Goal: Task Accomplishment & Management: Manage account settings

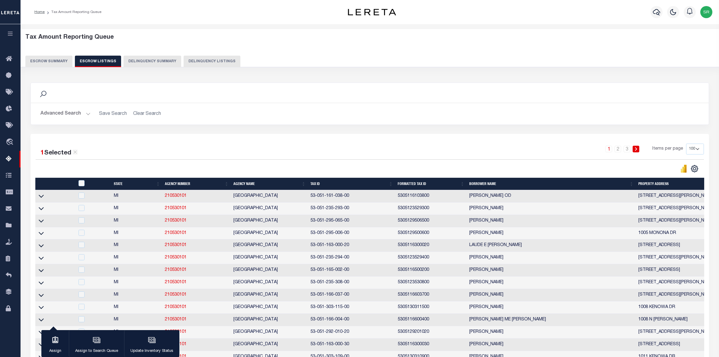
select select "100"
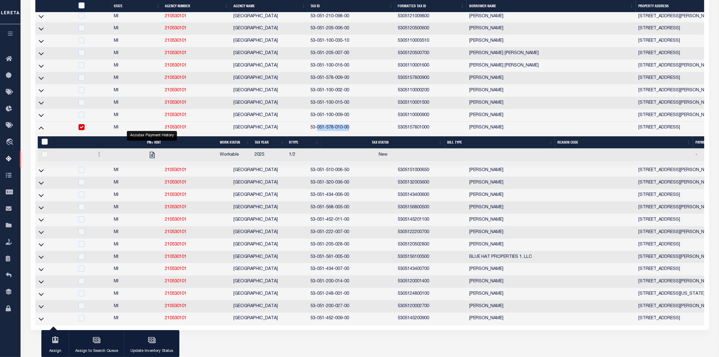
scroll to position [1206, 0]
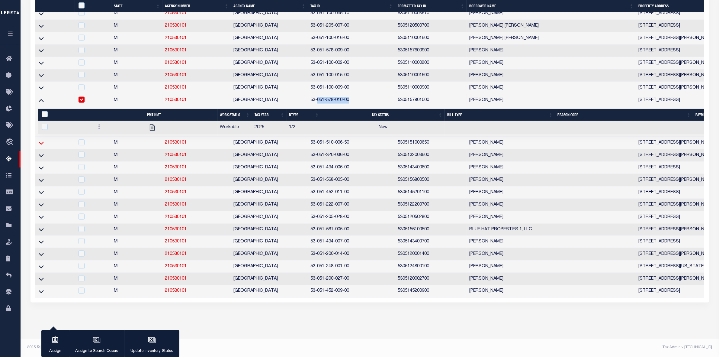
click at [42, 140] on icon at bounding box center [41, 143] width 5 height 6
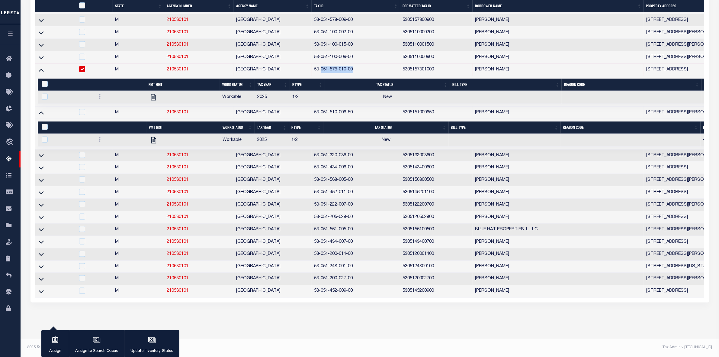
scroll to position [1193, 0]
click at [82, 72] on input "checkbox" at bounding box center [82, 69] width 6 height 6
checkbox input "false"
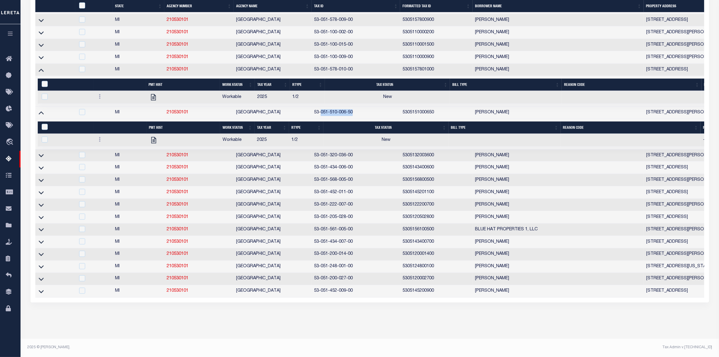
drag, startPoint x: 321, startPoint y: 147, endPoint x: 361, endPoint y: 147, distance: 40.5
click at [361, 119] on td "53-051-510-006-50" at bounding box center [356, 113] width 89 height 12
checkbox input "true"
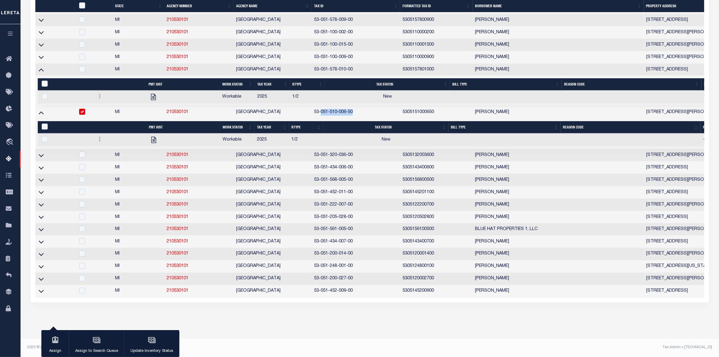
scroll to position [1192, 0]
copy td "051-510-006-50"
click at [40, 72] on icon at bounding box center [41, 70] width 5 height 3
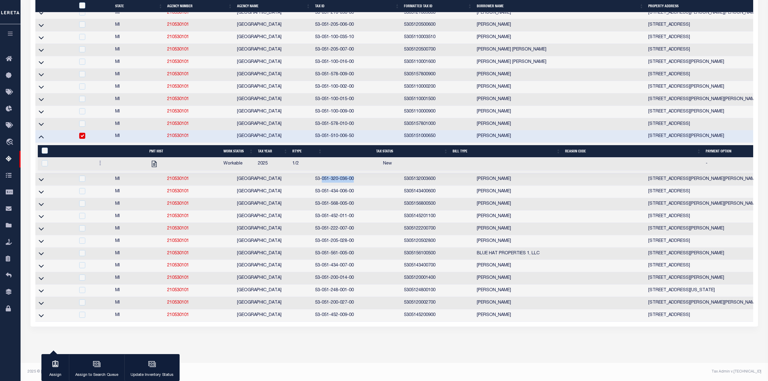
drag, startPoint x: 321, startPoint y: 183, endPoint x: 360, endPoint y: 184, distance: 39.3
click at [360, 184] on td "53-051-320-036-00" at bounding box center [356, 179] width 89 height 12
checkbox input "true"
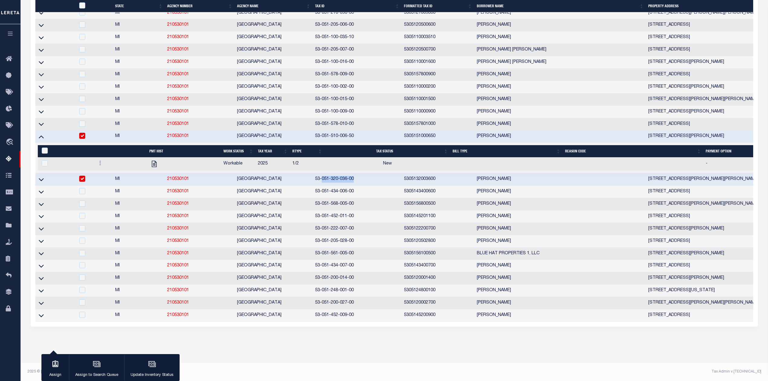
copy td "051-320-036-00"
click at [40, 181] on icon at bounding box center [41, 179] width 5 height 3
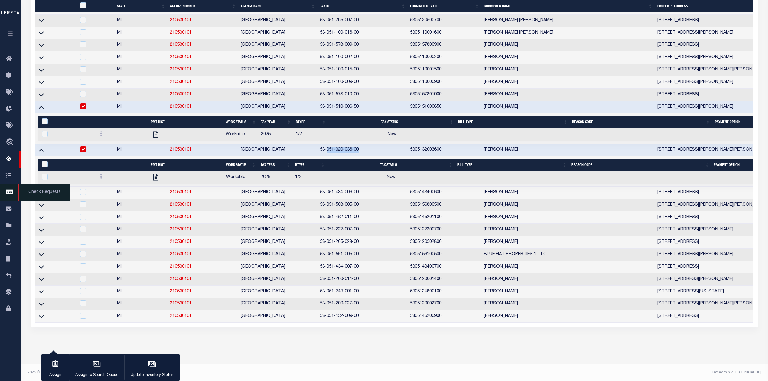
scroll to position [1166, 0]
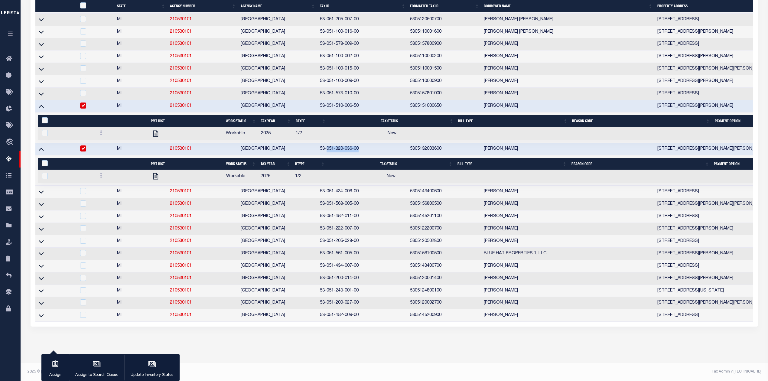
drag, startPoint x: 85, startPoint y: 138, endPoint x: 54, endPoint y: 138, distance: 31.4
click at [85, 108] on input "checkbox" at bounding box center [83, 105] width 6 height 6
checkbox input "false"
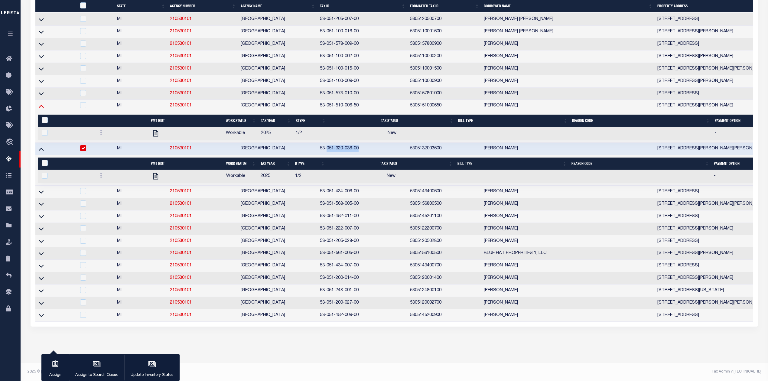
click at [40, 108] on icon at bounding box center [41, 106] width 5 height 3
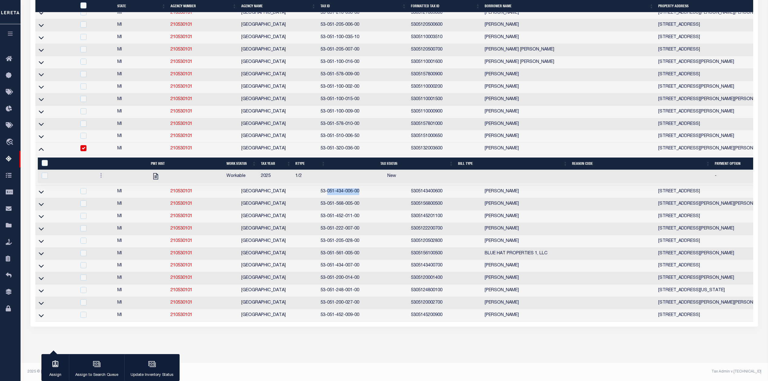
drag, startPoint x: 327, startPoint y: 195, endPoint x: 358, endPoint y: 196, distance: 31.4
click at [358, 196] on td "53-051-434-006-00" at bounding box center [363, 192] width 90 height 12
checkbox input "true"
copy td "051-434-006-00"
click at [43, 195] on icon at bounding box center [41, 192] width 5 height 6
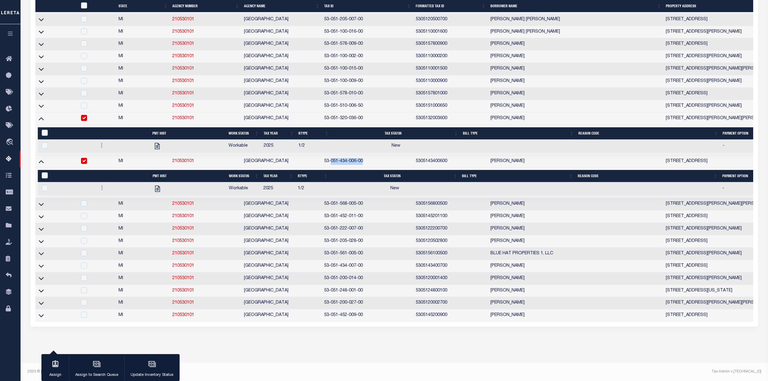
click at [85, 121] on input "checkbox" at bounding box center [84, 118] width 6 height 6
checkbox input "false"
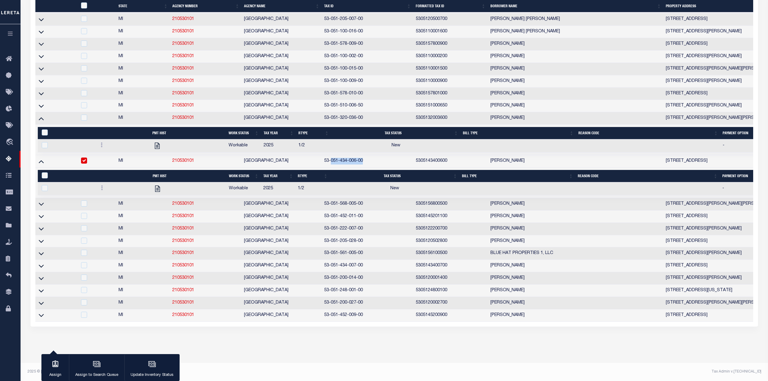
click at [39, 121] on icon at bounding box center [41, 118] width 5 height 6
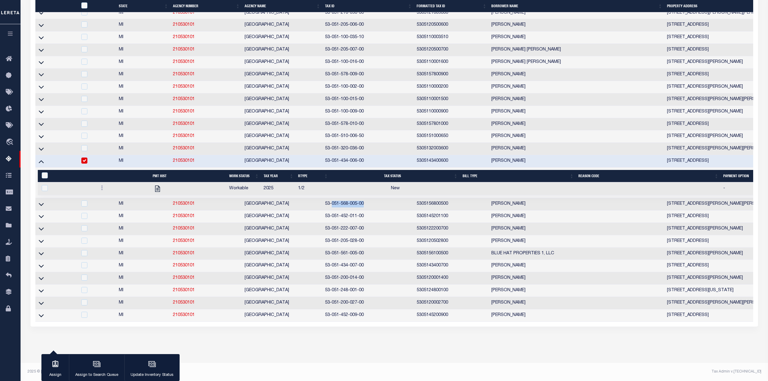
drag, startPoint x: 331, startPoint y: 207, endPoint x: 364, endPoint y: 206, distance: 33.3
click at [364, 206] on td "53-051-568-005-00" at bounding box center [368, 204] width 92 height 12
checkbox input "true"
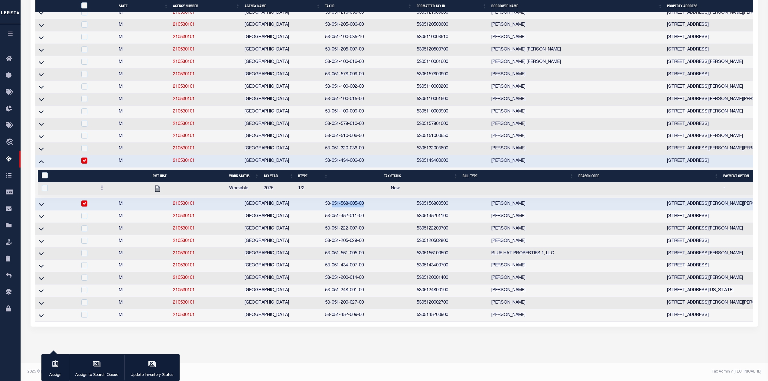
copy td "051-568-005-00"
click at [39, 206] on icon at bounding box center [41, 204] width 5 height 3
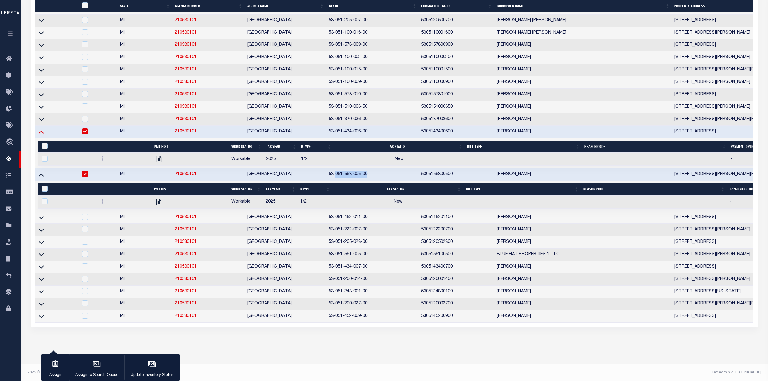
click at [40, 135] on icon at bounding box center [41, 131] width 5 height 6
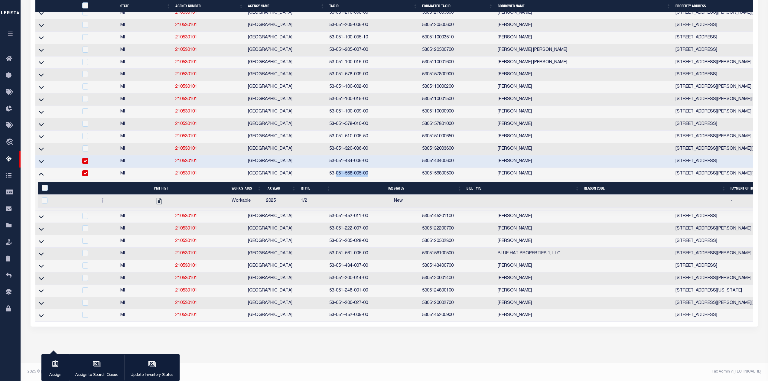
click at [85, 164] on input "checkbox" at bounding box center [85, 161] width 6 height 6
checkbox input "false"
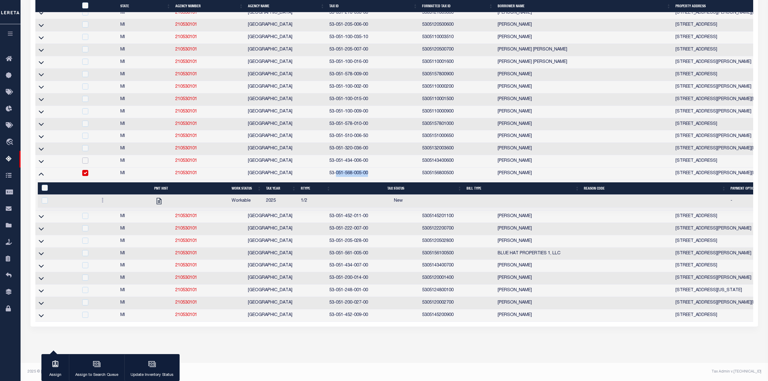
scroll to position [1164, 0]
drag, startPoint x: 335, startPoint y: 223, endPoint x: 368, endPoint y: 224, distance: 32.7
click at [368, 223] on td "53-051-452-011-00" at bounding box center [373, 216] width 93 height 12
checkbox input "true"
copy td "051-452-011-00"
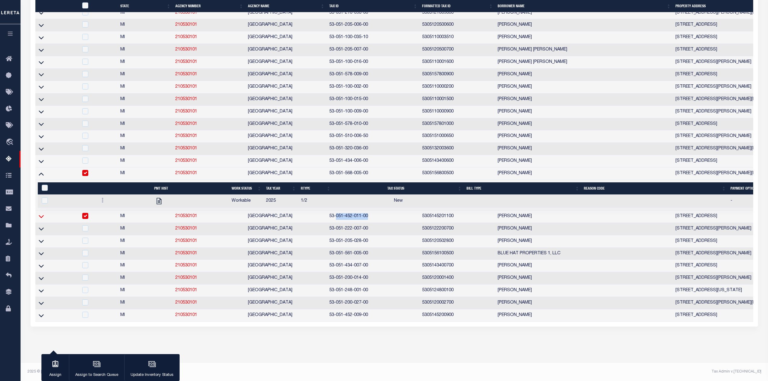
click at [41, 219] on icon at bounding box center [41, 216] width 5 height 6
click at [42, 177] on icon at bounding box center [41, 173] width 5 height 6
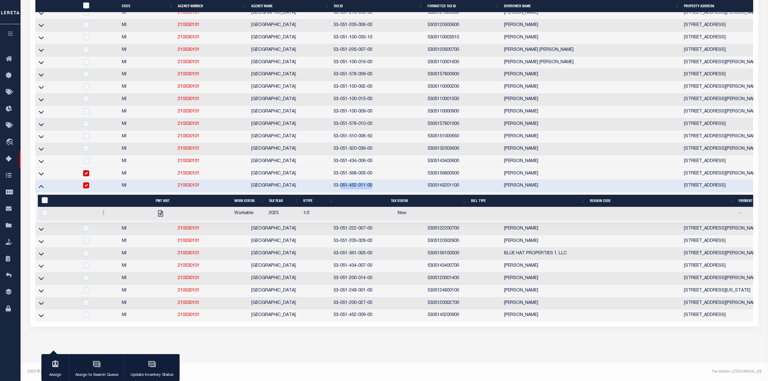
click at [87, 176] on input "checkbox" at bounding box center [86, 173] width 6 height 6
checkbox input "false"
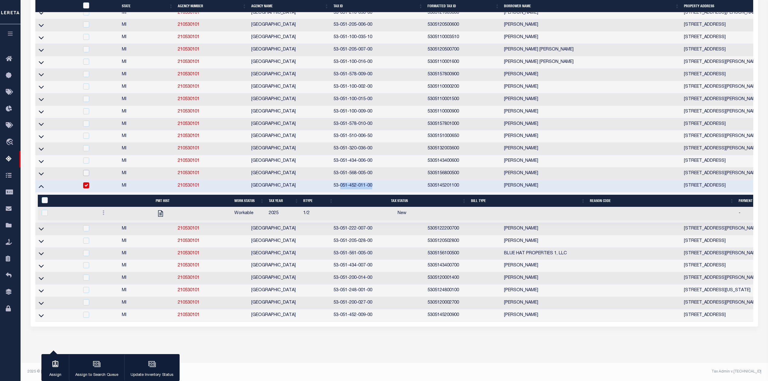
scroll to position [1163, 0]
click at [85, 5] on input "ID" at bounding box center [86, 5] width 6 height 6
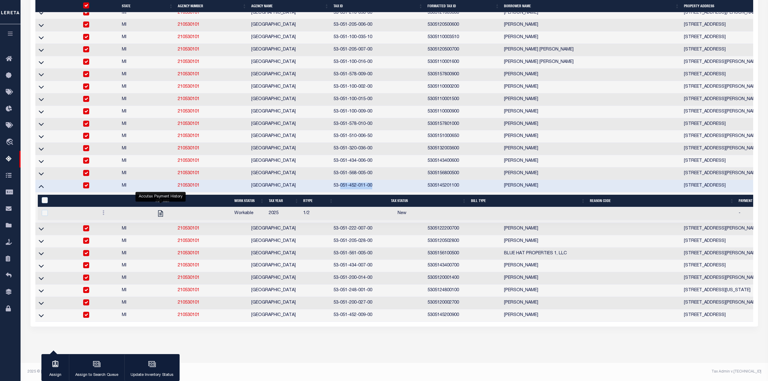
checkbox input "true"
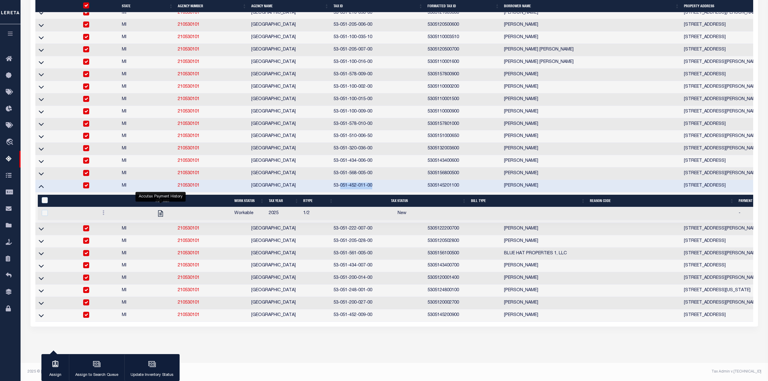
checkbox input "true"
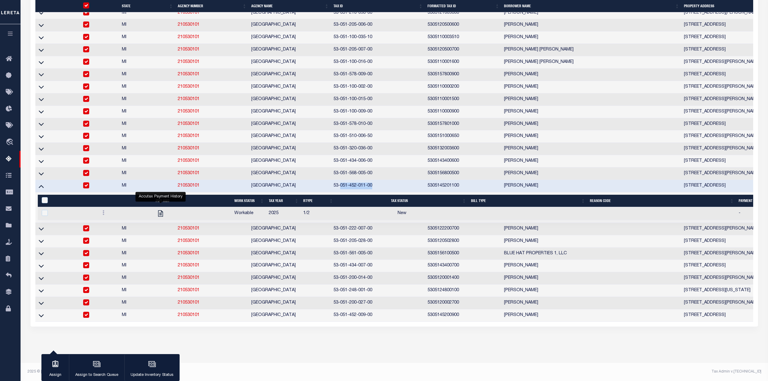
checkbox input "true"
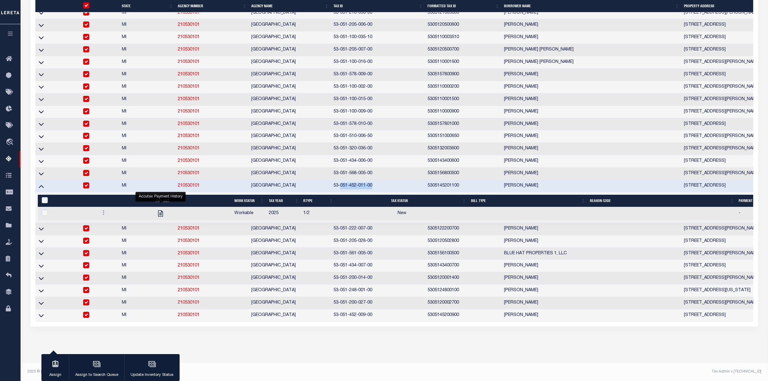
checkbox input "true"
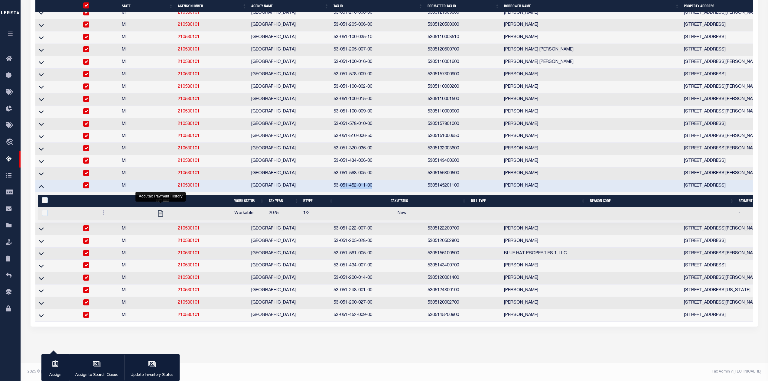
checkbox input "true"
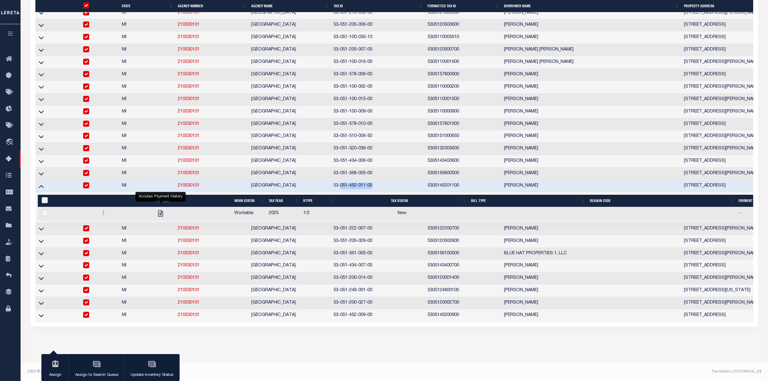
checkbox input "true"
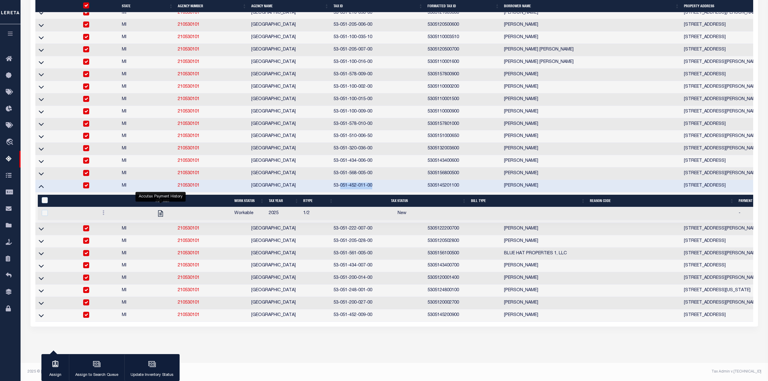
checkbox input "true"
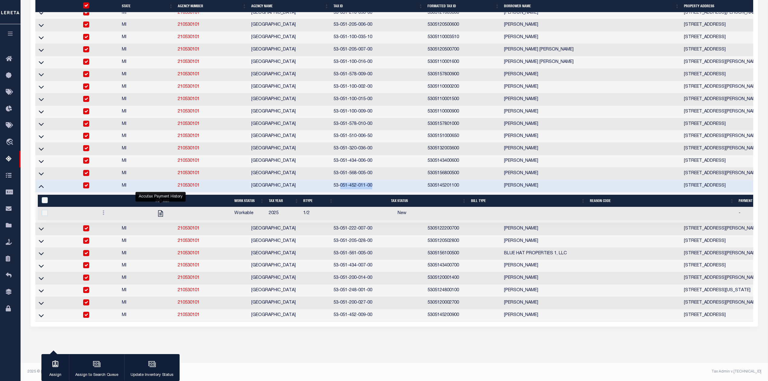
checkbox input "true"
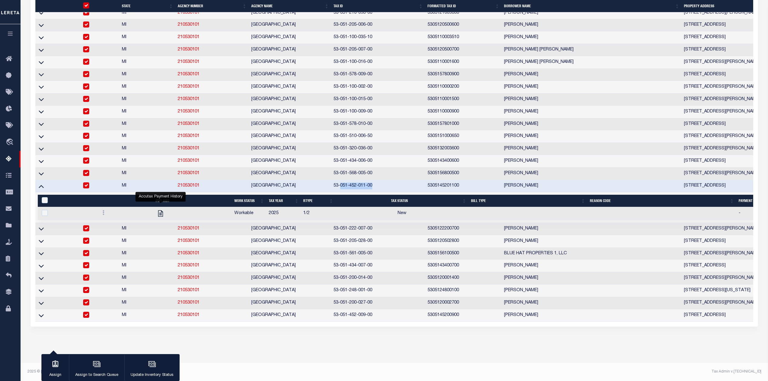
checkbox input "true"
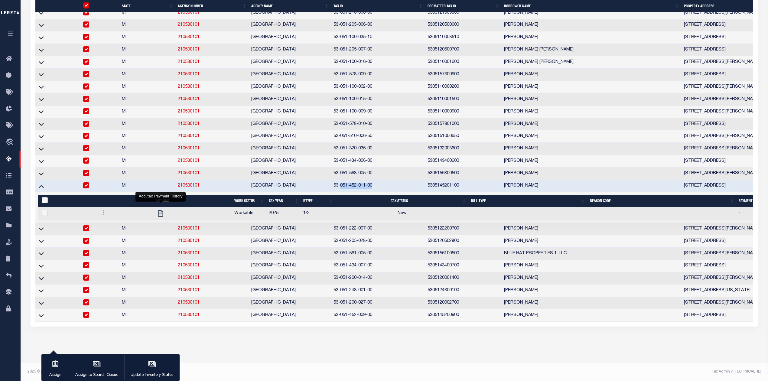
checkbox input "true"
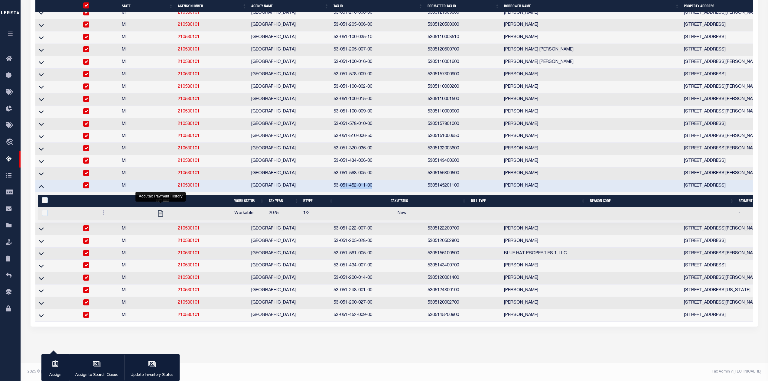
checkbox input "true"
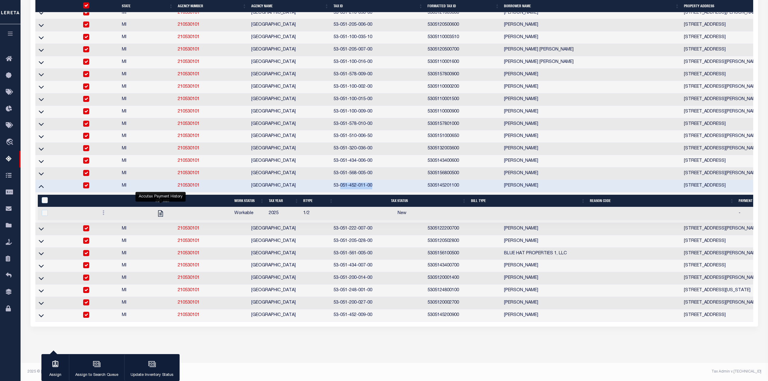
checkbox input "true"
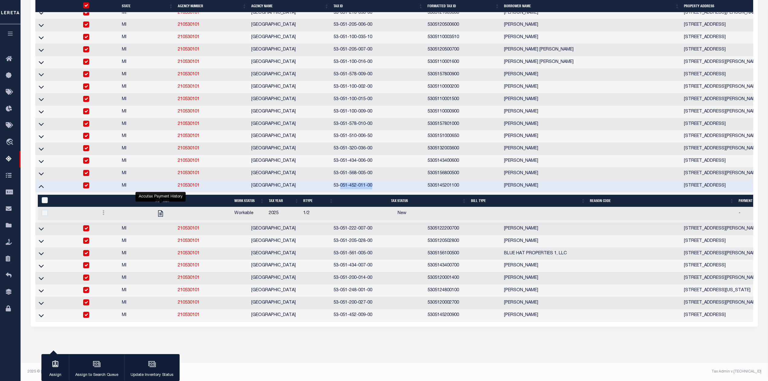
checkbox input "true"
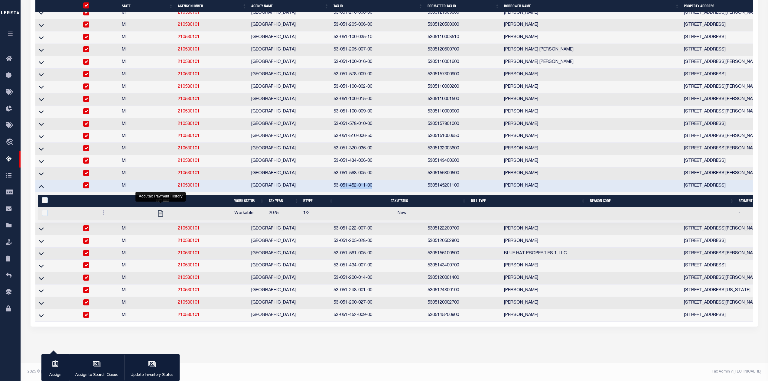
checkbox input "true"
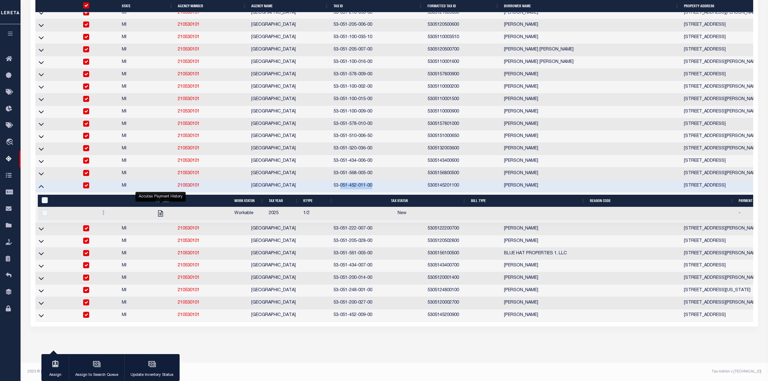
checkbox input "true"
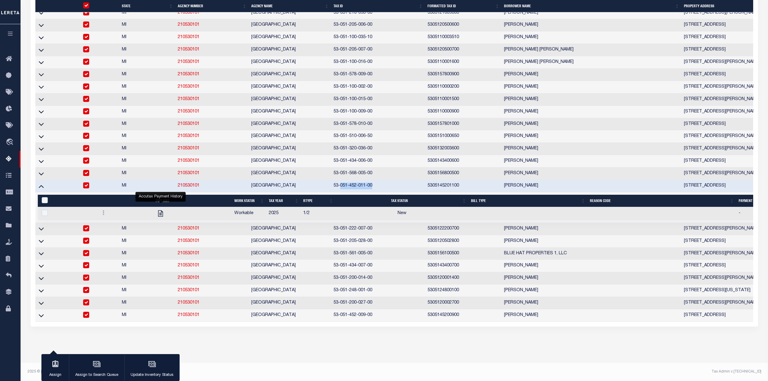
checkbox input "true"
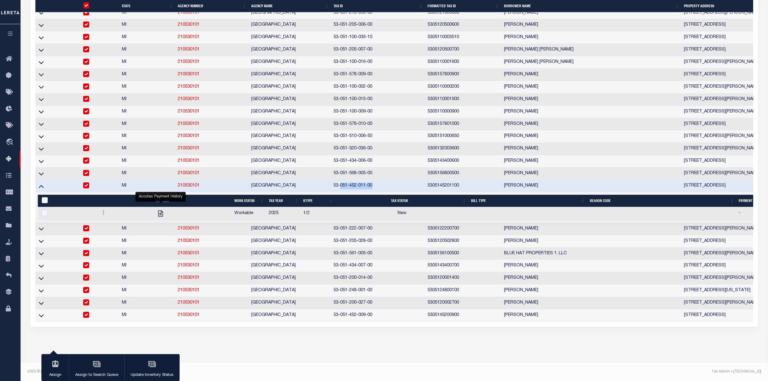
checkbox input "true"
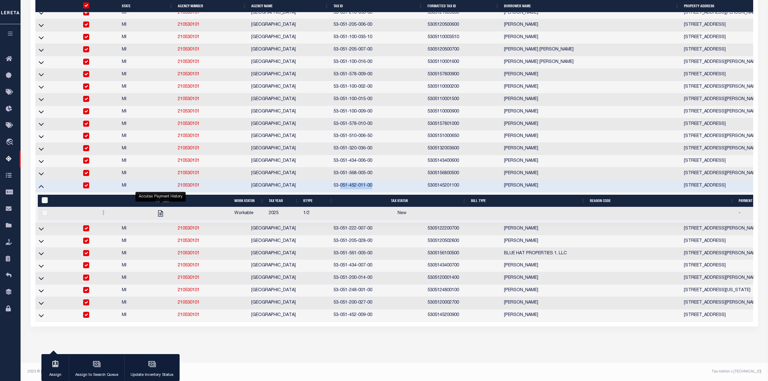
checkbox input "true"
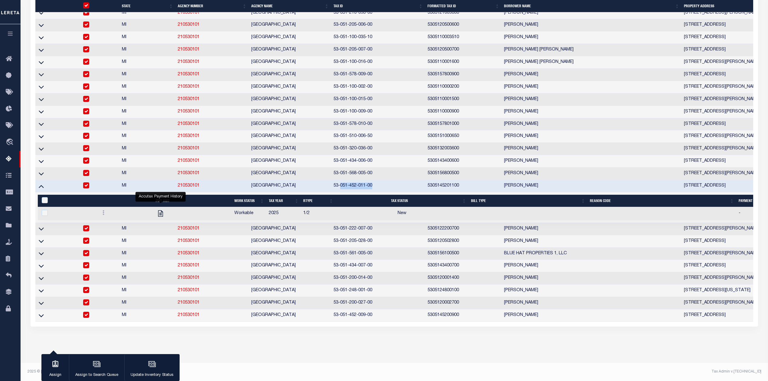
checkbox input "true"
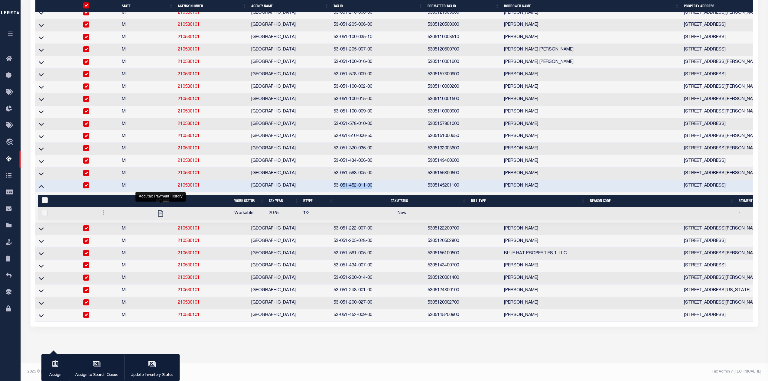
checkbox input "true"
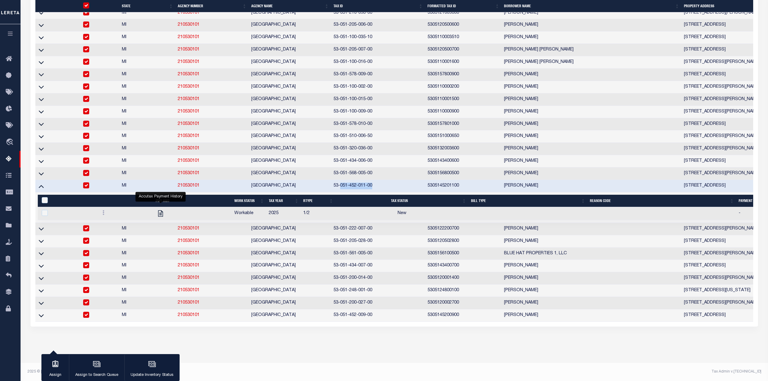
checkbox input "true"
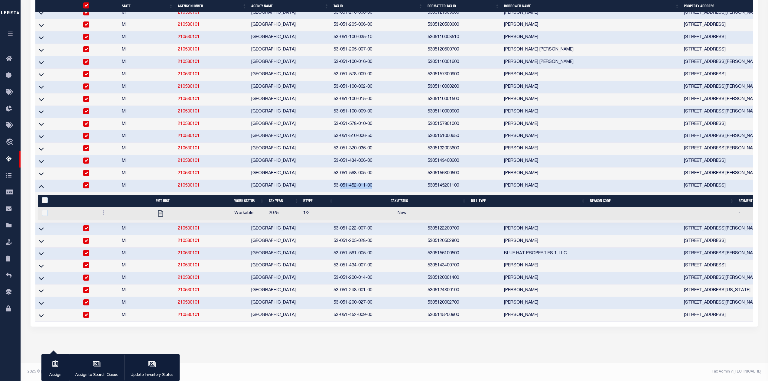
click at [85, 231] on input "checkbox" at bounding box center [86, 228] width 6 height 6
checkbox input "false"
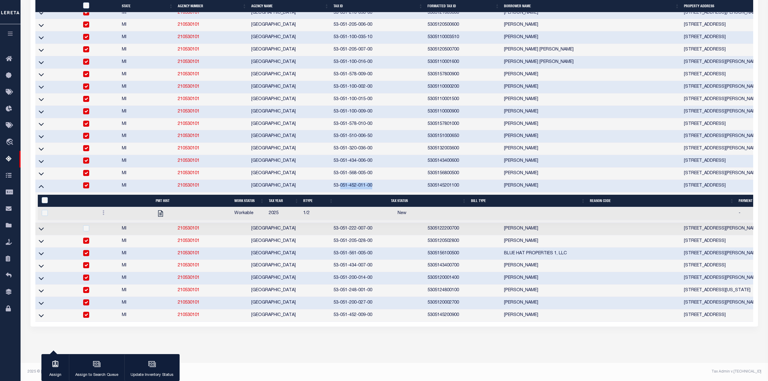
click at [86, 244] on input "checkbox" at bounding box center [86, 241] width 6 height 6
checkbox input "false"
click at [86, 256] on input "checkbox" at bounding box center [86, 253] width 6 height 6
checkbox input "false"
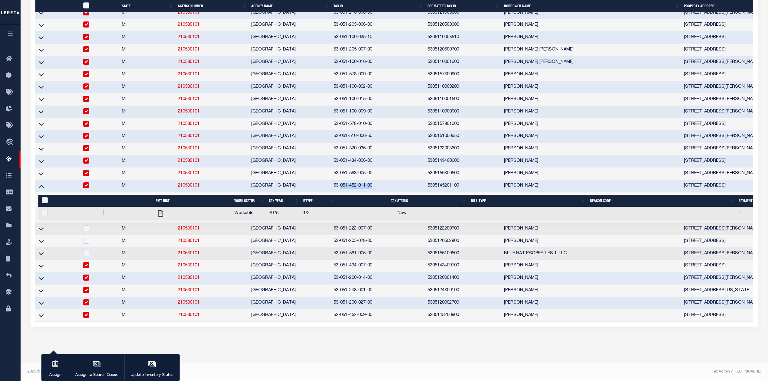
click at [85, 268] on input "checkbox" at bounding box center [86, 265] width 6 height 6
checkbox input "false"
click at [85, 280] on input "checkbox" at bounding box center [86, 277] width 6 height 6
checkbox input "false"
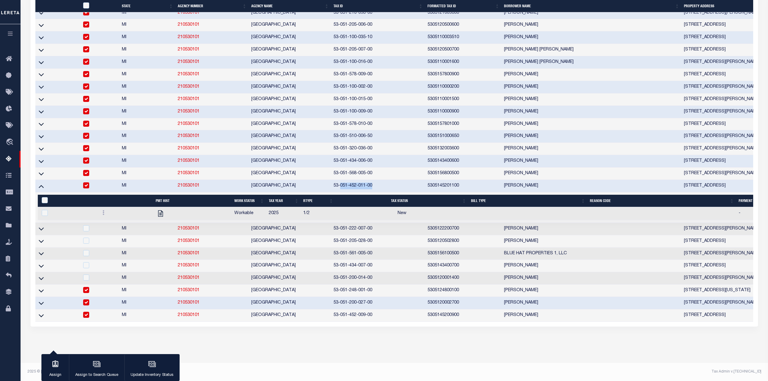
click at [85, 293] on input "checkbox" at bounding box center [86, 290] width 6 height 6
checkbox input "false"
click at [84, 305] on input "checkbox" at bounding box center [86, 302] width 6 height 6
checkbox input "false"
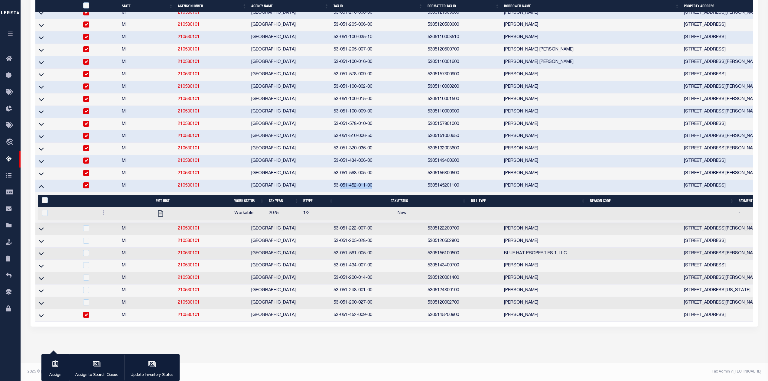
click at [83, 318] on input "checkbox" at bounding box center [86, 315] width 6 height 6
checkbox input "false"
click at [41, 189] on icon at bounding box center [41, 186] width 5 height 6
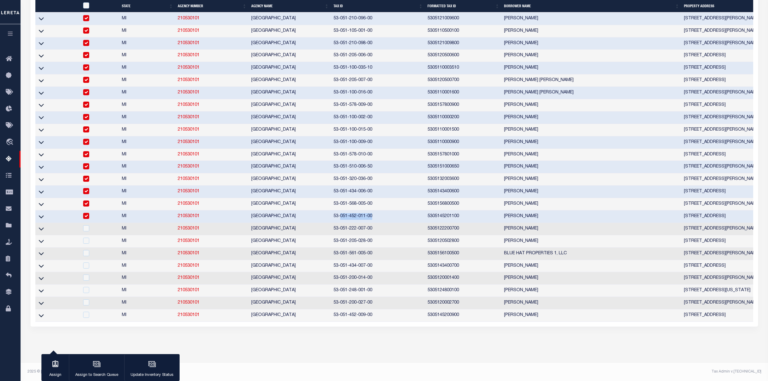
scroll to position [1139, 0]
click at [43, 218] on icon at bounding box center [41, 216] width 5 height 3
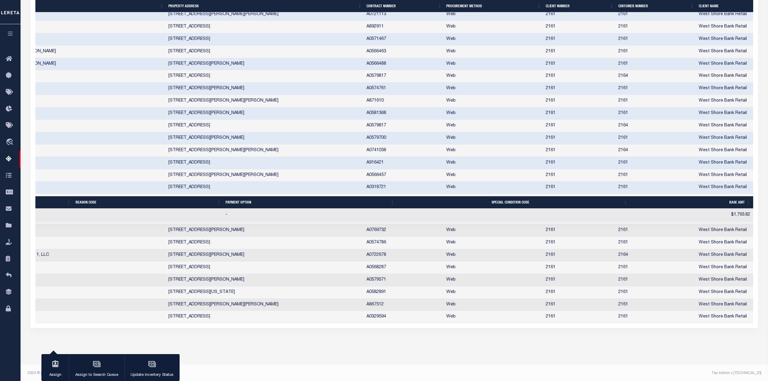
scroll to position [0, 600]
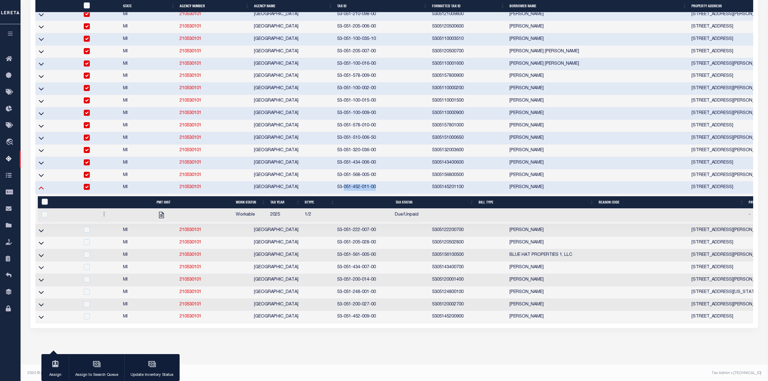
click at [39, 191] on icon at bounding box center [41, 187] width 5 height 6
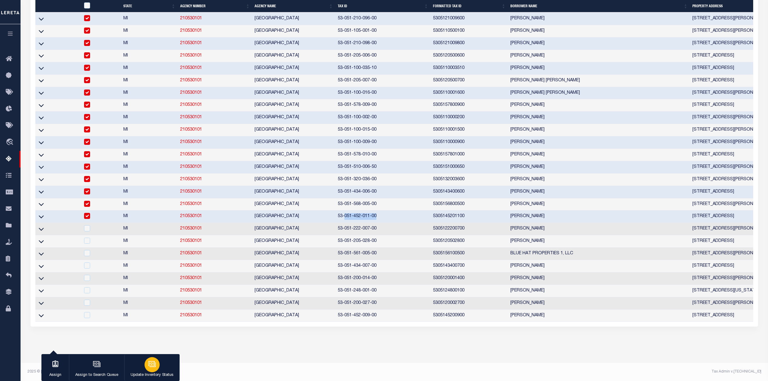
click at [149, 357] on icon "button" at bounding box center [151, 363] width 5 height 3
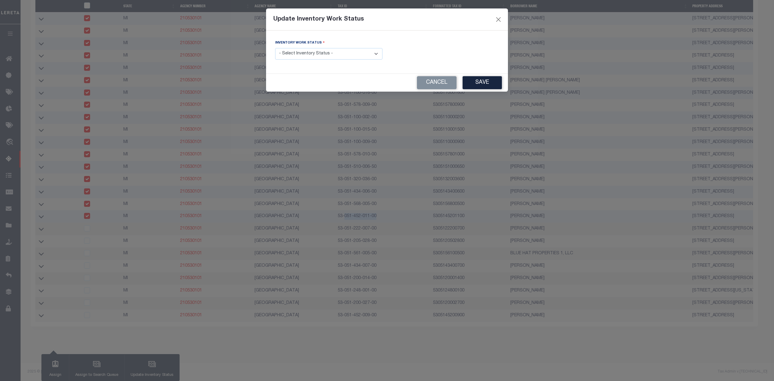
click at [317, 56] on select "- Select Inventory Status - Manual - Exception Pended - Awaiting Search Late Ad…" at bounding box center [328, 54] width 107 height 12
click at [275, 49] on select "- Select Inventory Status - Manual - Exception Pended - Awaiting Search Late Ad…" at bounding box center [328, 54] width 107 height 12
click at [367, 56] on select "- Select Inventory Status - Manual - Exception Pended - Awaiting Search Late Ad…" at bounding box center [328, 54] width 107 height 12
click at [496, 18] on button "Close" at bounding box center [498, 19] width 8 height 8
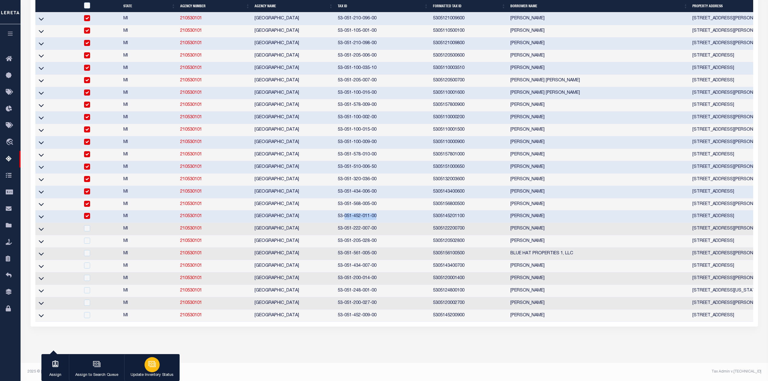
click at [147, 357] on div "button" at bounding box center [151, 364] width 15 height 15
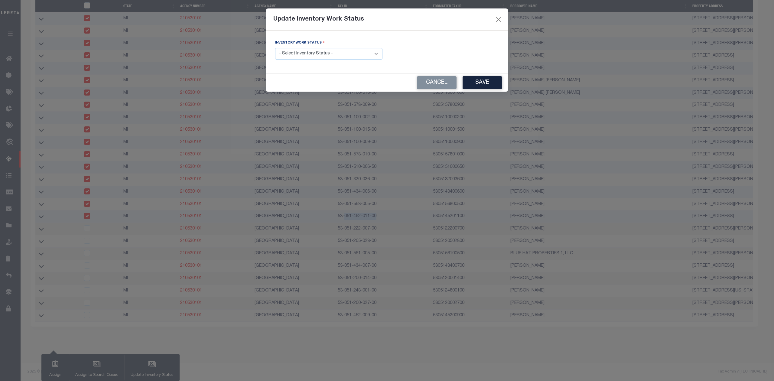
click at [334, 55] on select "- Select Inventory Status - Manual - Exception Pended - Awaiting Search Late Ad…" at bounding box center [328, 54] width 107 height 12
select select "4"
click at [275, 49] on select "- Select Inventory Status - Manual - Exception Pended - Awaiting Search Late Ad…" at bounding box center [328, 54] width 107 height 12
click at [480, 84] on button "Save" at bounding box center [481, 82] width 39 height 13
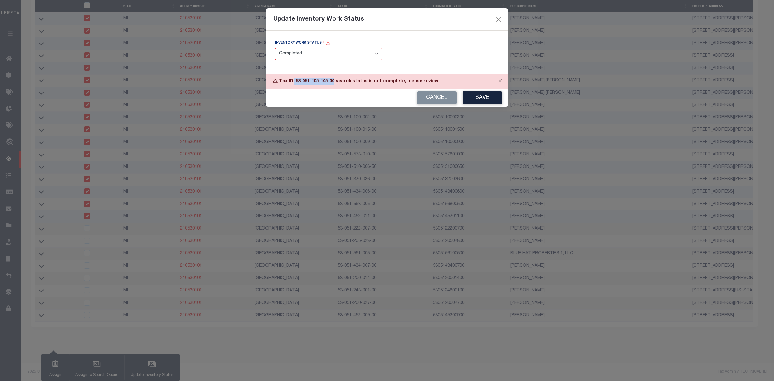
drag, startPoint x: 334, startPoint y: 82, endPoint x: 294, endPoint y: 85, distance: 39.7
click at [294, 85] on div "Tax ID: 53-051-105-105-00 search status is not complete, please review" at bounding box center [387, 81] width 242 height 15
copy div "53-051-105-105-00"
click at [429, 97] on button "Cancel" at bounding box center [437, 97] width 40 height 13
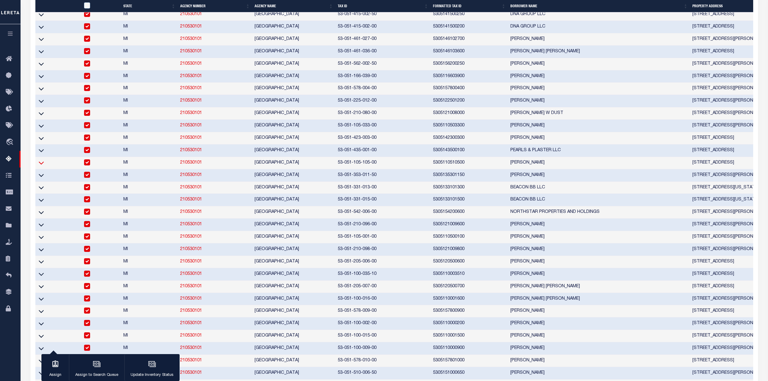
click at [41, 166] on icon at bounding box center [41, 163] width 5 height 6
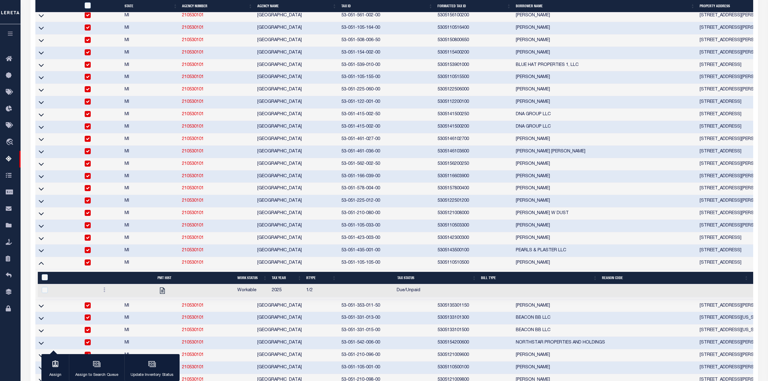
scroll to position [960, 0]
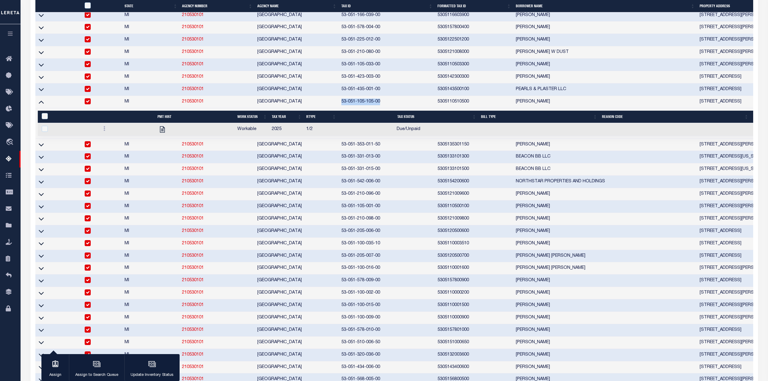
click at [87, 104] on input "checkbox" at bounding box center [88, 101] width 6 height 6
checkbox input "false"
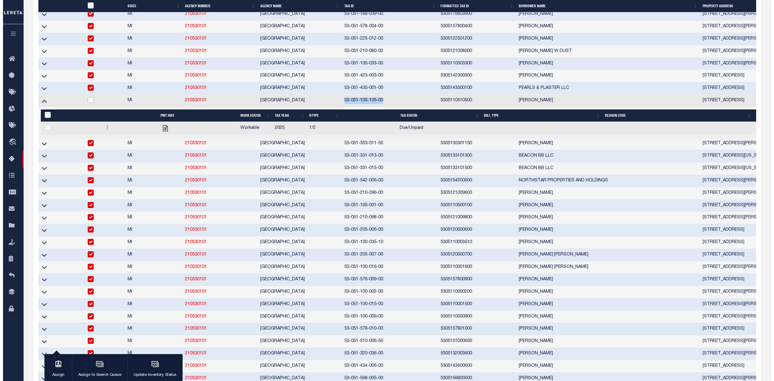
scroll to position [959, 0]
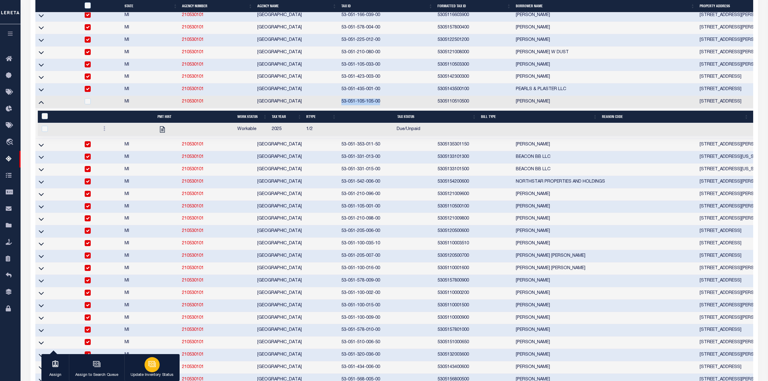
click at [150, 357] on icon "button" at bounding box center [152, 364] width 8 height 8
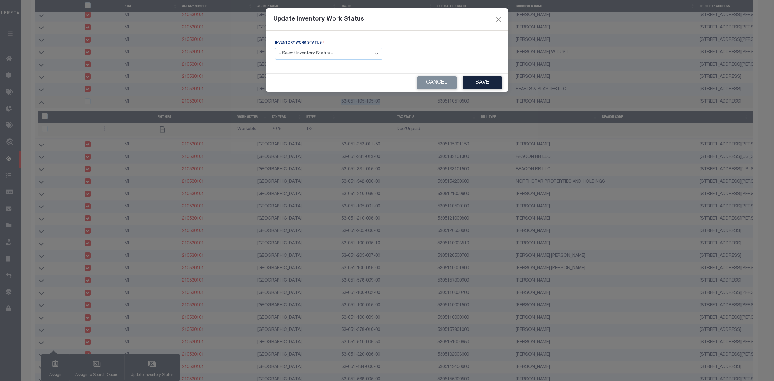
click at [323, 52] on select "- Select Inventory Status - Manual - Exception Pended - Awaiting Search Late Ad…" at bounding box center [328, 54] width 107 height 12
select select "4"
click at [275, 49] on select "- Select Inventory Status - Manual - Exception Pended - Awaiting Search Late Ad…" at bounding box center [328, 54] width 107 height 12
click at [480, 80] on button "Save" at bounding box center [481, 82] width 39 height 13
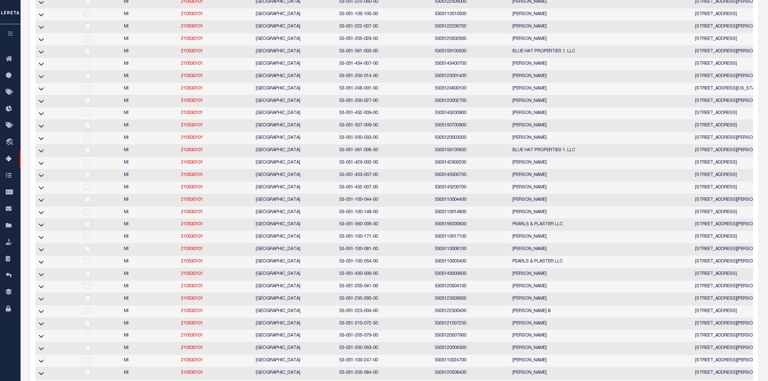
scroll to position [0, 0]
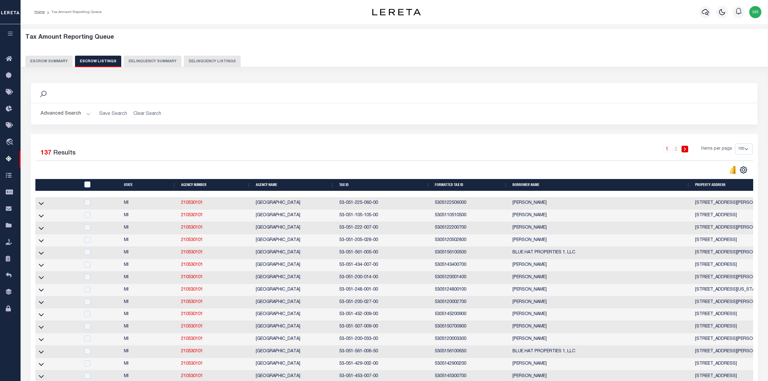
click at [356, 114] on h2 "Advanced Search Save Search Clear Search" at bounding box center [394, 114] width 717 height 12
click at [44, 218] on icon at bounding box center [41, 215] width 5 height 6
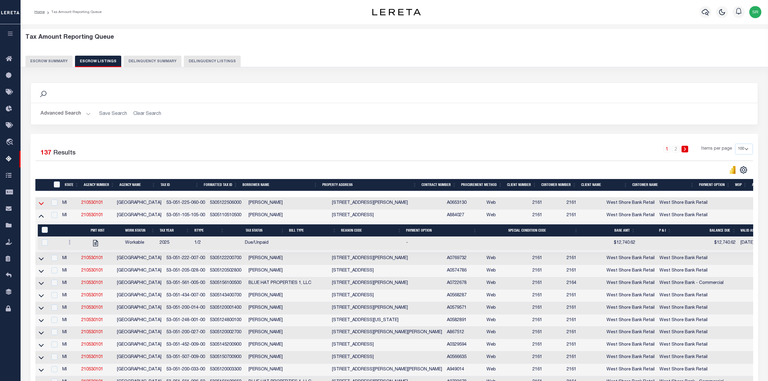
click at [39, 203] on icon at bounding box center [41, 203] width 5 height 6
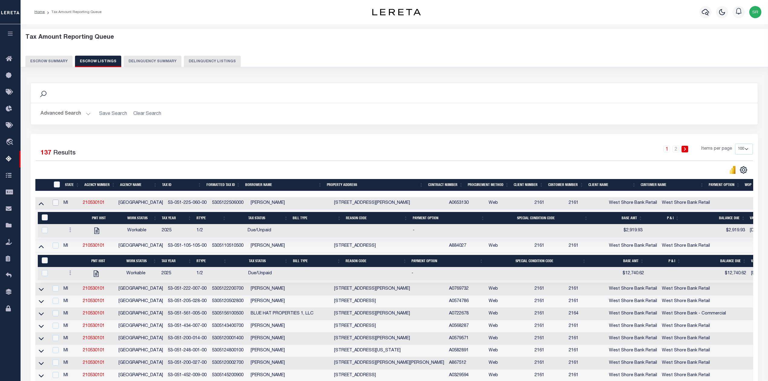
click at [54, 202] on input "checkbox" at bounding box center [56, 202] width 6 height 6
checkbox input "true"
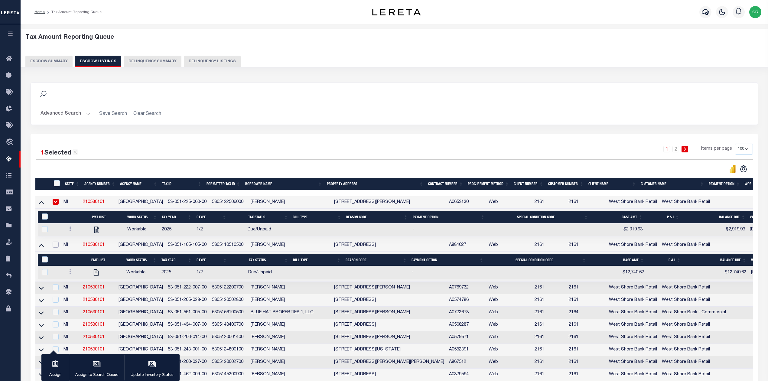
click at [56, 247] on input "checkbox" at bounding box center [56, 244] width 6 height 6
checkbox input "true"
click at [149, 357] on icon "button" at bounding box center [152, 364] width 8 height 8
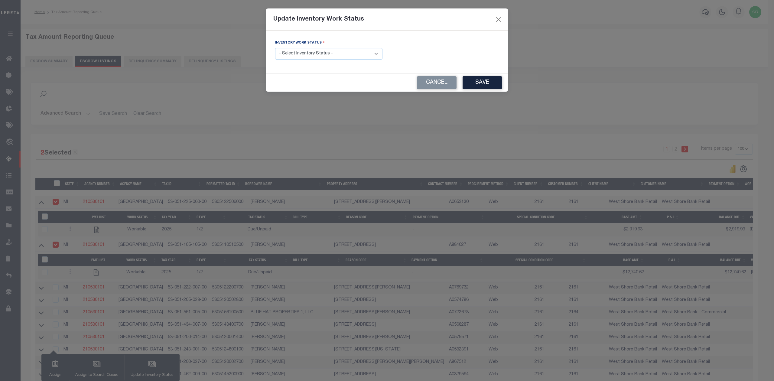
click at [352, 53] on select "- Select Inventory Status - Manual - Exception Pended - Awaiting Search Late Ad…" at bounding box center [328, 54] width 107 height 12
select select "4"
click at [275, 49] on select "- Select Inventory Status - Manual - Exception Pended - Awaiting Search Late Ad…" at bounding box center [328, 54] width 107 height 12
click at [480, 79] on button "Save" at bounding box center [481, 82] width 39 height 13
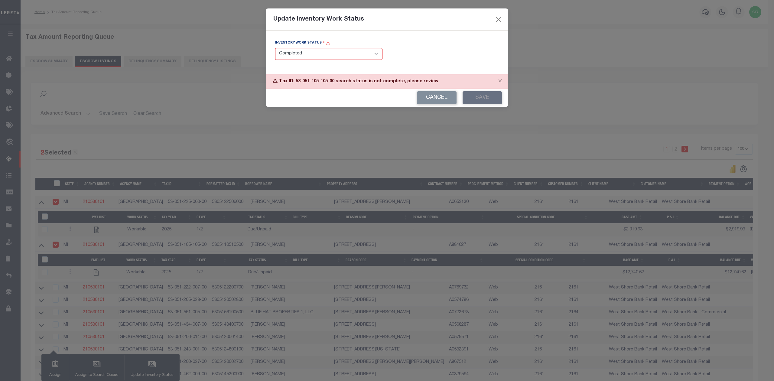
click at [477, 96] on div "Cancel Save" at bounding box center [387, 98] width 242 height 18
click at [500, 83] on button "Close" at bounding box center [499, 80] width 15 height 13
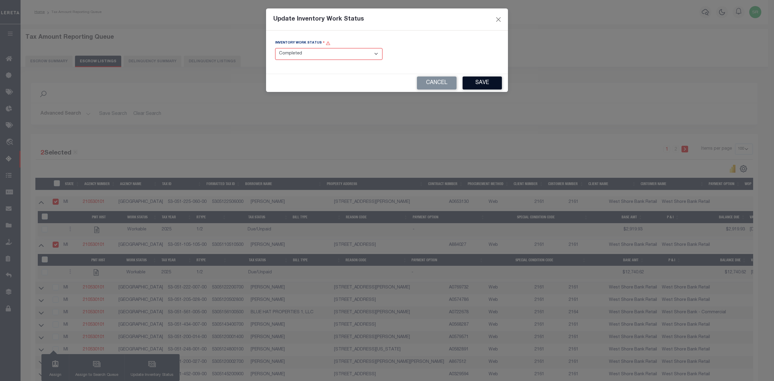
click at [489, 86] on button "Save" at bounding box center [481, 82] width 39 height 13
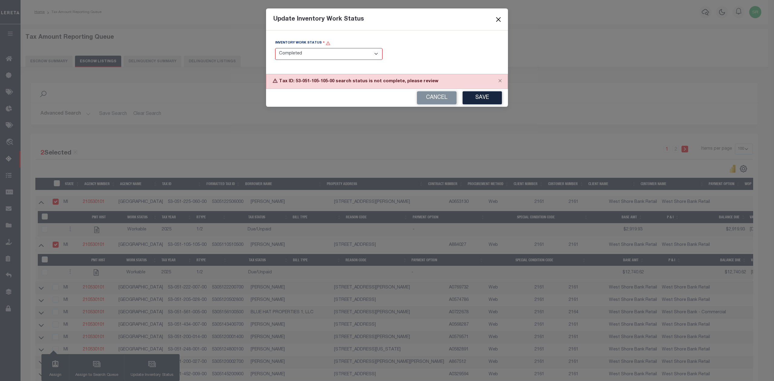
click at [499, 18] on button "Close" at bounding box center [498, 19] width 8 height 8
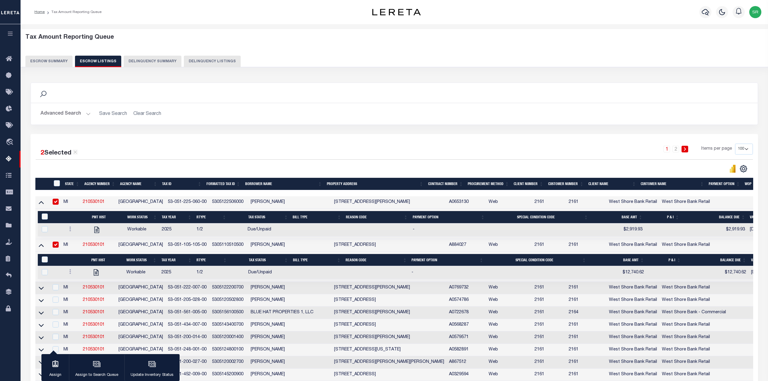
click at [57, 202] on input "checkbox" at bounding box center [56, 202] width 6 height 6
checkbox input "false"
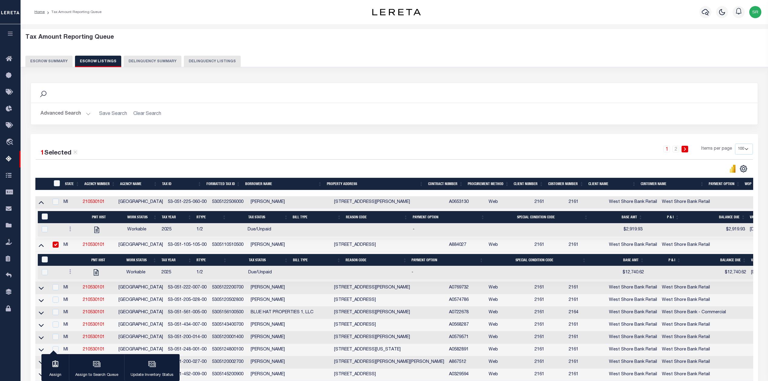
click at [57, 247] on input "checkbox" at bounding box center [56, 244] width 6 height 6
checkbox input "false"
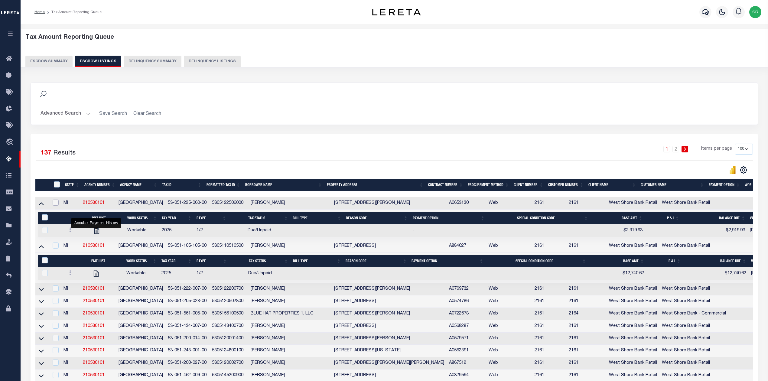
click at [57, 203] on input "checkbox" at bounding box center [56, 202] width 6 height 6
checkbox input "true"
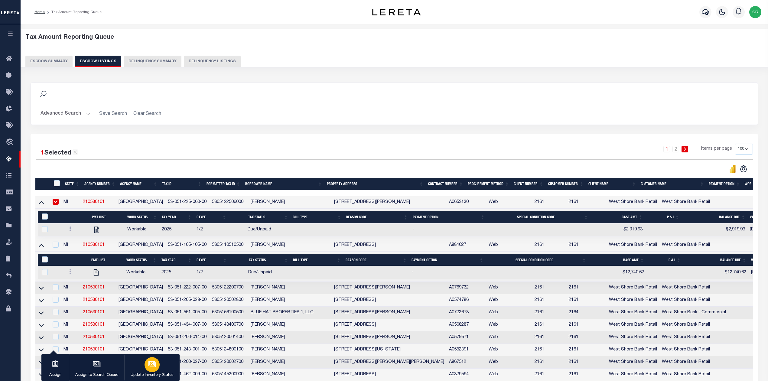
click at [155, 357] on div "button" at bounding box center [151, 364] width 15 height 15
select select "4"
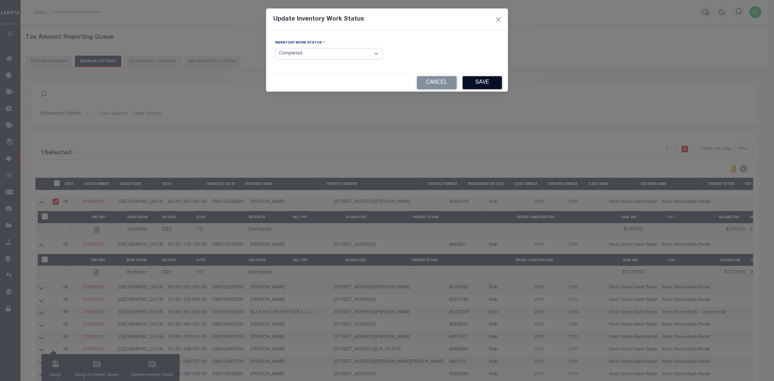
click at [485, 82] on button "Save" at bounding box center [481, 82] width 39 height 13
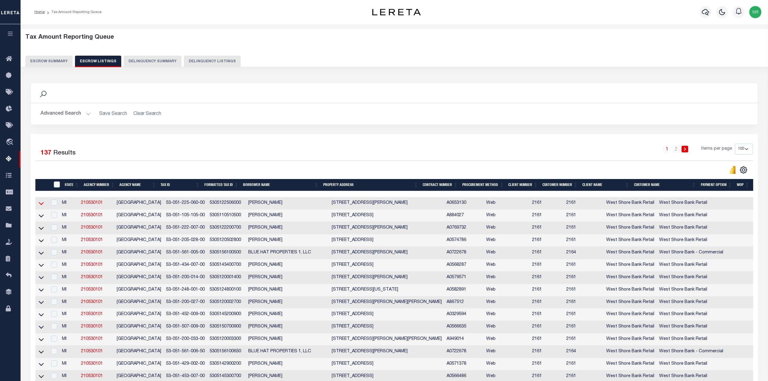
click at [41, 206] on icon at bounding box center [41, 203] width 5 height 6
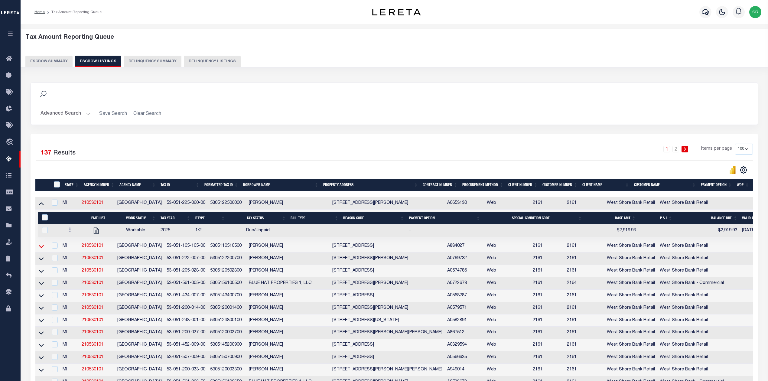
click at [40, 248] on icon at bounding box center [41, 246] width 5 height 3
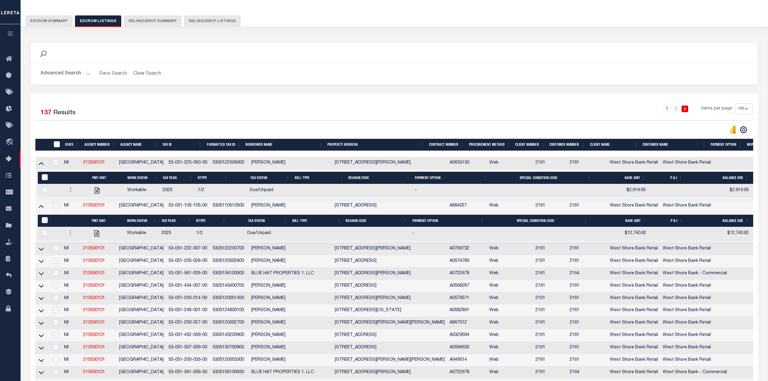
scroll to position [121, 0]
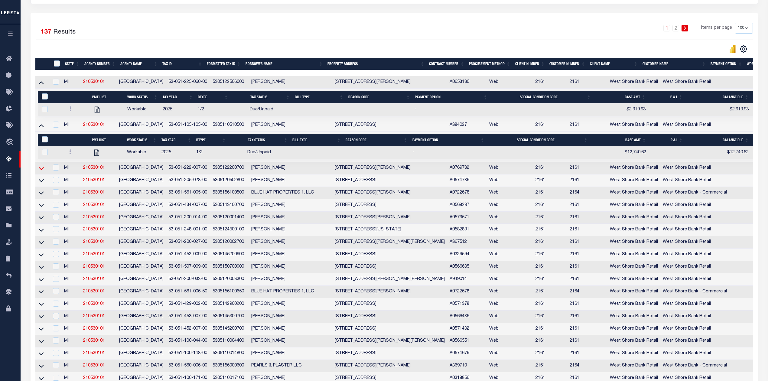
click at [43, 171] on icon at bounding box center [41, 168] width 5 height 6
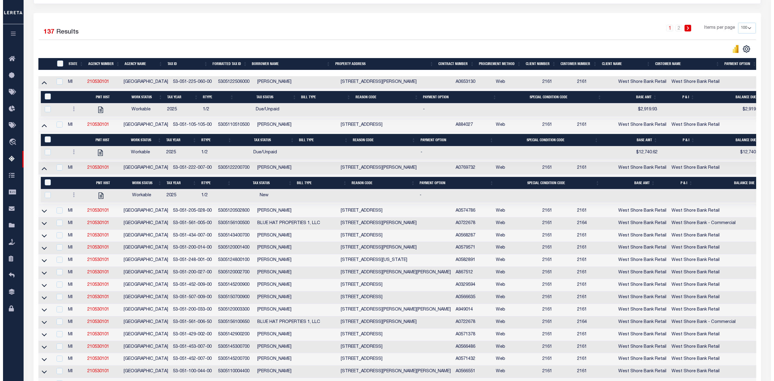
scroll to position [0, 0]
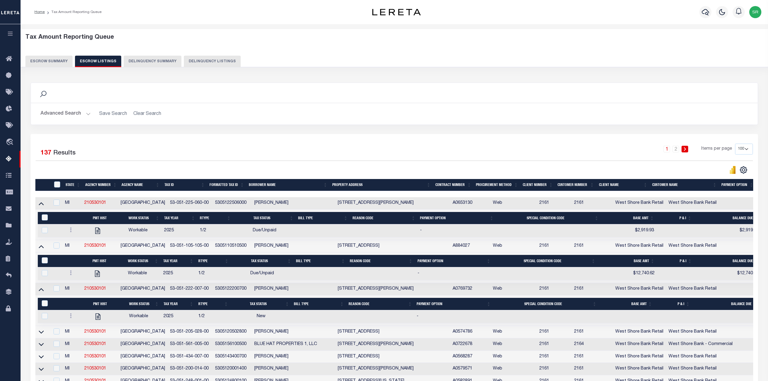
click at [52, 60] on button "Escrow Summary" at bounding box center [48, 61] width 47 height 11
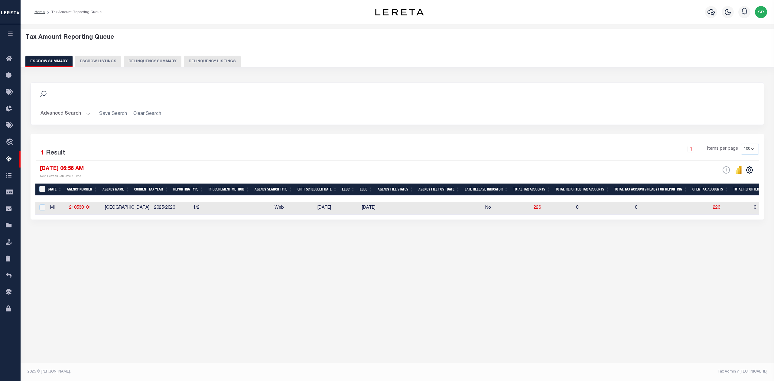
click at [52, 60] on button "Escrow Summary" at bounding box center [48, 61] width 47 height 11
click at [83, 112] on button "Advanced Search" at bounding box center [65, 114] width 50 height 12
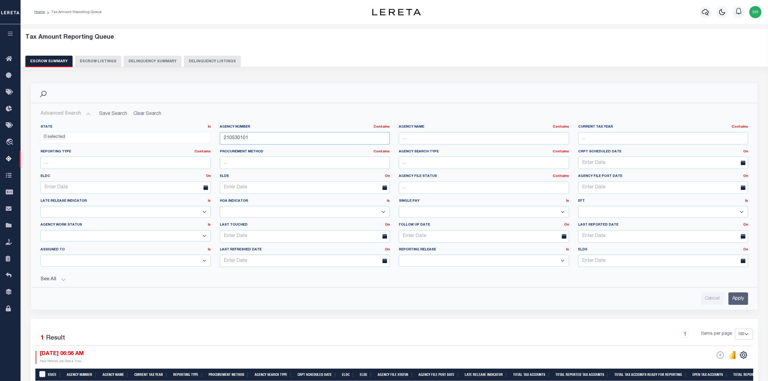
drag, startPoint x: 234, startPoint y: 138, endPoint x: 204, endPoint y: 137, distance: 30.8
click at [204, 137] on div "State In In AK AL AR AZ CA CO CT DC DE FL GA GU HI IA ID IL IN KS [GEOGRAPHIC_D…" at bounding box center [394, 197] width 716 height 147
paste input "180100285"
type input "180100285"
click at [719, 301] on input "Apply" at bounding box center [738, 298] width 20 height 12
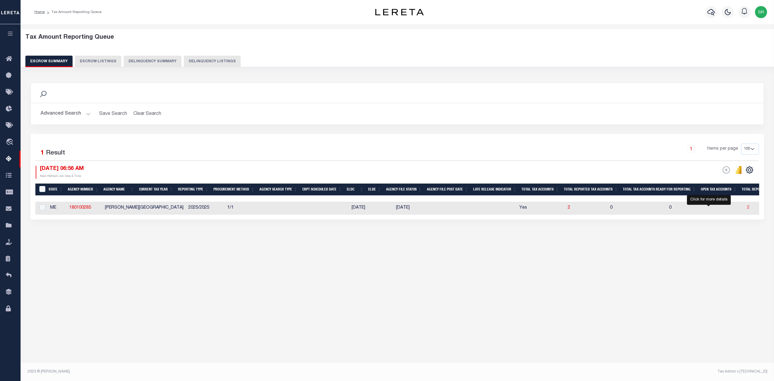
click at [719, 209] on span "2" at bounding box center [748, 207] width 2 height 4
select select "100"
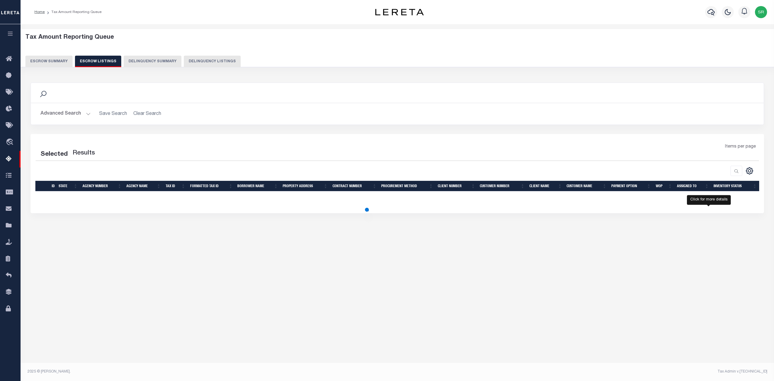
select select "100"
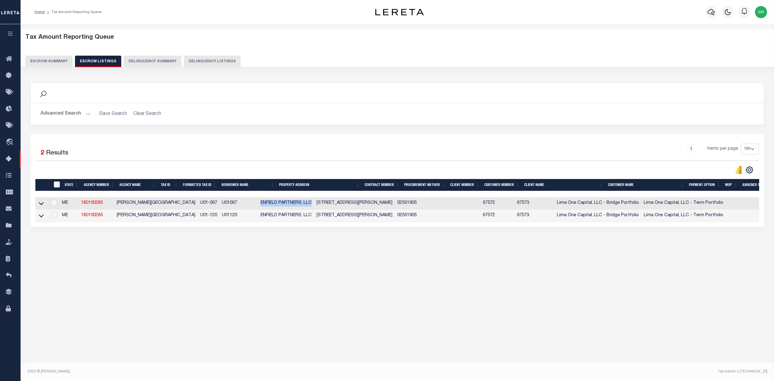
drag, startPoint x: 221, startPoint y: 204, endPoint x: 272, endPoint y: 205, distance: 51.7
click at [272, 205] on td "ENFIELD PARTNERS, LLC" at bounding box center [286, 203] width 56 height 12
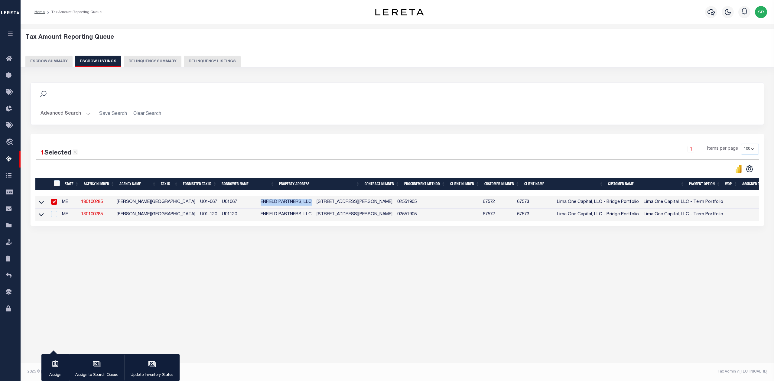
copy td "ENFIELD PARTNERS, LLC"
drag, startPoint x: 278, startPoint y: 202, endPoint x: 305, endPoint y: 207, distance: 27.3
click at [314, 207] on td "14 YORK ST HOWLAND ME 04448-3764" at bounding box center [354, 202] width 81 height 12
copy td "14 YORK ST"
checkbox input "false"
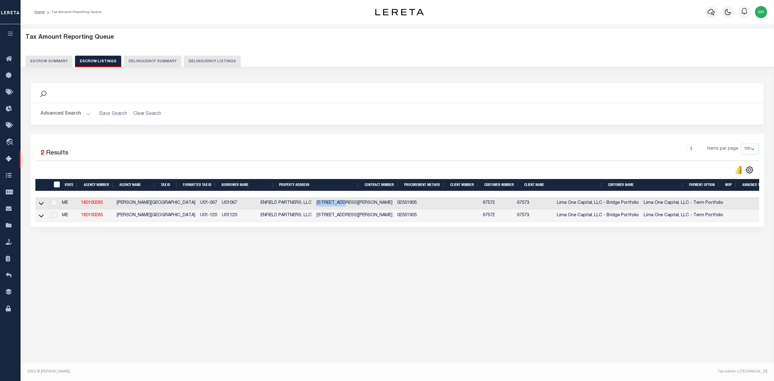
click at [46, 62] on button "Escrow Summary" at bounding box center [48, 61] width 47 height 11
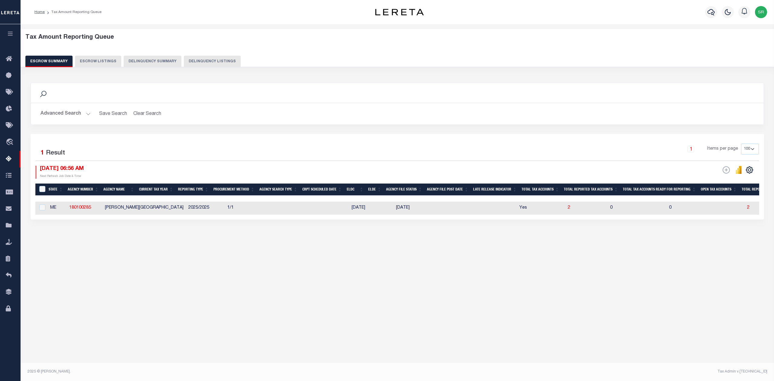
click at [87, 113] on button "Advanced Search" at bounding box center [65, 114] width 50 height 12
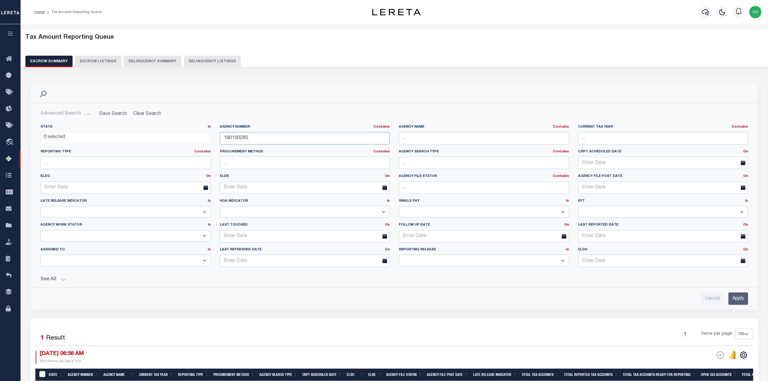
drag, startPoint x: 254, startPoint y: 136, endPoint x: 206, endPoint y: 136, distance: 48.0
click at [206, 136] on div "State In In AK AL AR AZ CA CO CT DC DE FL GA GU HI IA ID IL IN KS [GEOGRAPHIC_D…" at bounding box center [394, 197] width 716 height 147
paste input "220210000"
type input "220210000"
click at [719, 299] on input "Apply" at bounding box center [738, 298] width 20 height 12
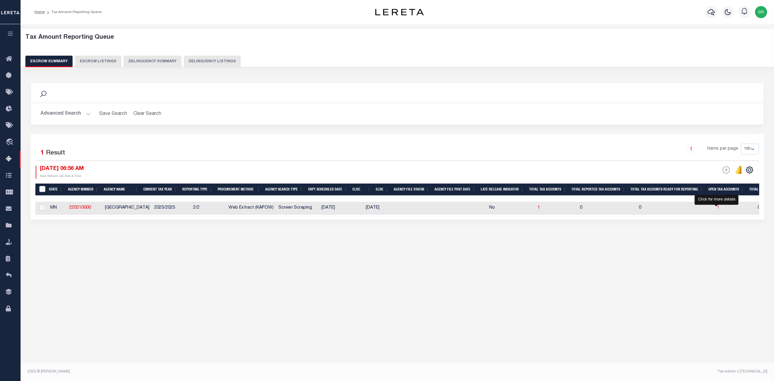
click at [716, 207] on span "1" at bounding box center [717, 207] width 2 height 4
select select "100"
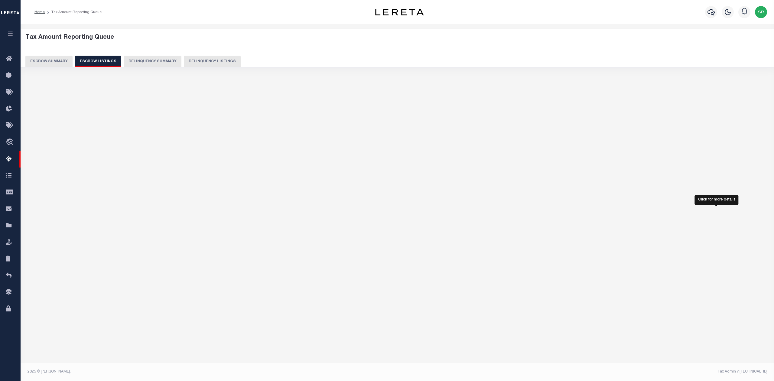
select select "100"
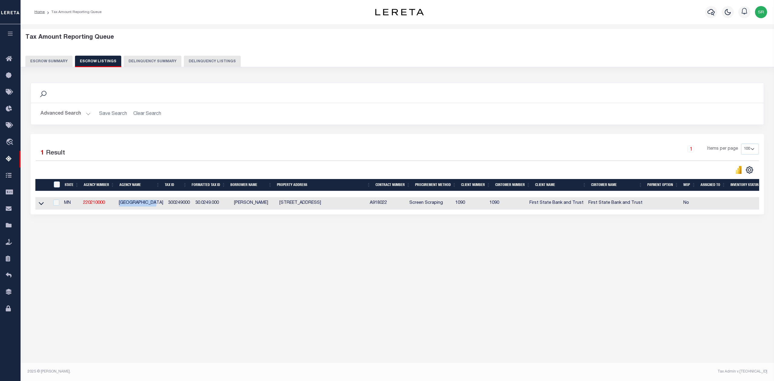
drag, startPoint x: 160, startPoint y: 205, endPoint x: 118, endPoint y: 202, distance: 42.7
click at [118, 202] on td "[GEOGRAPHIC_DATA]" at bounding box center [140, 203] width 49 height 12
checkbox input "true"
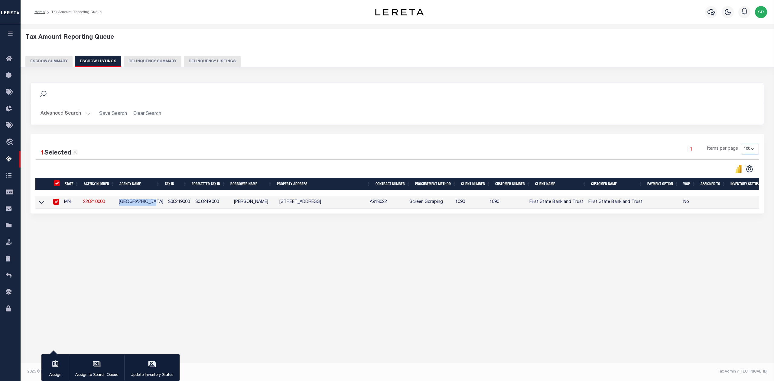
copy td "[GEOGRAPHIC_DATA]"
drag, startPoint x: 190, startPoint y: 203, endPoint x: 223, endPoint y: 208, distance: 33.0
click at [223, 208] on td "30.0249.000" at bounding box center [212, 202] width 39 height 12
checkbox input "false"
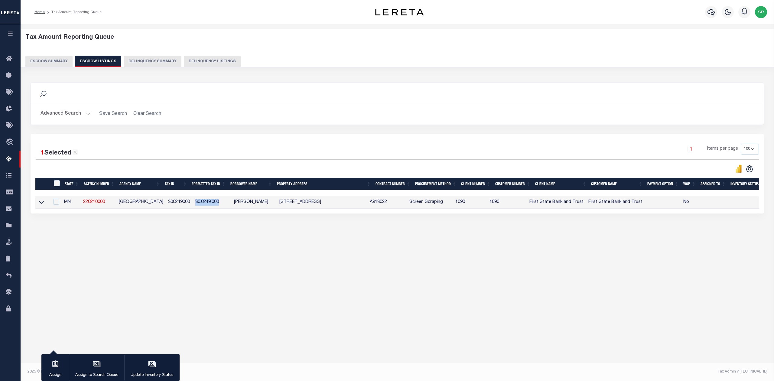
checkbox input "false"
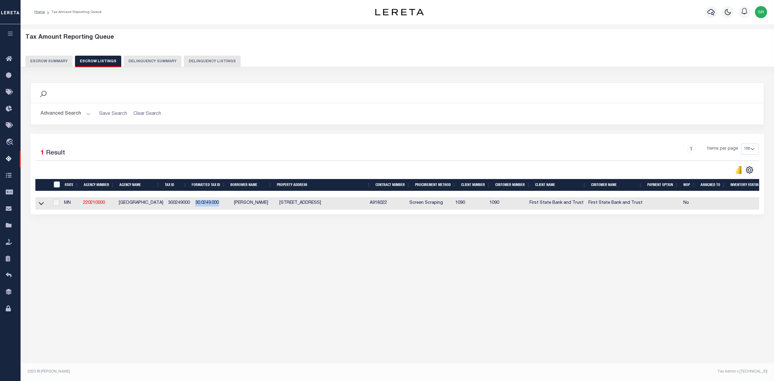
copy td "30.0249.000"
drag, startPoint x: 277, startPoint y: 203, endPoint x: 312, endPoint y: 207, distance: 35.6
click at [312, 207] on td "2010 SUNFISH LN SW ALEXANDRIA MN 56308" at bounding box center [322, 203] width 90 height 12
checkbox input "true"
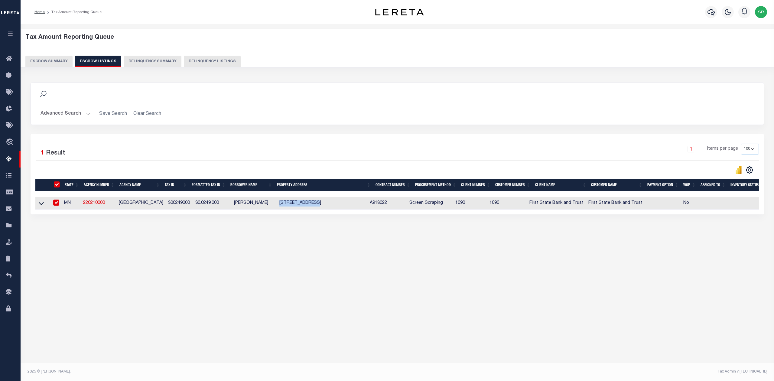
checkbox input "true"
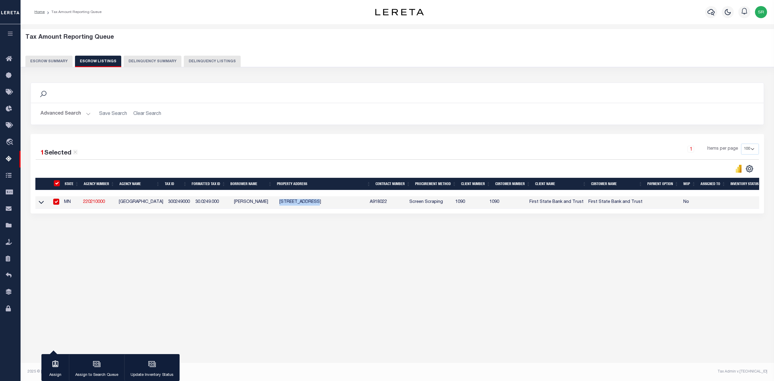
click at [57, 204] on input "checkbox" at bounding box center [56, 202] width 6 height 6
checkbox input "false"
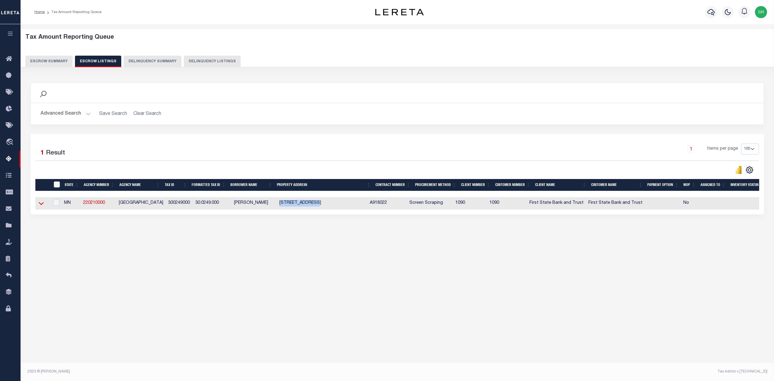
click at [41, 205] on icon at bounding box center [41, 203] width 5 height 6
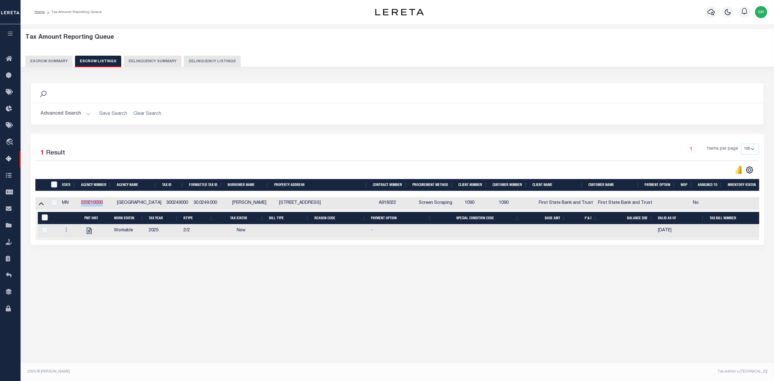
drag, startPoint x: 105, startPoint y: 204, endPoint x: 80, endPoint y: 203, distance: 25.1
click at [80, 203] on td "220210000" at bounding box center [97, 203] width 36 height 12
checkbox input "true"
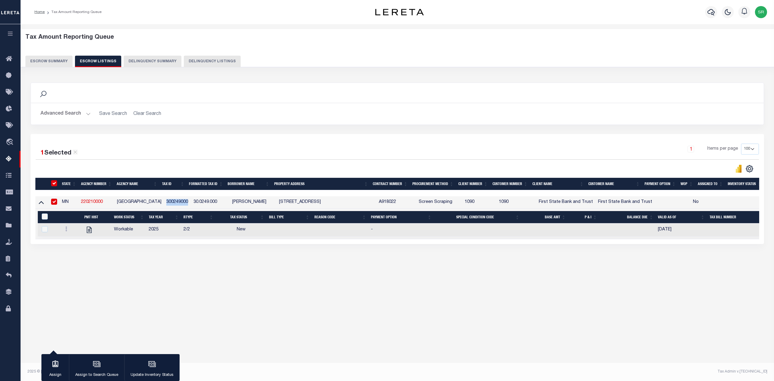
drag, startPoint x: 186, startPoint y: 203, endPoint x: 162, endPoint y: 207, distance: 24.8
click at [164, 207] on td "300249000" at bounding box center [177, 202] width 27 height 12
checkbox input "false"
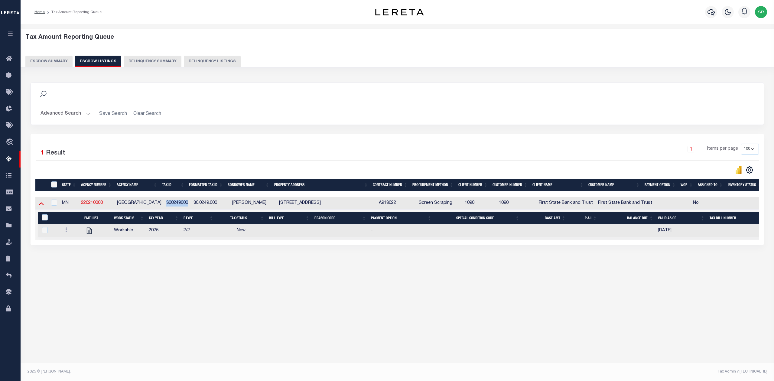
click at [42, 205] on icon at bounding box center [41, 203] width 5 height 3
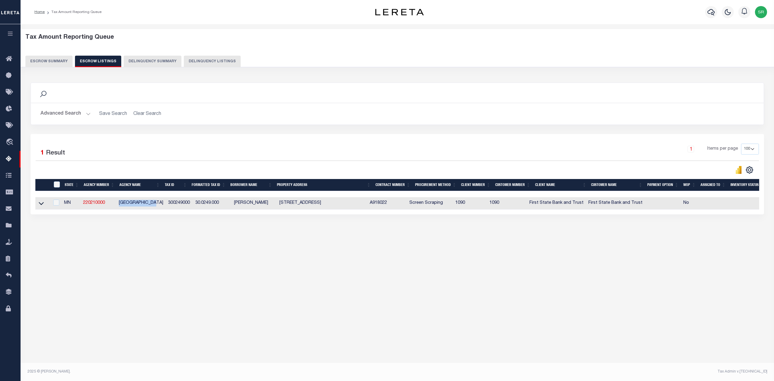
drag, startPoint x: 160, startPoint y: 203, endPoint x: 119, endPoint y: 203, distance: 41.1
click at [119, 203] on td "[GEOGRAPHIC_DATA]" at bounding box center [140, 203] width 49 height 12
checkbox input "true"
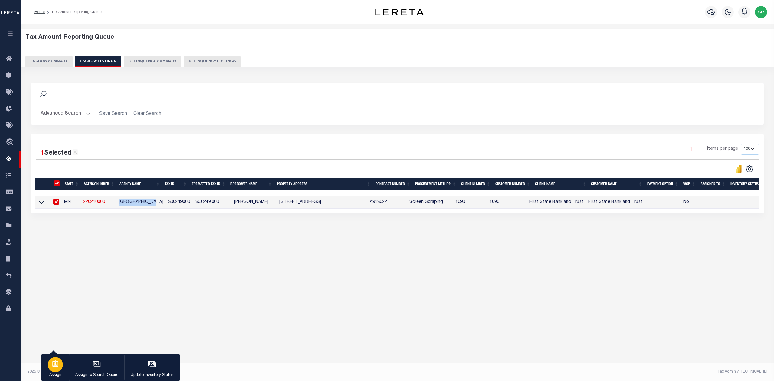
click at [53, 357] on icon "button" at bounding box center [55, 364] width 8 height 8
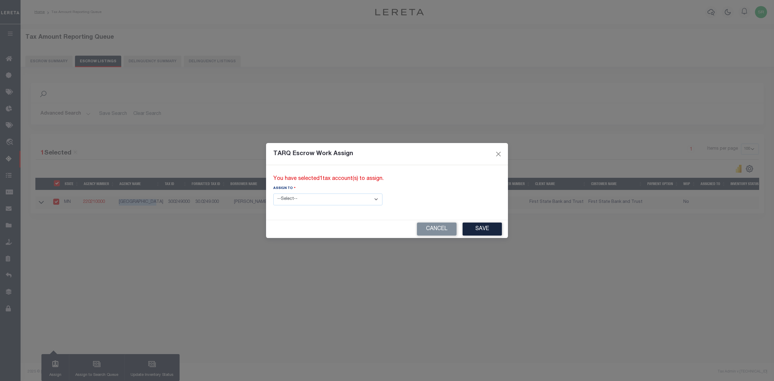
click at [336, 199] on select "--Select-- --Unassigned-- --Unassigned-- Abdul Muzain Adhikary Rinki Agustin Fe…" at bounding box center [327, 199] width 109 height 12
select select "[PERSON_NAME]"
click at [273, 193] on select "--Select-- --Unassigned-- --Unassigned-- Abdul Muzain Adhikary Rinki Agustin Fe…" at bounding box center [327, 199] width 109 height 12
click at [462, 232] on button "Save" at bounding box center [481, 228] width 39 height 13
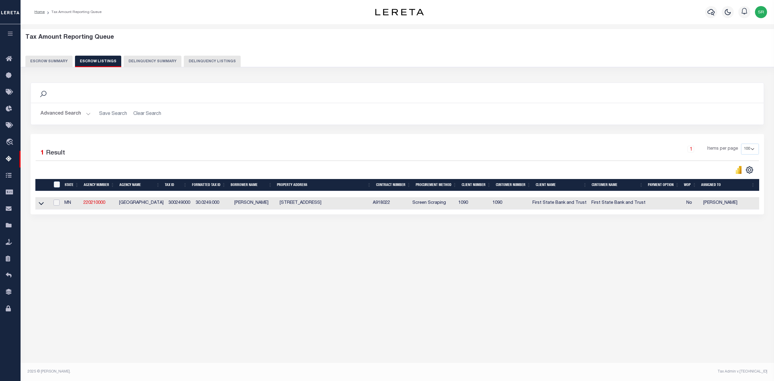
click at [53, 203] on input "checkbox" at bounding box center [56, 202] width 6 height 6
checkbox input "true"
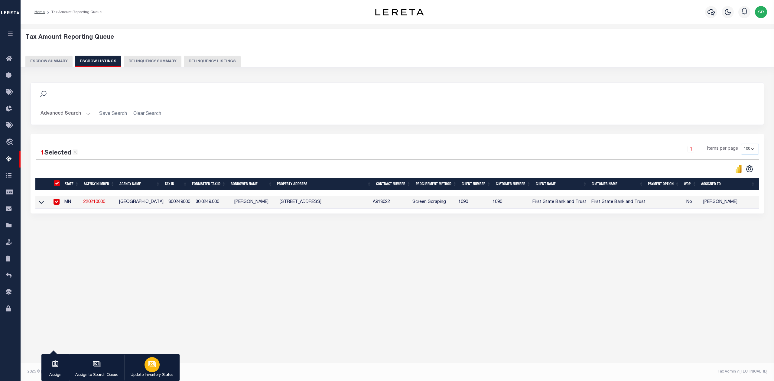
click at [149, 357] on icon "button" at bounding box center [152, 364] width 8 height 8
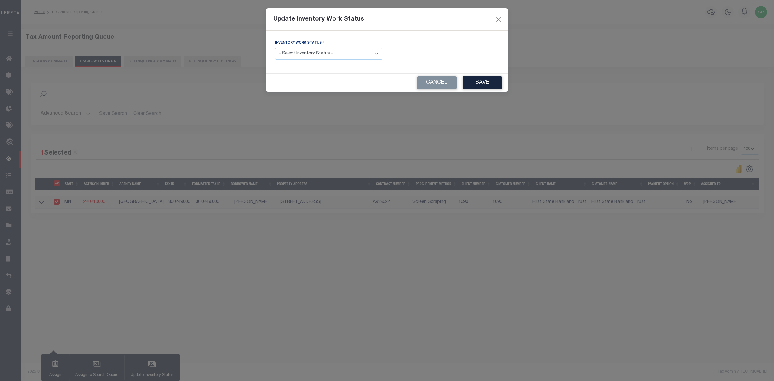
click at [332, 54] on select "- Select Inventory Status - Manual - Exception Pended - Awaiting Search Late Ad…" at bounding box center [328, 54] width 107 height 12
select select "4"
click at [275, 49] on select "- Select Inventory Status - Manual - Exception Pended - Awaiting Search Late Ad…" at bounding box center [328, 54] width 107 height 12
click at [469, 82] on button "Save" at bounding box center [481, 82] width 39 height 13
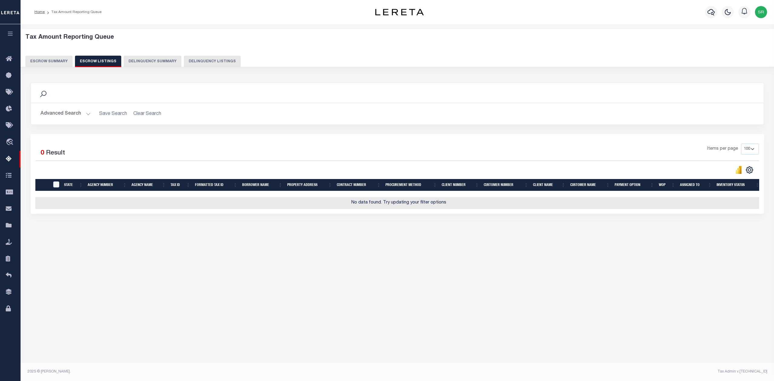
click at [61, 60] on button "Escrow Summary" at bounding box center [48, 61] width 47 height 11
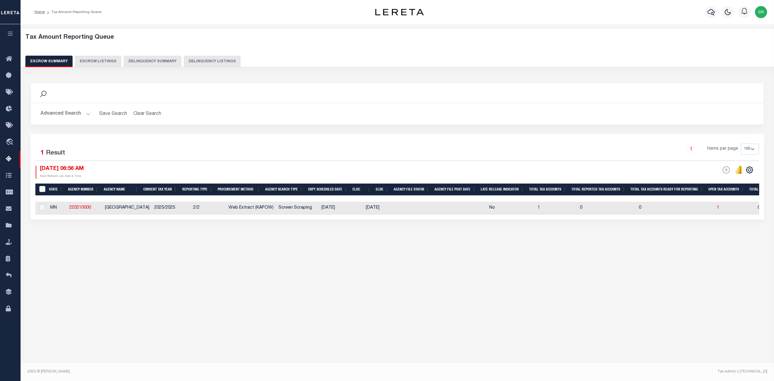
click at [61, 60] on button "Escrow Summary" at bounding box center [48, 61] width 47 height 11
click at [87, 113] on button "Advanced Search" at bounding box center [65, 114] width 50 height 12
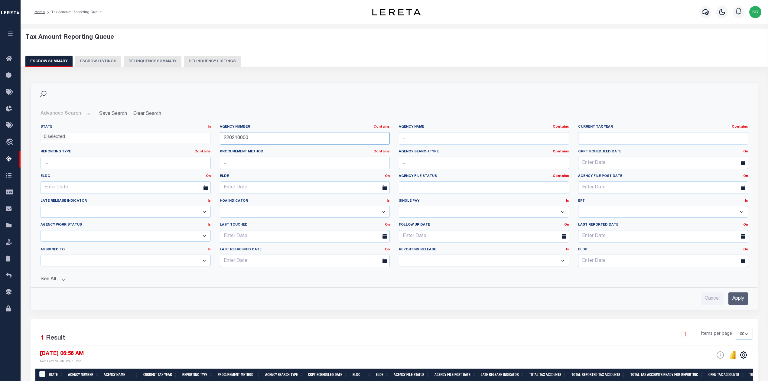
drag, startPoint x: 257, startPoint y: 137, endPoint x: 194, endPoint y: 134, distance: 63.2
click at [194, 134] on div "State In In AK AL AR AZ CA CO CT DC DE FL GA GU HI IA ID IL IN KS [GEOGRAPHIC_D…" at bounding box center [394, 197] width 716 height 147
paste input "62"
type input "220620000"
click at [719, 299] on input "Apply" at bounding box center [738, 298] width 20 height 12
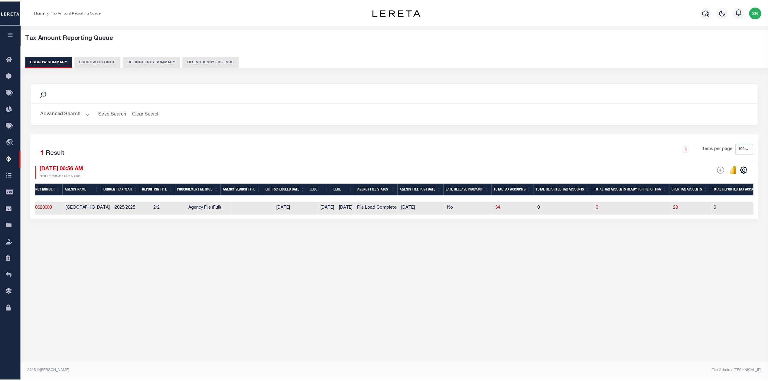
scroll to position [0, 40]
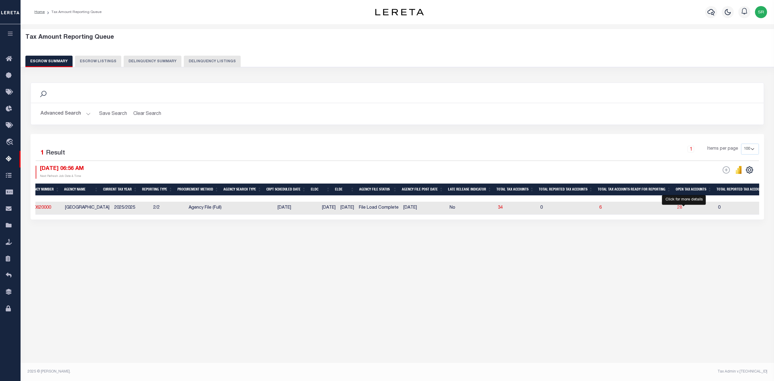
click at [682, 209] on span "28" at bounding box center [679, 207] width 5 height 4
select select "100"
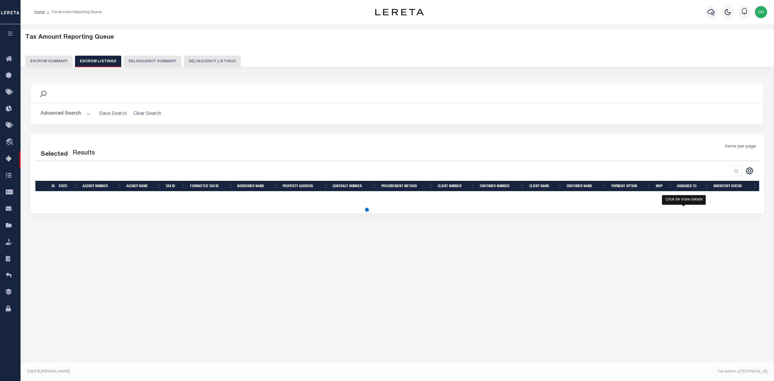
select select "100"
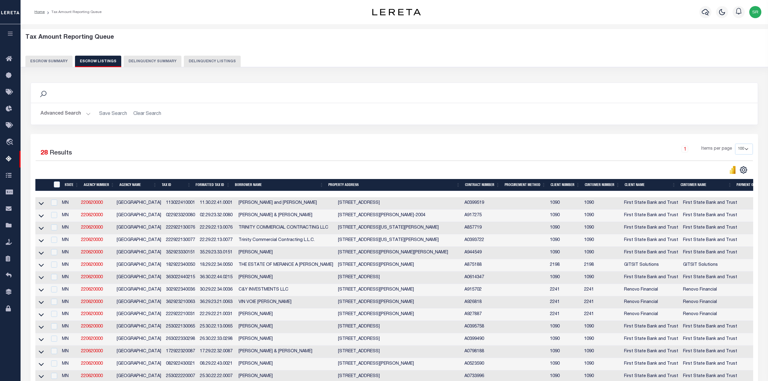
scroll to position [121, 0]
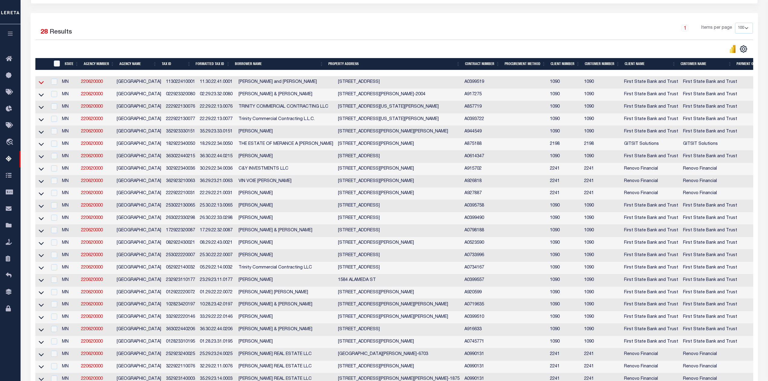
click at [39, 84] on icon at bounding box center [41, 82] width 5 height 6
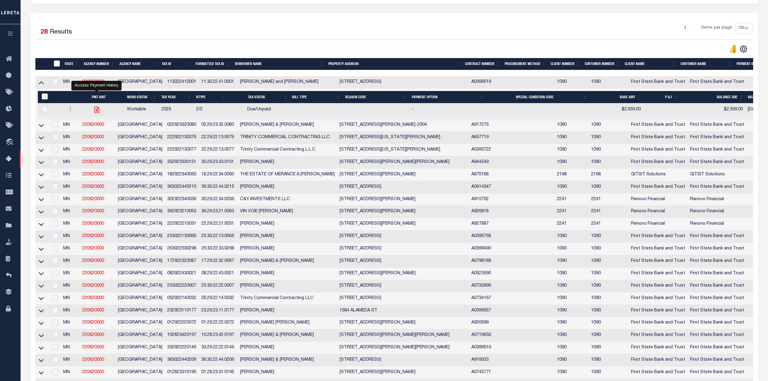
click at [98, 113] on icon "" at bounding box center [97, 110] width 8 height 8
checkbox input "true"
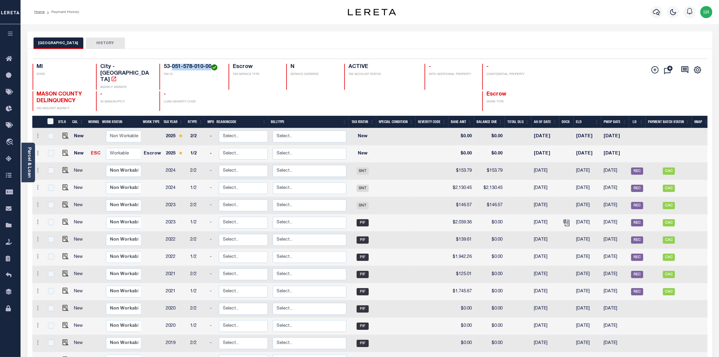
drag, startPoint x: 171, startPoint y: 66, endPoint x: 211, endPoint y: 66, distance: 39.6
click at [211, 66] on h4 "53-051-578-010-00" at bounding box center [193, 67] width 58 height 7
copy h4 "051-578-010-00"
click at [63, 150] on img "" at bounding box center [66, 153] width 6 height 6
checkbox input "true"
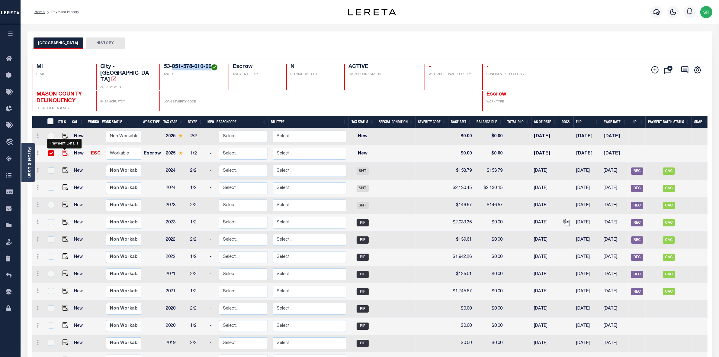
checkbox input "true"
click at [63, 150] on img "" at bounding box center [66, 153] width 6 height 6
checkbox input "false"
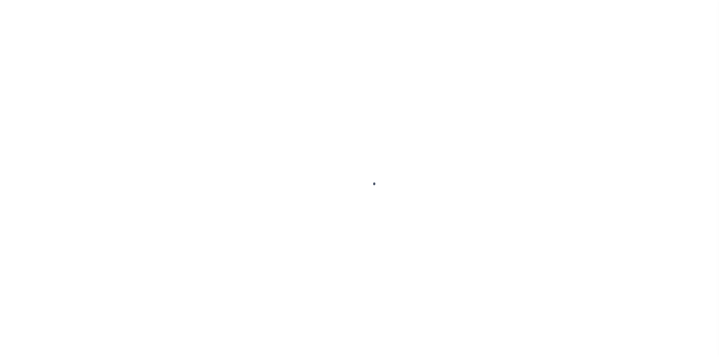
select select "NW2"
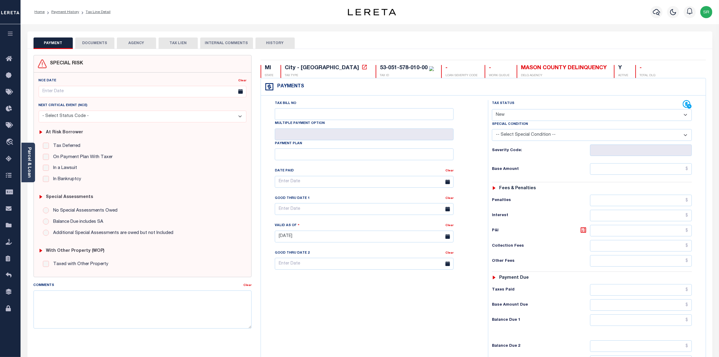
click at [94, 41] on button "DOCUMENTS" at bounding box center [94, 42] width 39 height 11
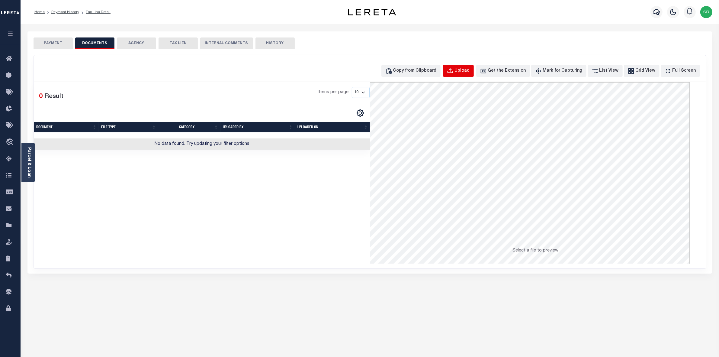
click at [469, 68] on div "Upload" at bounding box center [462, 71] width 15 height 7
select select "POP"
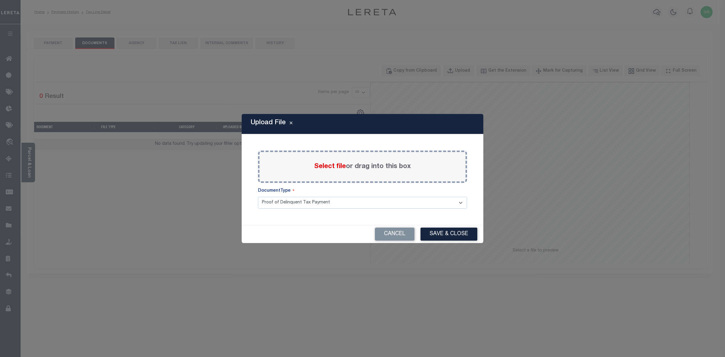
click at [322, 164] on span "Select file" at bounding box center [330, 166] width 32 height 7
click at [0, 0] on input "Select file or drag into this box" at bounding box center [0, 0] width 0 height 0
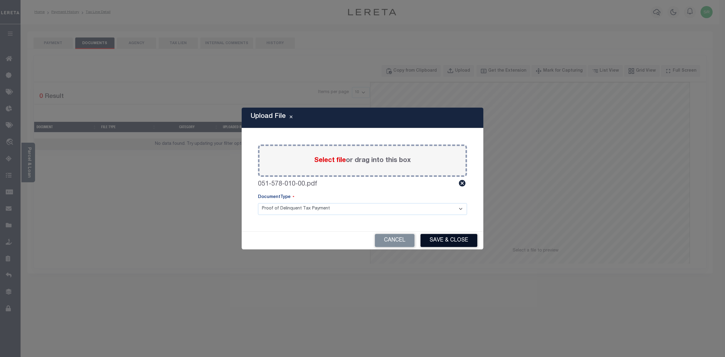
click at [455, 239] on button "Save & Close" at bounding box center [449, 240] width 57 height 13
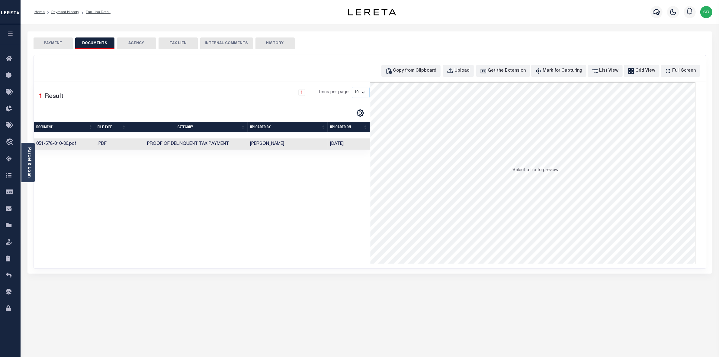
click at [284, 144] on td "[PERSON_NAME]" at bounding box center [288, 144] width 80 height 12
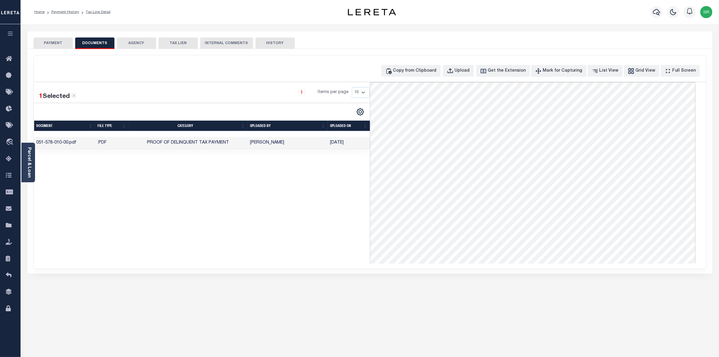
click at [55, 43] on button "PAYMENT" at bounding box center [53, 42] width 39 height 11
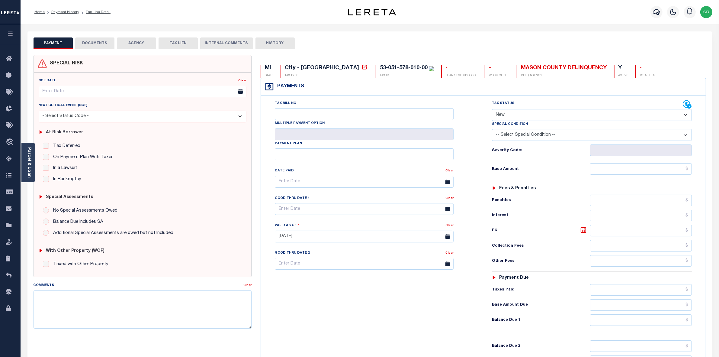
click at [55, 43] on button "PAYMENT" at bounding box center [53, 42] width 39 height 11
click at [503, 114] on select "- Select Status Code - Open Due/Unpaid Paid Incomplete No Tax Due Internal Refu…" at bounding box center [592, 115] width 200 height 12
select select "DUE"
click at [492, 110] on select "- Select Status Code - Open Due/Unpaid Paid Incomplete No Tax Due Internal Refu…" at bounding box center [592, 115] width 200 height 12
type input "[DATE]"
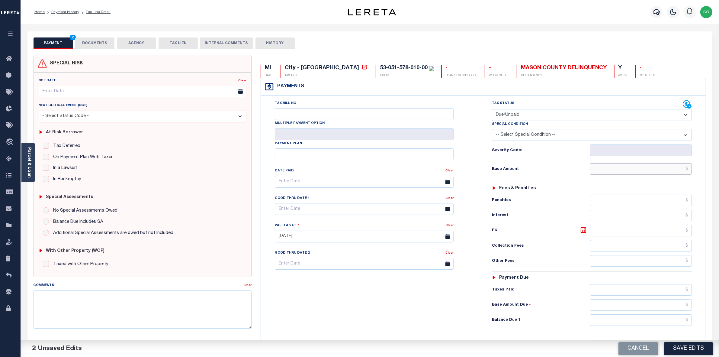
click at [599, 170] on input "text" at bounding box center [641, 168] width 102 height 11
click at [656, 172] on input "text" at bounding box center [641, 168] width 102 height 11
type input "$2,164.85"
click at [651, 326] on input "text" at bounding box center [641, 319] width 102 height 11
type input "$2,164.85"
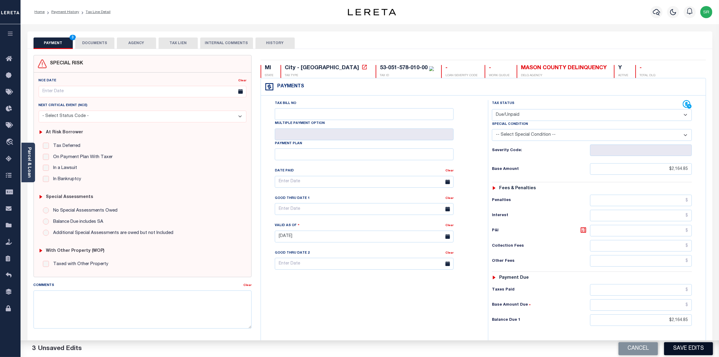
click at [684, 349] on button "Save Edits" at bounding box center [689, 348] width 49 height 13
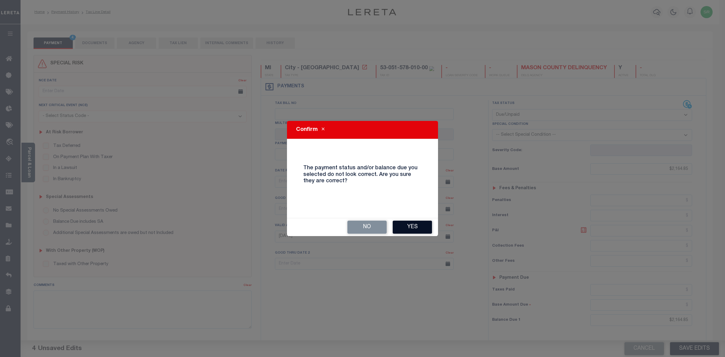
click at [422, 226] on button "Yes" at bounding box center [412, 227] width 39 height 13
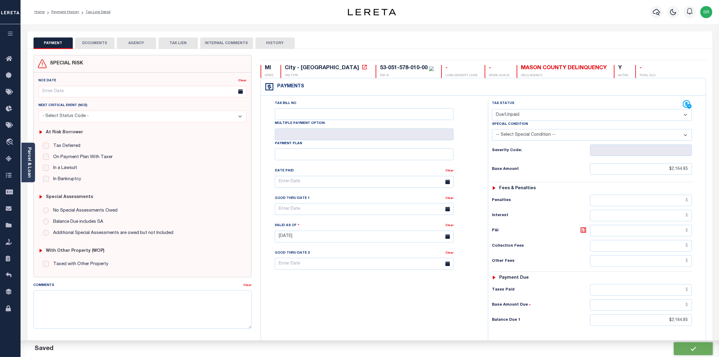
checkbox input "false"
type input "$2,164.85"
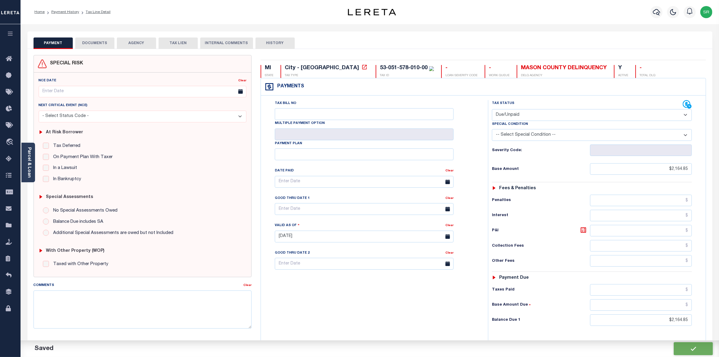
type input "$2,164.85"
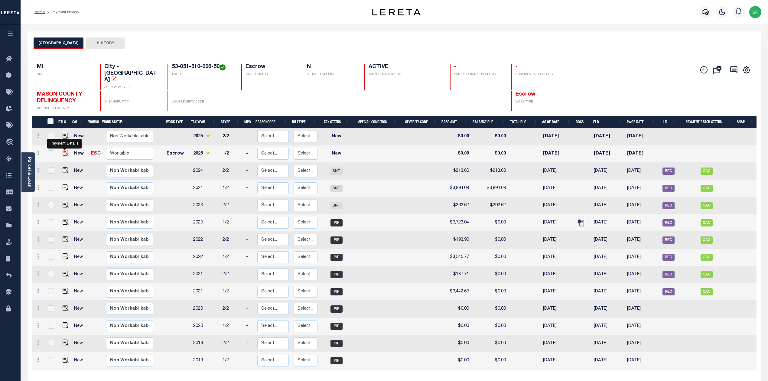
click at [64, 150] on img "" at bounding box center [66, 153] width 6 height 6
checkbox input "true"
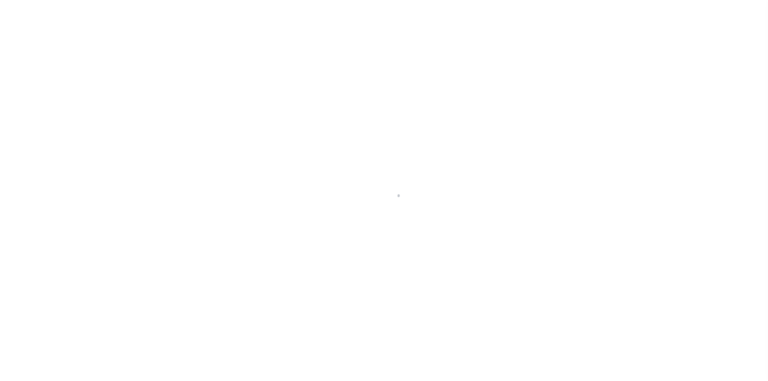
select select "NW2"
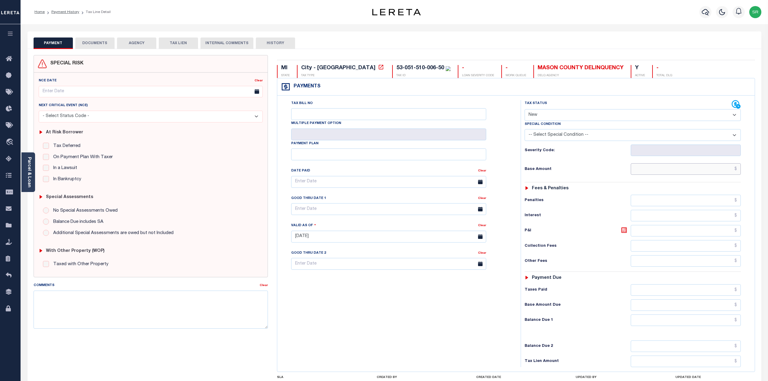
click at [655, 172] on input "text" at bounding box center [685, 168] width 110 height 11
paste input "3,970.86"
type input "$3,970.86"
type input "[DATE]"
click at [718, 323] on input "text" at bounding box center [685, 319] width 110 height 11
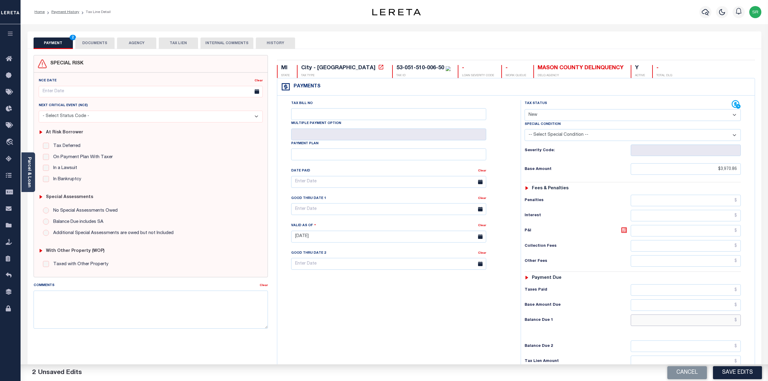
paste input "3,970.86"
type input "$3,970.86"
click at [603, 115] on select "- Select Status Code - Open Due/Unpaid Paid Incomplete No Tax Due Internal Refu…" at bounding box center [632, 115] width 216 height 12
select select "DUE"
click at [524, 110] on select "- Select Status Code - Open Due/Unpaid Paid Incomplete No Tax Due Internal Refu…" at bounding box center [632, 115] width 216 height 12
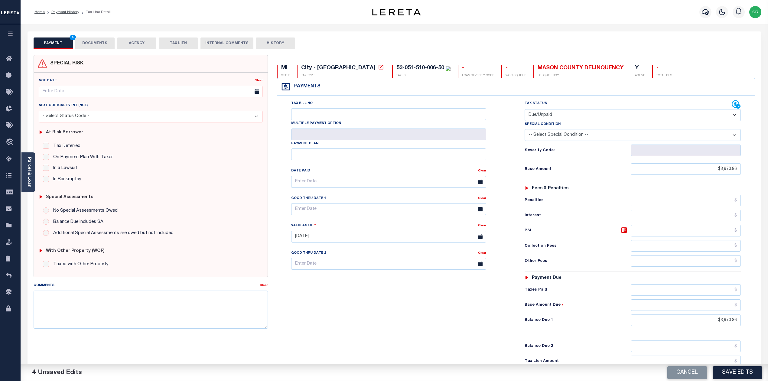
click at [85, 42] on button "DOCUMENTS" at bounding box center [94, 42] width 39 height 11
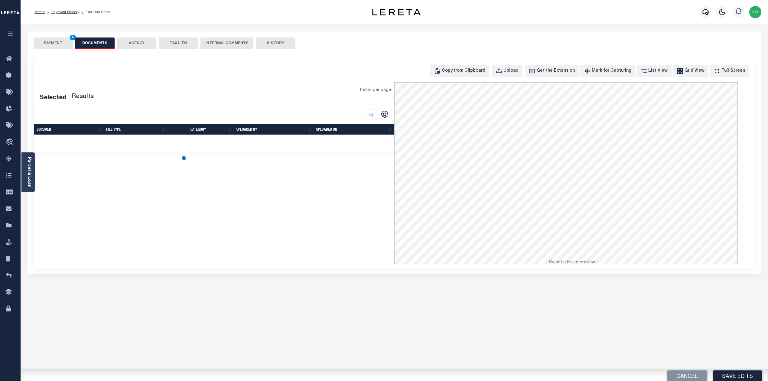
click at [87, 41] on button "DOCUMENTS" at bounding box center [94, 42] width 39 height 11
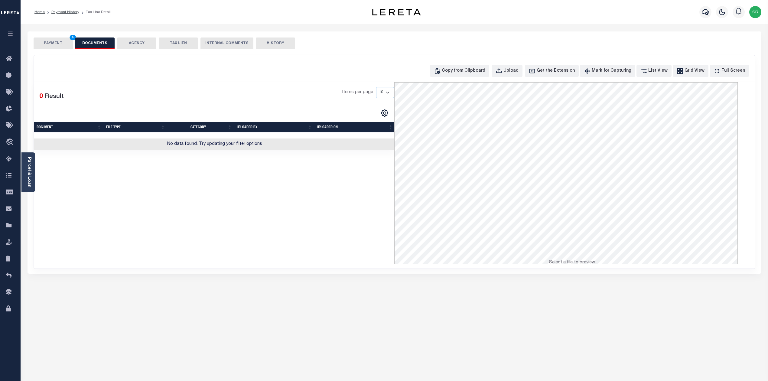
click at [57, 43] on button "PAYMENT 4" at bounding box center [53, 42] width 39 height 11
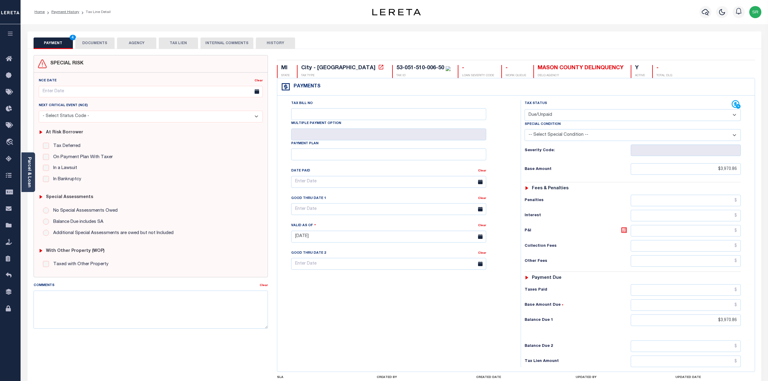
click at [57, 43] on button "PAYMENT 4" at bounding box center [53, 42] width 39 height 11
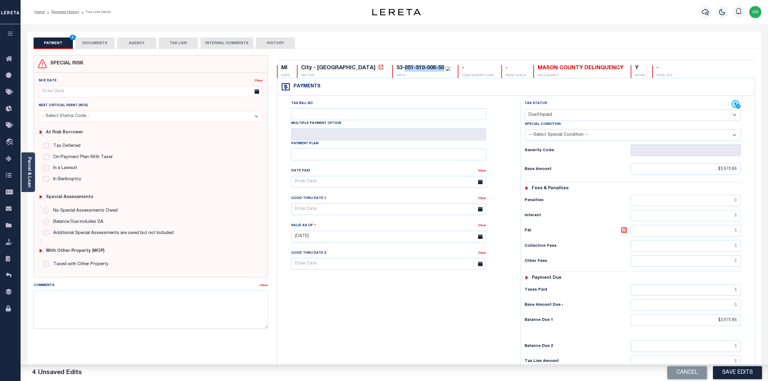
drag, startPoint x: 353, startPoint y: 68, endPoint x: 392, endPoint y: 68, distance: 38.7
click at [396, 68] on div "53-051-510-006-50" at bounding box center [420, 67] width 48 height 5
copy div "051-510-006-50"
click at [100, 42] on button "DOCUMENTS" at bounding box center [94, 42] width 39 height 11
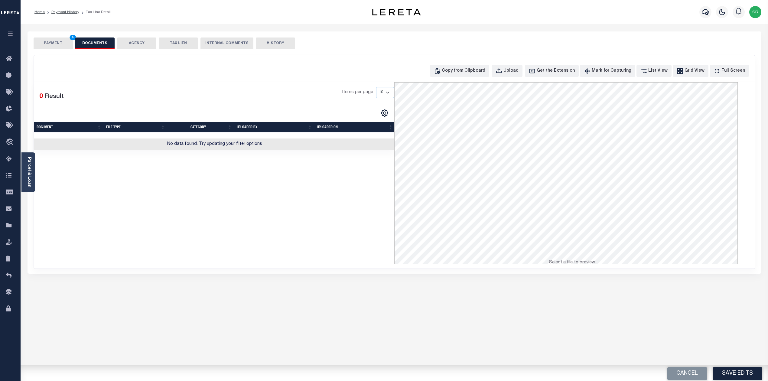
click at [100, 42] on button "DOCUMENTS" at bounding box center [94, 42] width 39 height 11
click at [517, 70] on div "Upload" at bounding box center [510, 71] width 15 height 7
select select "POP"
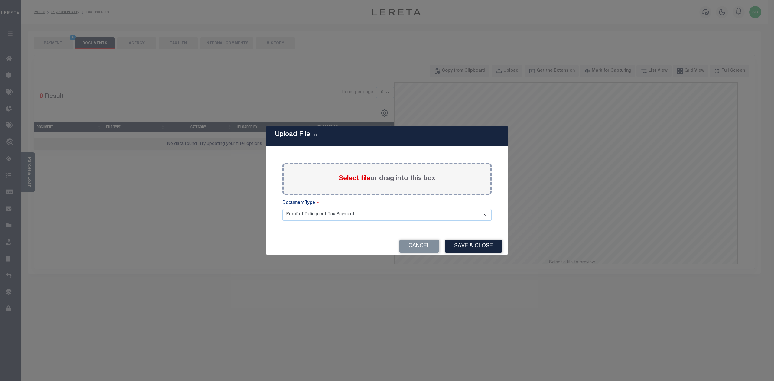
click at [352, 179] on span "Select file" at bounding box center [354, 178] width 32 height 7
click at [0, 0] on input "Select file or drag into this box" at bounding box center [0, 0] width 0 height 0
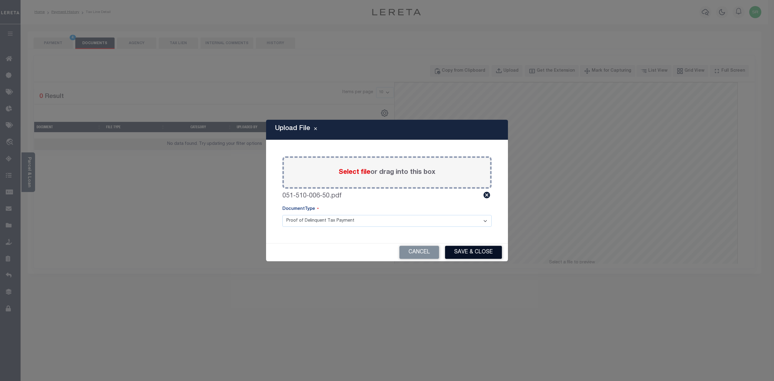
click at [484, 250] on button "Save & Close" at bounding box center [473, 252] width 57 height 13
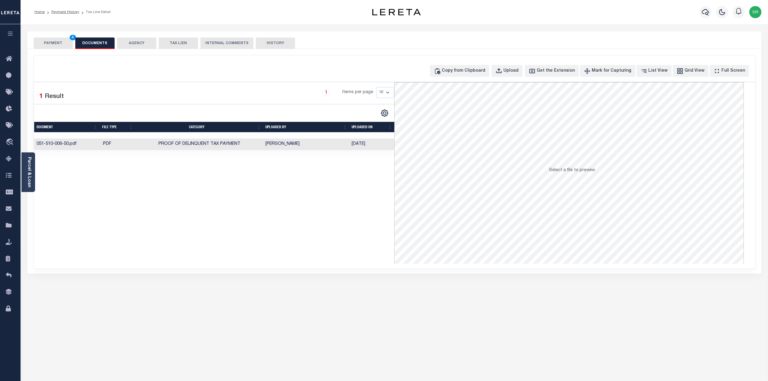
click at [53, 44] on button "PAYMENT 4" at bounding box center [53, 42] width 39 height 11
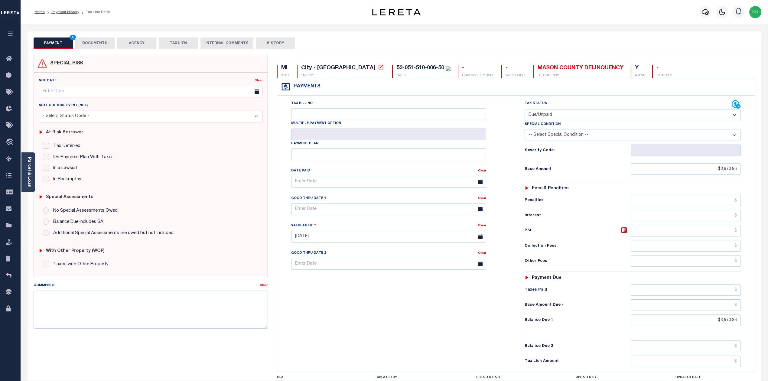
click at [53, 44] on button "PAYMENT 4" at bounding box center [53, 42] width 39 height 11
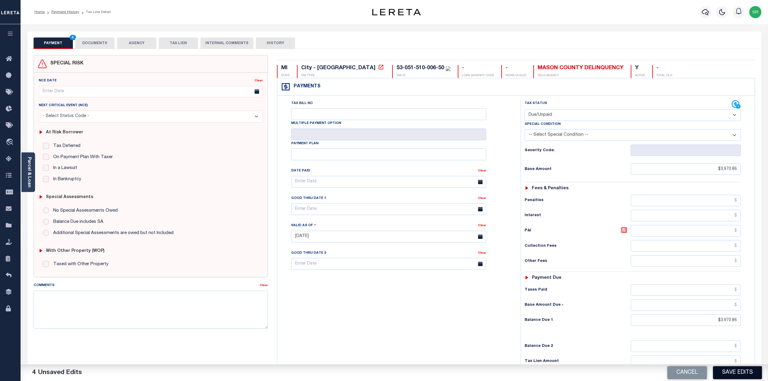
click at [732, 371] on button "Save Edits" at bounding box center [737, 372] width 49 height 13
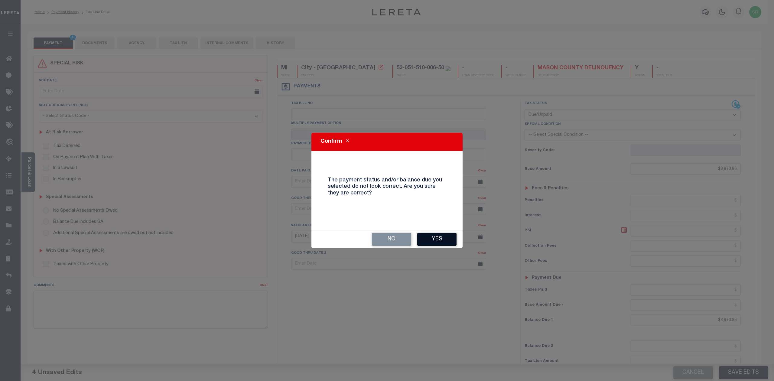
click at [449, 237] on button "Yes" at bounding box center [436, 239] width 39 height 13
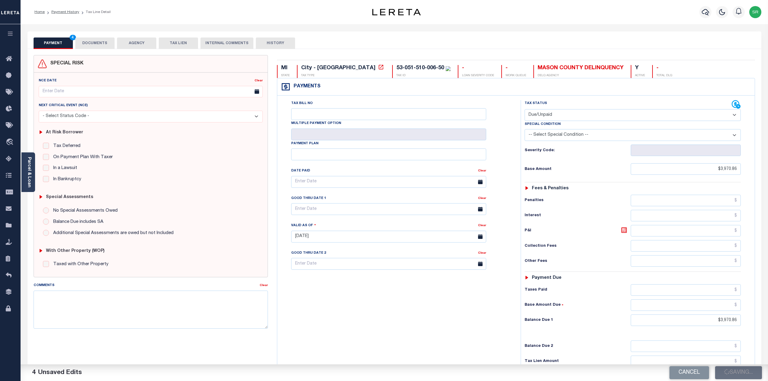
checkbox input "false"
type input "$3,970.86"
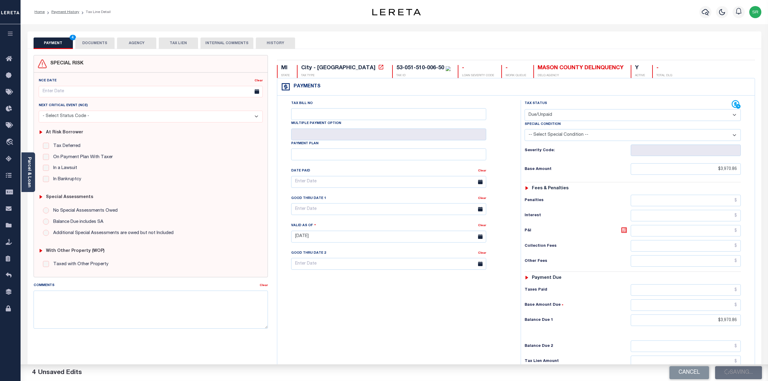
type input "$3,970.86"
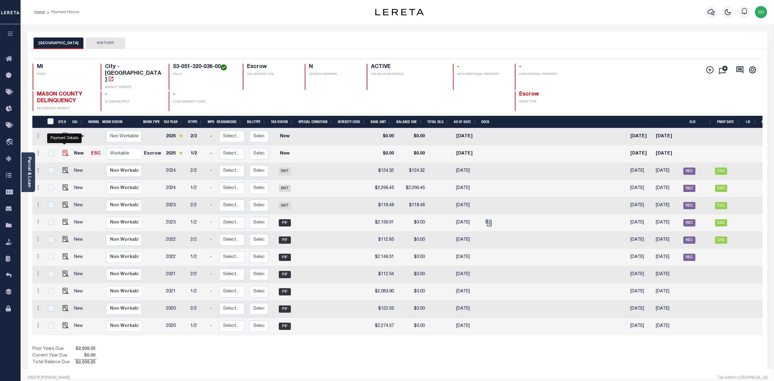
click at [63, 150] on img "" at bounding box center [66, 153] width 6 height 6
checkbox input "true"
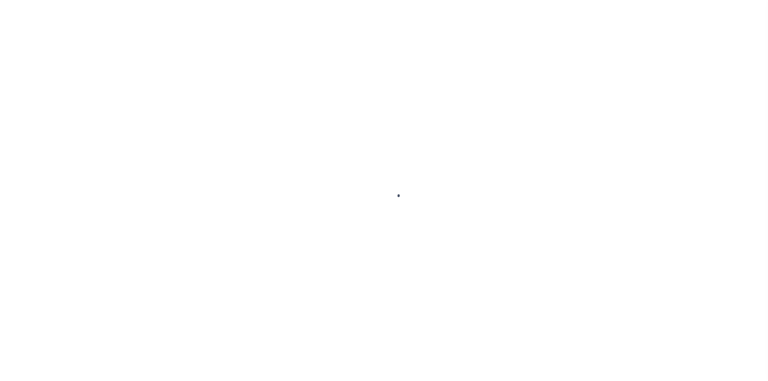
select select "NW2"
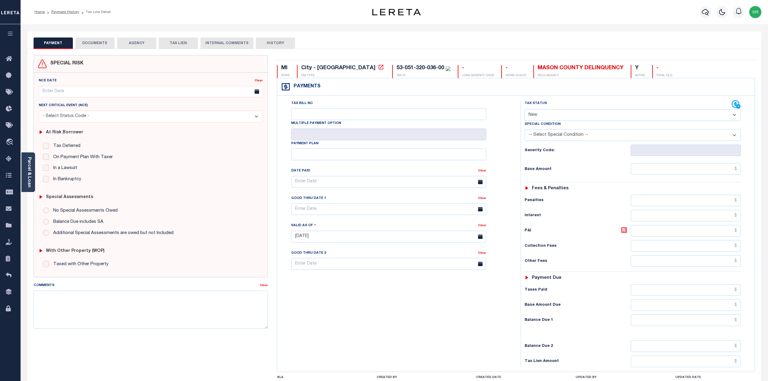
click at [91, 39] on button "DOCUMENTS" at bounding box center [94, 42] width 39 height 11
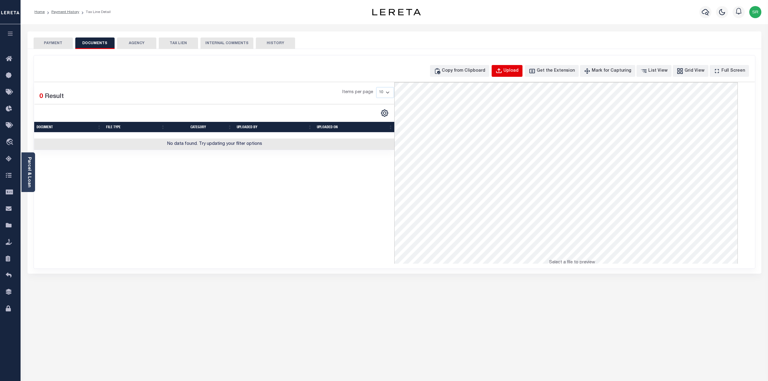
click at [518, 68] on div "Upload" at bounding box center [510, 71] width 15 height 7
select select "POP"
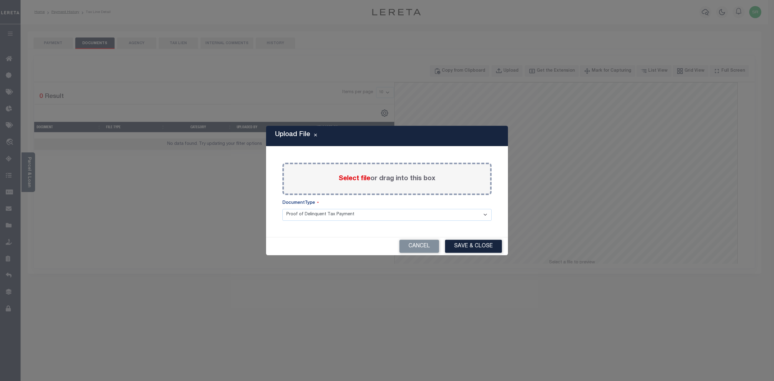
click at [353, 178] on span "Select file" at bounding box center [354, 178] width 32 height 7
click at [0, 0] on input "Select file or drag into this box" at bounding box center [0, 0] width 0 height 0
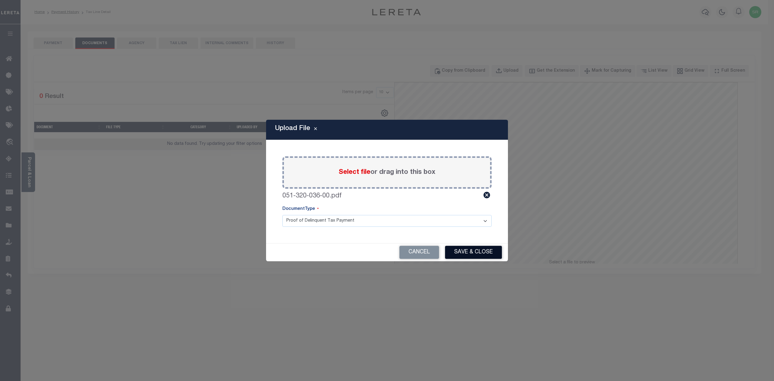
click at [481, 255] on button "Save & Close" at bounding box center [473, 252] width 57 height 13
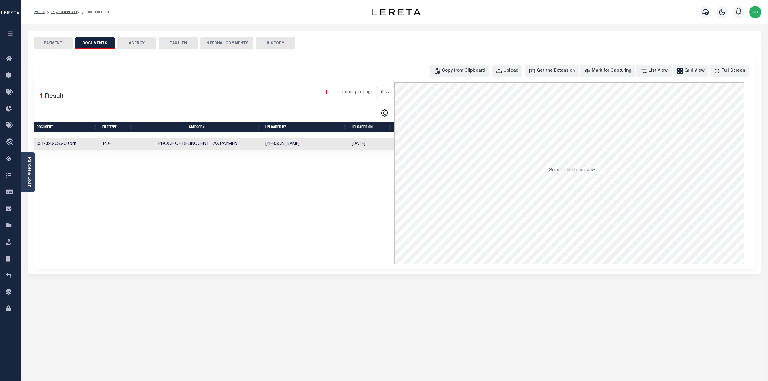
click at [279, 148] on td "SreeVenkat Chandrashekar" at bounding box center [306, 144] width 86 height 12
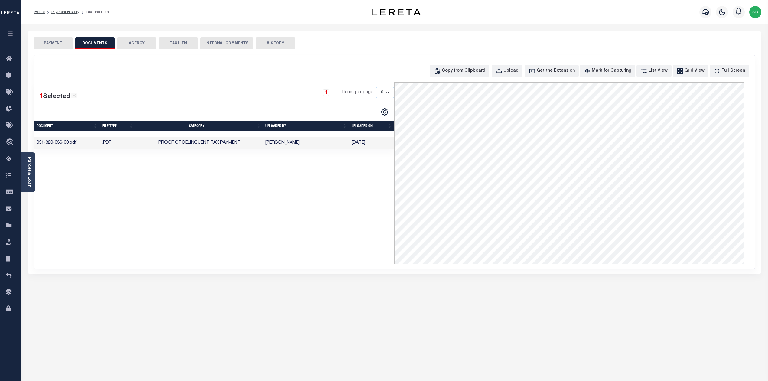
click at [61, 45] on button "PAYMENT" at bounding box center [53, 42] width 39 height 11
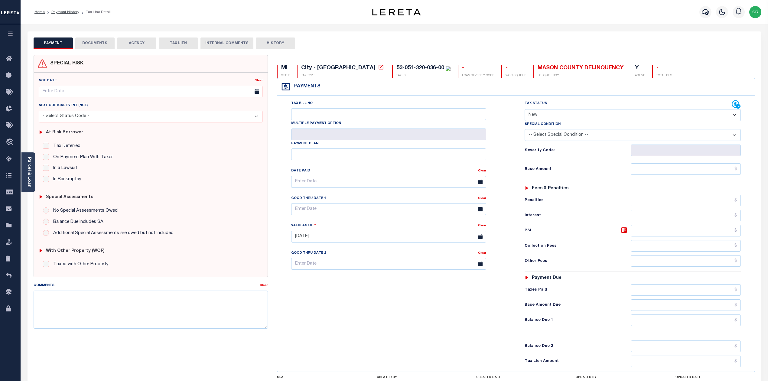
click at [543, 117] on select "- Select Status Code - Open Due/Unpaid Paid Incomplete No Tax Due Internal Refu…" at bounding box center [632, 115] width 216 height 12
select select "DUE"
click at [524, 110] on select "- Select Status Code - Open Due/Unpaid Paid Incomplete No Tax Due Internal Refu…" at bounding box center [632, 115] width 216 height 12
type input "[DATE]"
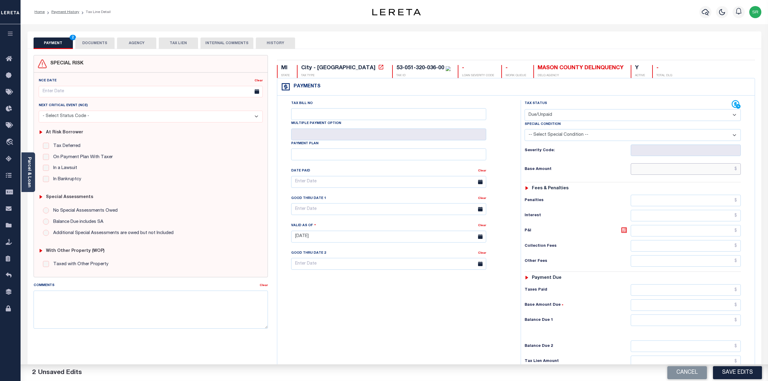
click at [713, 173] on input "text" at bounding box center [685, 168] width 110 height 11
paste input "2,311.11"
type input "$2,311.11"
click at [722, 326] on input "text" at bounding box center [685, 319] width 110 height 11
paste input "2,311.11"
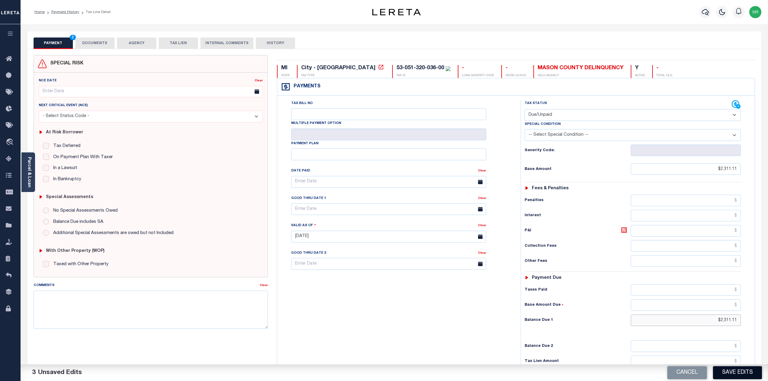
type input "$2,311.11"
click at [747, 370] on button "Save Edits" at bounding box center [737, 372] width 49 height 13
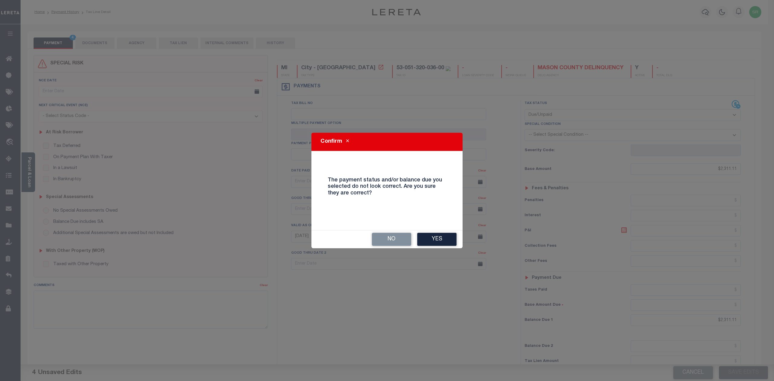
click at [441, 231] on div "No Yes" at bounding box center [386, 239] width 151 height 18
click at [442, 236] on button "Yes" at bounding box center [436, 239] width 39 height 13
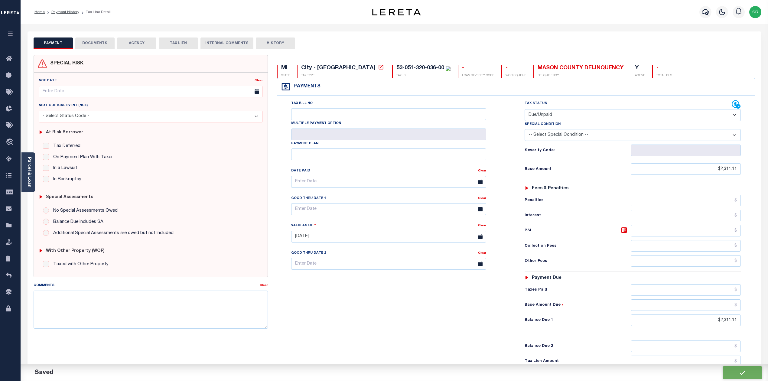
checkbox input "false"
type input "$2,311.11"
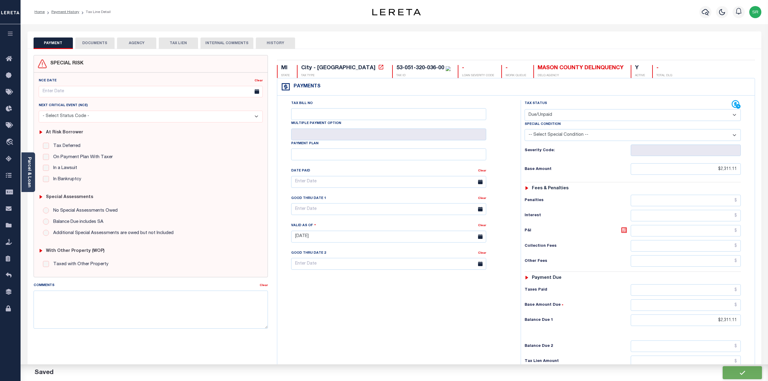
type input "$2,311.11"
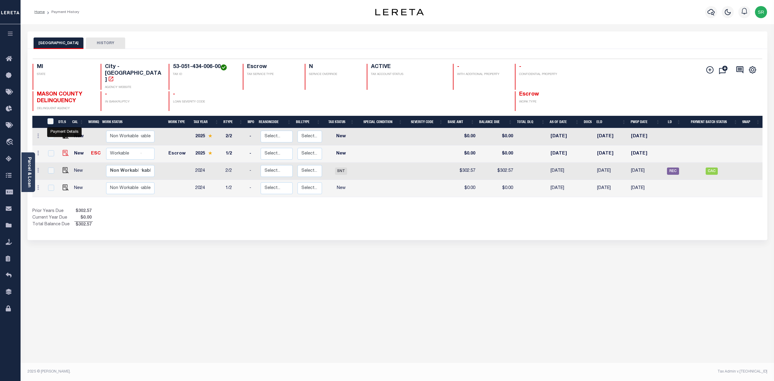
click at [63, 150] on img "" at bounding box center [66, 153] width 6 height 6
checkbox input "true"
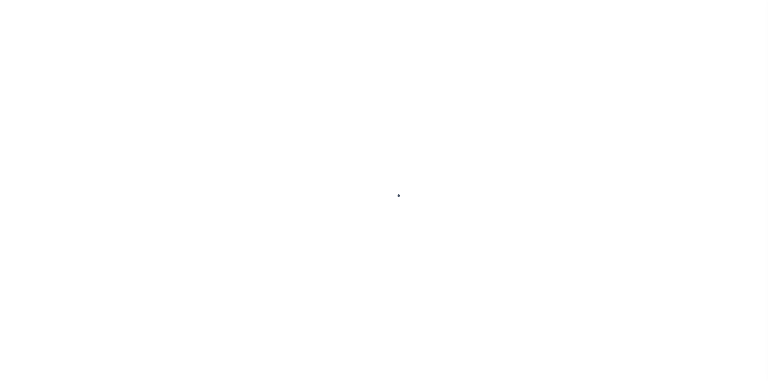
checkbox input "false"
type input "[DATE]"
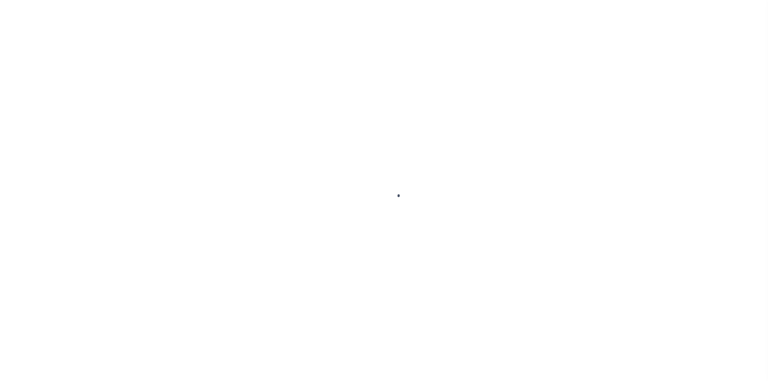
select select "NW2"
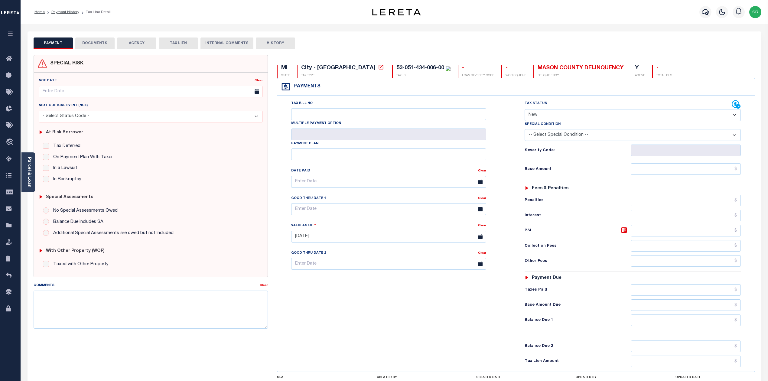
click at [94, 42] on button "DOCUMENTS" at bounding box center [94, 42] width 39 height 11
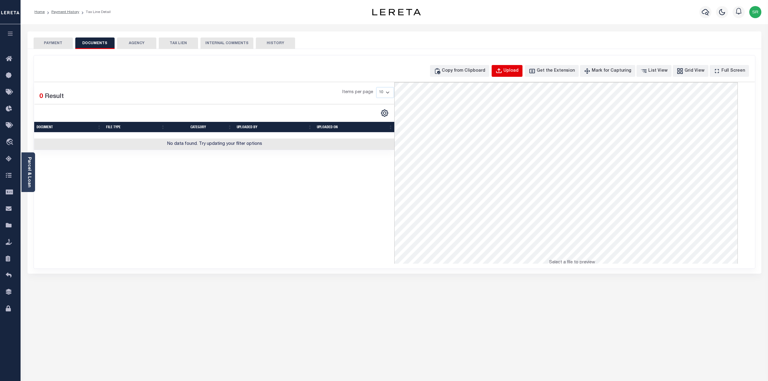
click at [514, 70] on div "Upload" at bounding box center [510, 71] width 15 height 7
select select "POP"
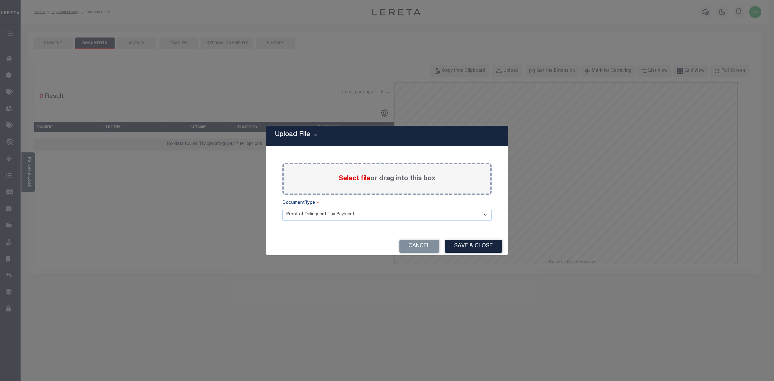
click at [351, 178] on span "Select file" at bounding box center [354, 178] width 32 height 7
click at [0, 0] on input "Select file or drag into this box" at bounding box center [0, 0] width 0 height 0
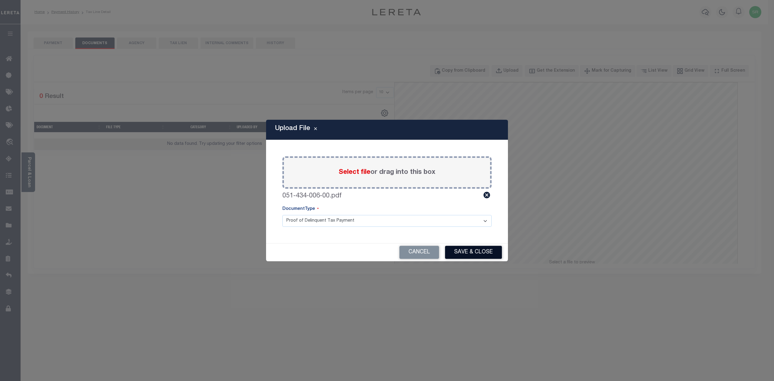
click at [488, 256] on button "Save & Close" at bounding box center [473, 252] width 57 height 13
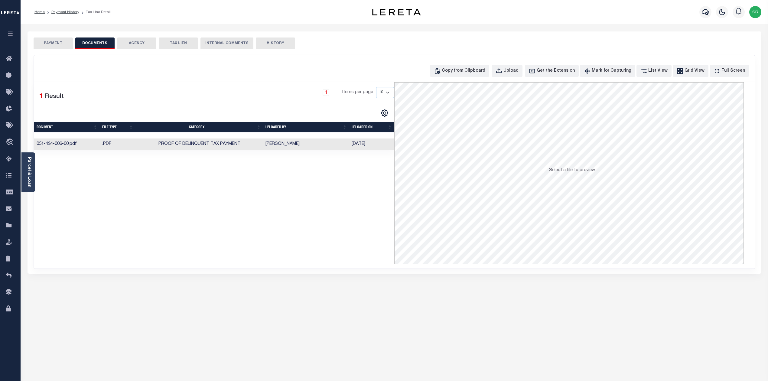
click at [58, 43] on button "PAYMENT" at bounding box center [53, 42] width 39 height 11
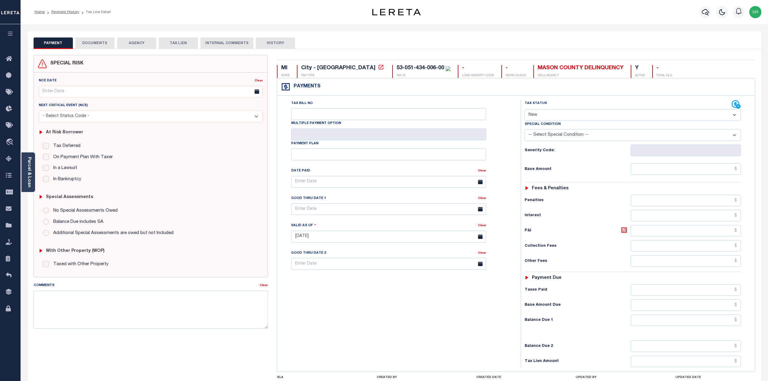
click at [58, 43] on button "PAYMENT" at bounding box center [53, 42] width 39 height 11
click at [544, 115] on select "- Select Status Code - Open Due/Unpaid Paid Incomplete No Tax Due Internal Refu…" at bounding box center [632, 115] width 216 height 12
select select "DUE"
click at [524, 110] on select "- Select Status Code - Open Due/Unpaid Paid Incomplete No Tax Due Internal Refu…" at bounding box center [632, 115] width 216 height 12
type input "[DATE]"
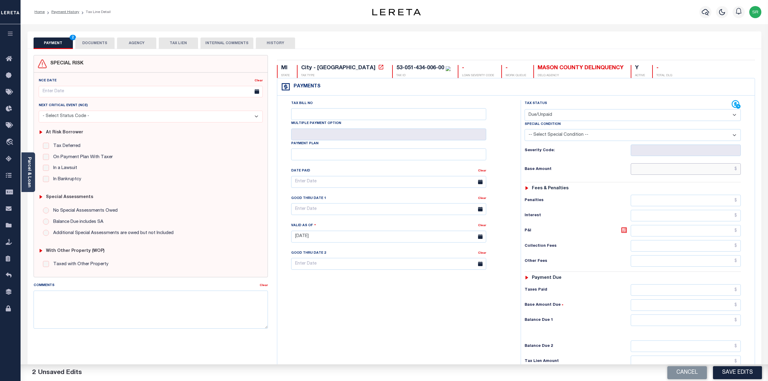
click at [648, 173] on input "text" at bounding box center [685, 168] width 110 height 11
type input "$3,803.36"
click at [664, 325] on input "text" at bounding box center [685, 319] width 110 height 11
type input "$3,803.36"
click at [727, 377] on button "Save Edits" at bounding box center [737, 372] width 49 height 13
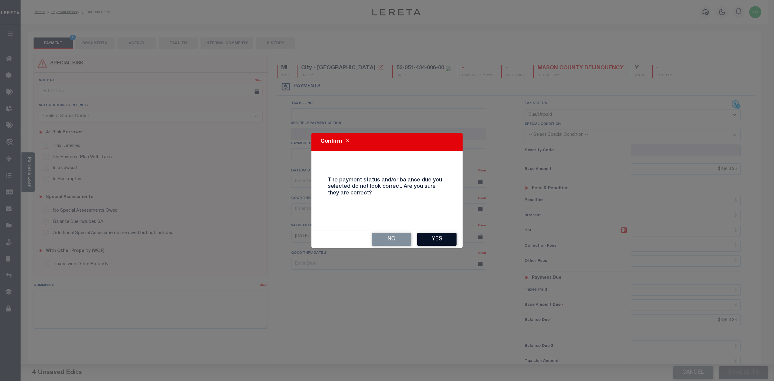
click at [436, 238] on button "Yes" at bounding box center [436, 239] width 39 height 13
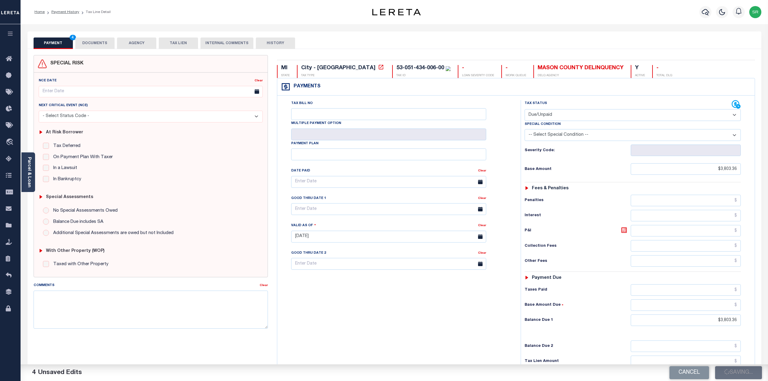
checkbox input "false"
type input "$3,803.36"
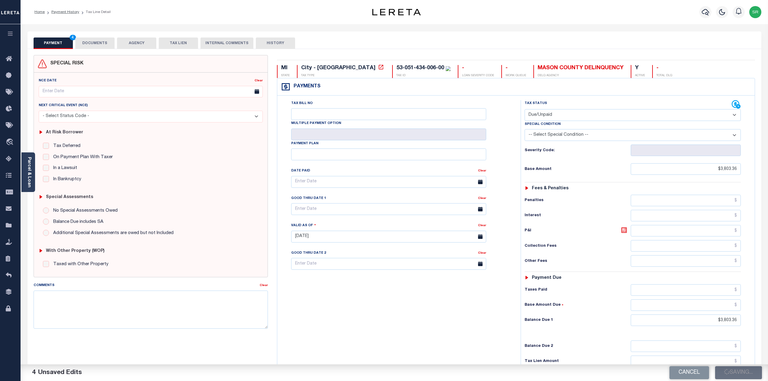
type input "$3,803.36"
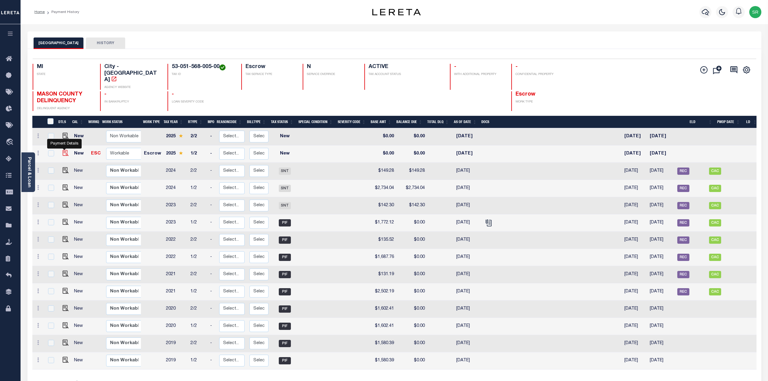
click at [64, 150] on img "" at bounding box center [66, 153] width 6 height 6
checkbox input "true"
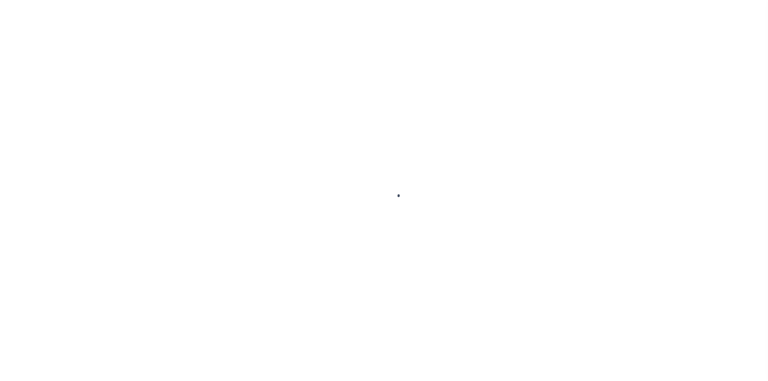
checkbox input "false"
type input "[DATE]"
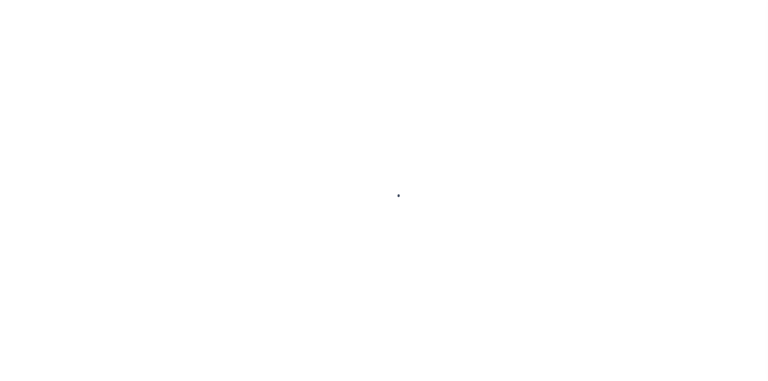
select select "NW2"
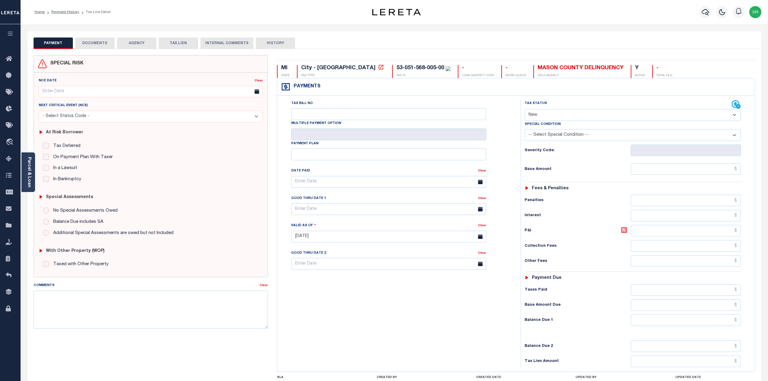
click at [97, 44] on button "DOCUMENTS" at bounding box center [94, 42] width 39 height 11
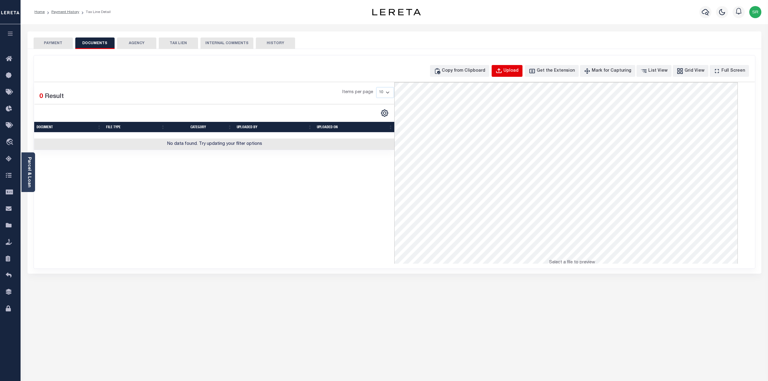
click at [516, 69] on div "Upload" at bounding box center [510, 71] width 15 height 7
select select "POP"
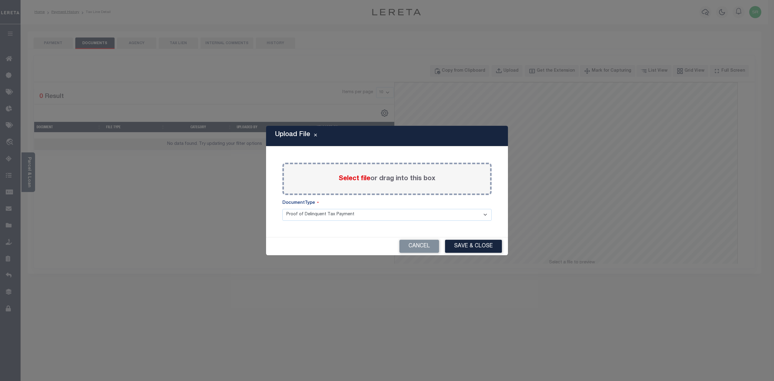
click at [345, 179] on span "Select file" at bounding box center [354, 178] width 32 height 7
click at [0, 0] on input "Select file or drag into this box" at bounding box center [0, 0] width 0 height 0
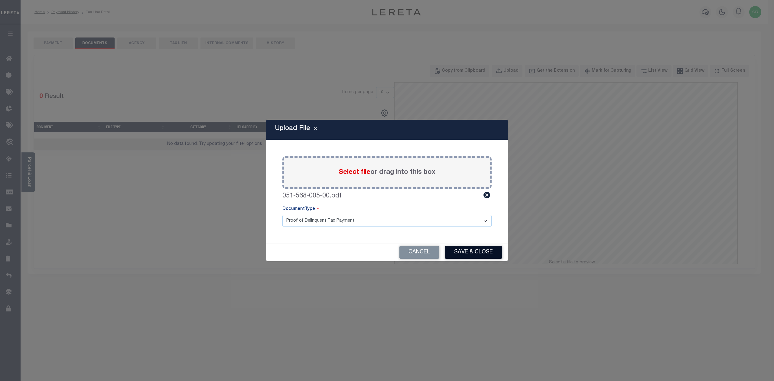
click at [474, 251] on button "Save & Close" at bounding box center [473, 252] width 57 height 13
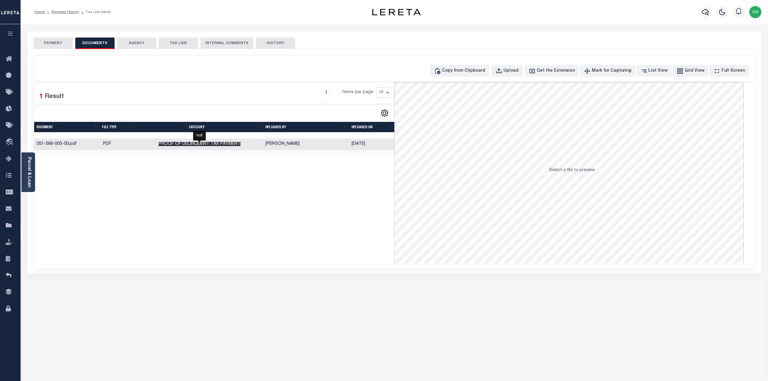
click at [218, 143] on span "Proof of Delinquent Tax Payment" at bounding box center [199, 144] width 82 height 4
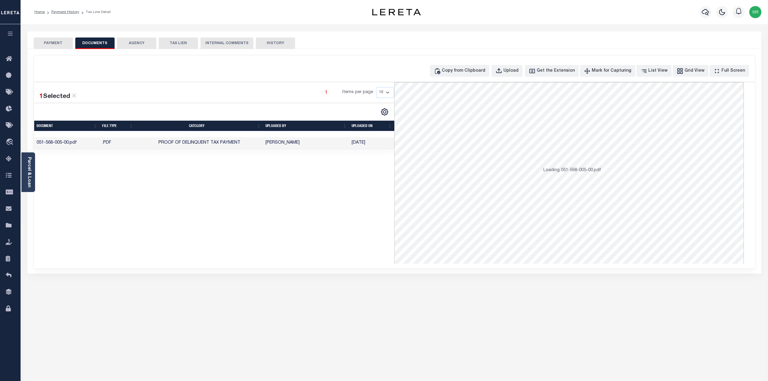
click at [49, 40] on button "PAYMENT" at bounding box center [53, 42] width 39 height 11
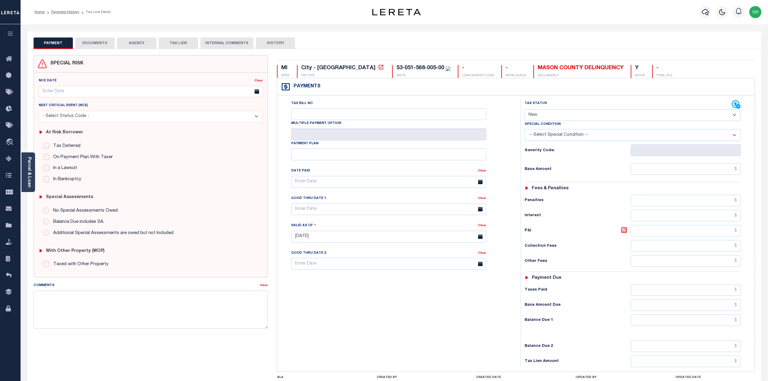
click at [49, 40] on button "PAYMENT" at bounding box center [53, 42] width 39 height 11
click at [529, 112] on select "- Select Status Code - Open Due/Unpaid Paid Incomplete No Tax Due Internal Refu…" at bounding box center [632, 115] width 216 height 12
select select "DUE"
click at [524, 110] on select "- Select Status Code - Open Due/Unpaid Paid Incomplete No Tax Due Internal Refu…" at bounding box center [632, 115] width 216 height 12
type input "09/08/2025"
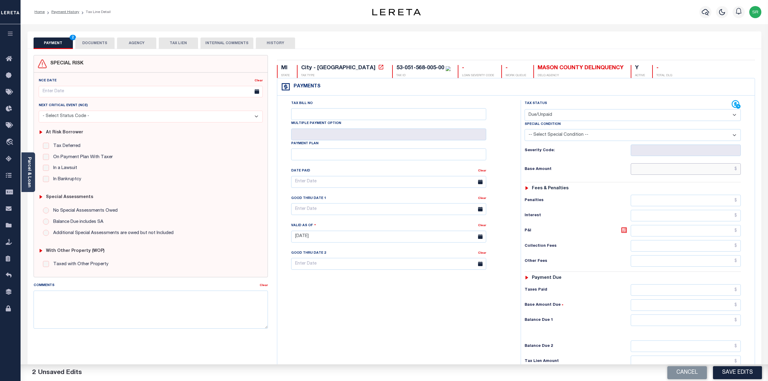
click at [639, 172] on input "text" at bounding box center [685, 168] width 110 height 11
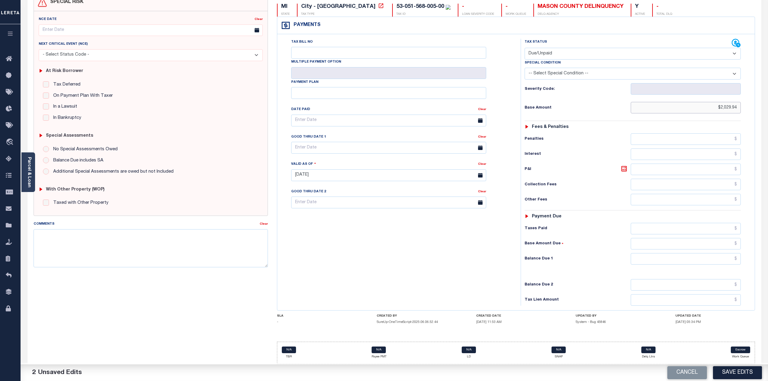
type input "$2,029.94"
click at [679, 254] on input "text" at bounding box center [685, 258] width 110 height 11
type input "$2,029.94"
click at [745, 367] on button "Save Edits" at bounding box center [737, 372] width 49 height 13
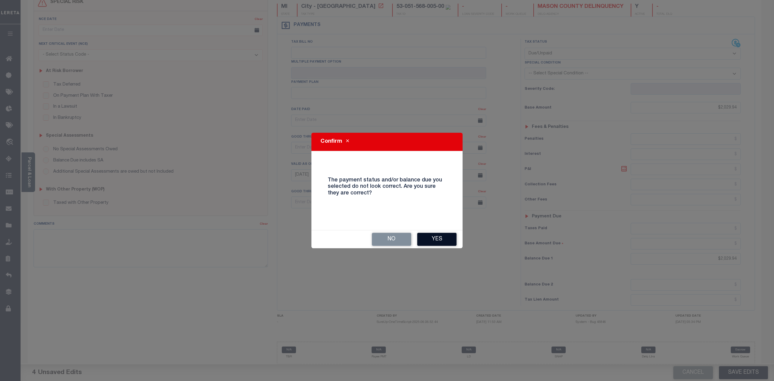
click at [439, 236] on button "Yes" at bounding box center [436, 239] width 39 height 13
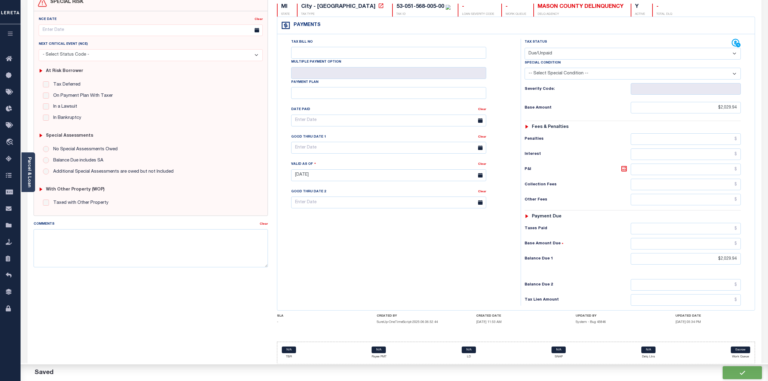
checkbox input "false"
type input "$2,029.94"
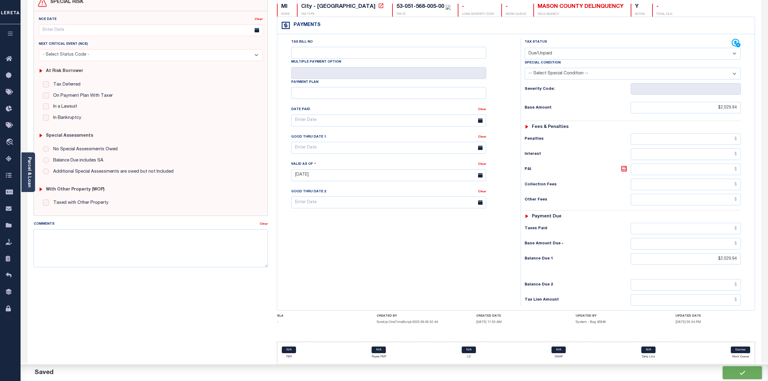
type input "$2,029.94"
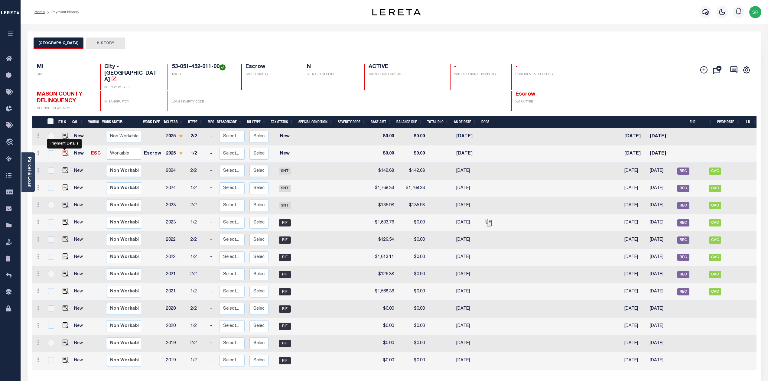
click at [64, 150] on img "" at bounding box center [66, 153] width 6 height 6
checkbox input "true"
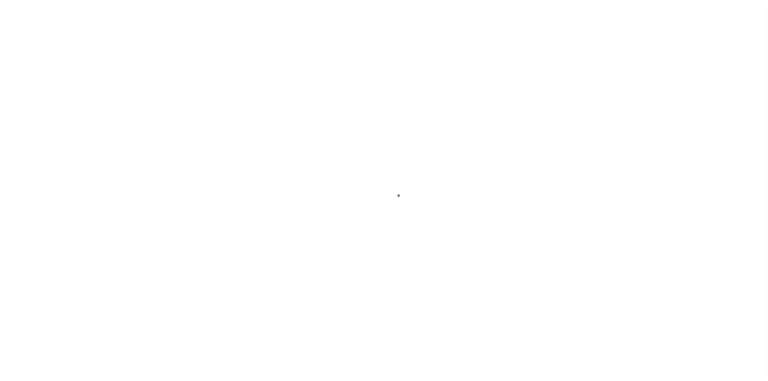
select select "NW2"
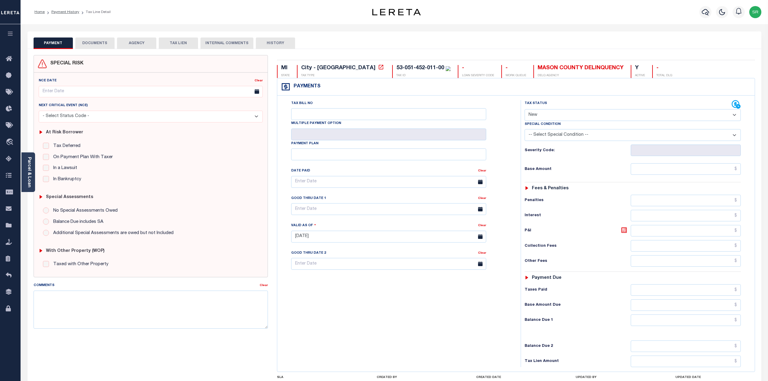
click at [102, 45] on button "DOCUMENTS" at bounding box center [94, 42] width 39 height 11
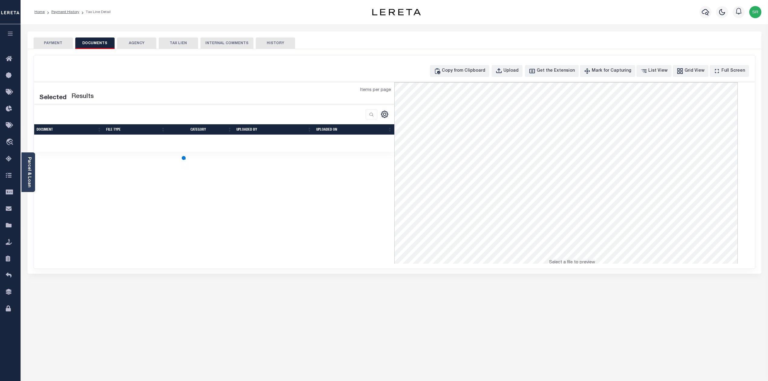
click at [102, 45] on button "DOCUMENTS" at bounding box center [94, 42] width 39 height 11
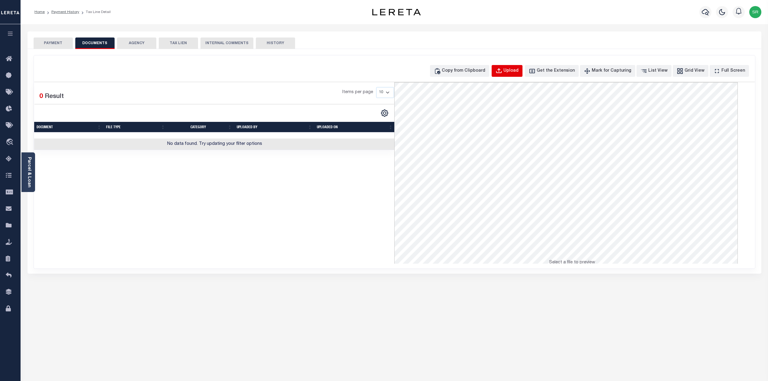
click at [518, 68] on div "Upload" at bounding box center [510, 71] width 15 height 7
select select "POP"
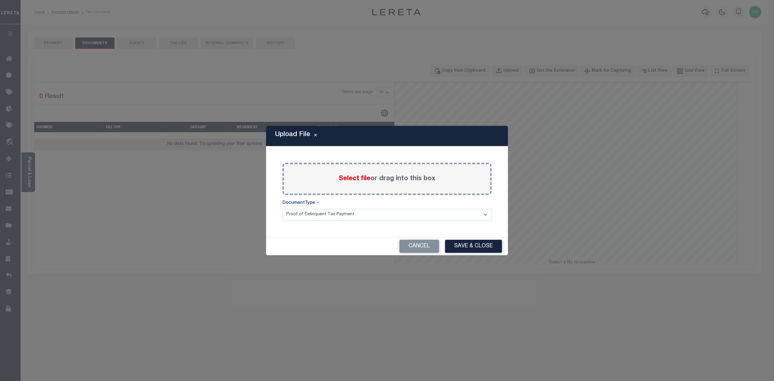
click at [350, 178] on span "Select file" at bounding box center [354, 178] width 32 height 7
click at [0, 0] on input "Select file or drag into this box" at bounding box center [0, 0] width 0 height 0
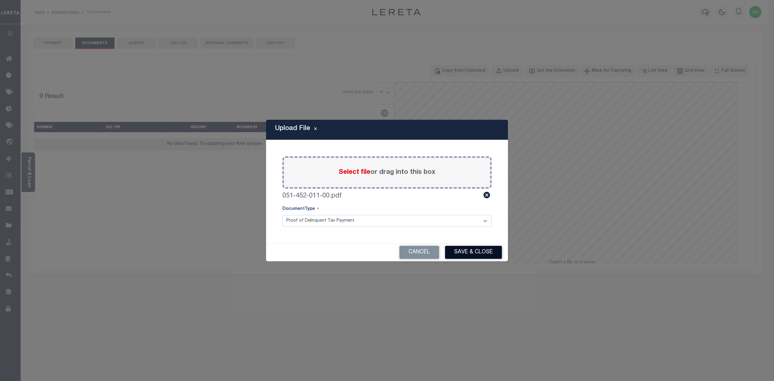
click at [470, 250] on button "Save & Close" at bounding box center [473, 252] width 57 height 13
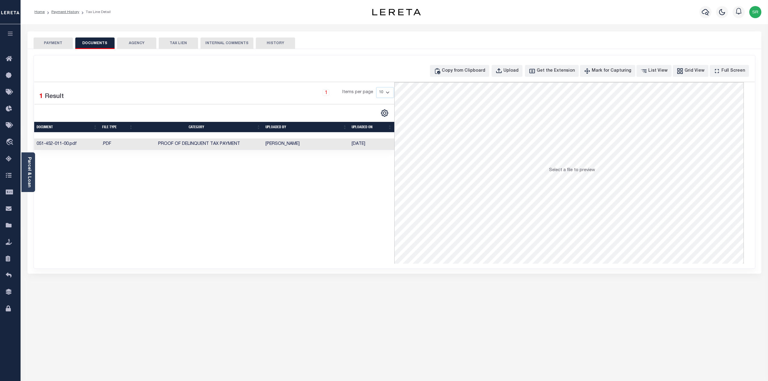
click at [218, 197] on div "Selected 1 Result 1 Items per page 10 25 50 100" at bounding box center [214, 172] width 360 height 181
click at [60, 45] on button "PAYMENT" at bounding box center [53, 42] width 39 height 11
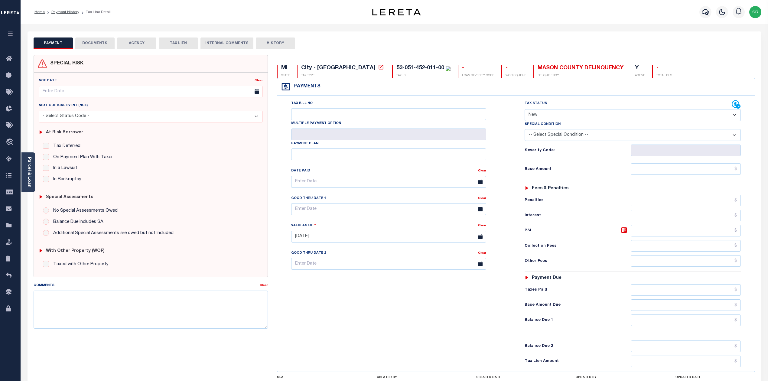
click at [527, 118] on select "- Select Status Code - Open Due/Unpaid Paid Incomplete No Tax Due Internal Refu…" at bounding box center [632, 115] width 216 height 12
select select "DUE"
click at [524, 110] on select "- Select Status Code - Open Due/Unpaid Paid Incomplete No Tax Due Internal Refu…" at bounding box center [632, 115] width 216 height 12
type input "[DATE]"
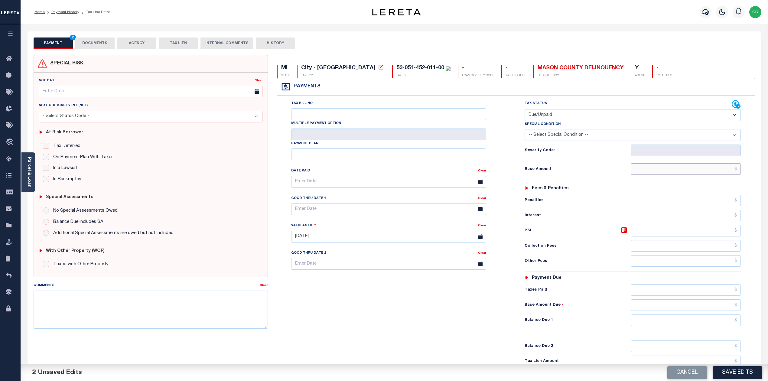
click at [641, 171] on input "text" at bounding box center [685, 168] width 110 height 11
click at [640, 171] on input "text" at bounding box center [685, 168] width 110 height 11
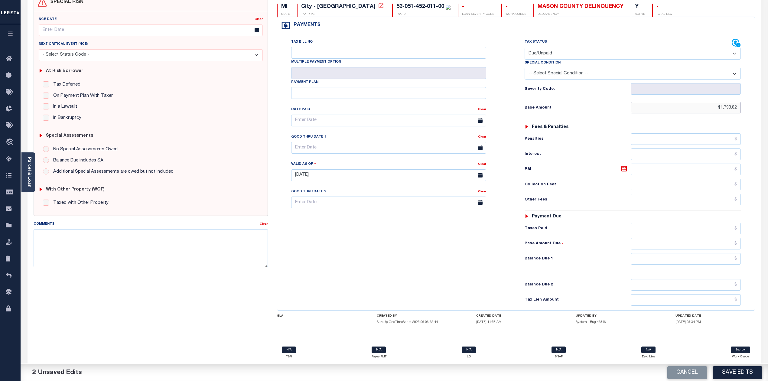
type input "$1,793.82"
click at [700, 260] on input "text" at bounding box center [685, 258] width 110 height 11
type input "$1,793.82"
click at [728, 371] on button "Save Edits" at bounding box center [737, 372] width 49 height 13
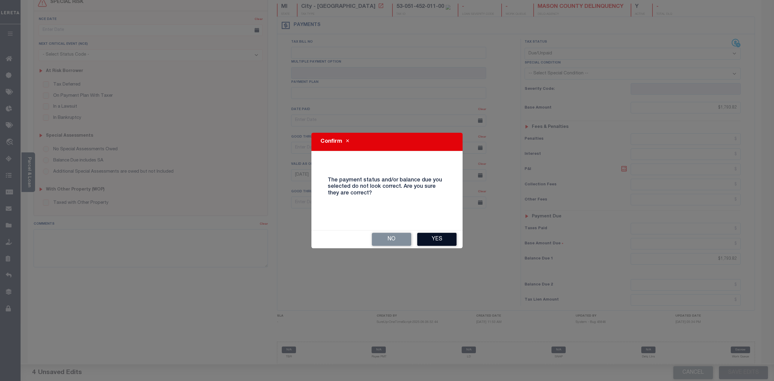
click at [441, 239] on button "Yes" at bounding box center [436, 239] width 39 height 13
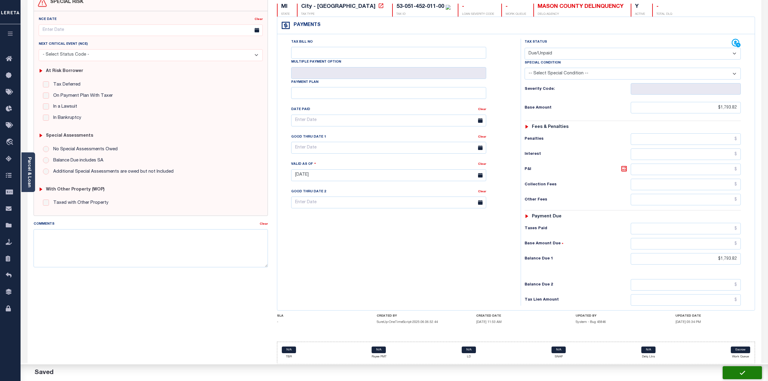
checkbox input "false"
type input "$1,793.82"
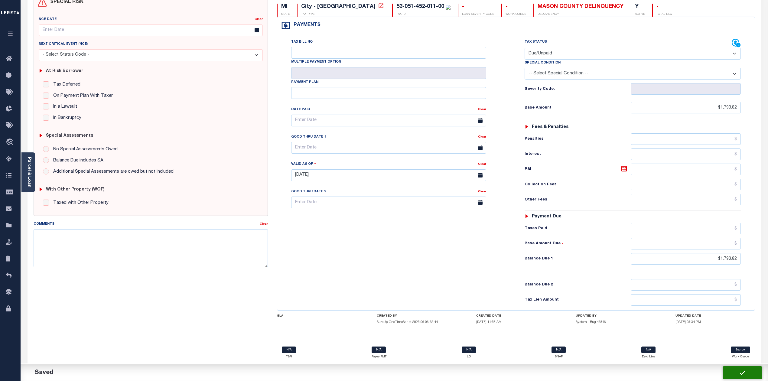
type input "$1,793.82"
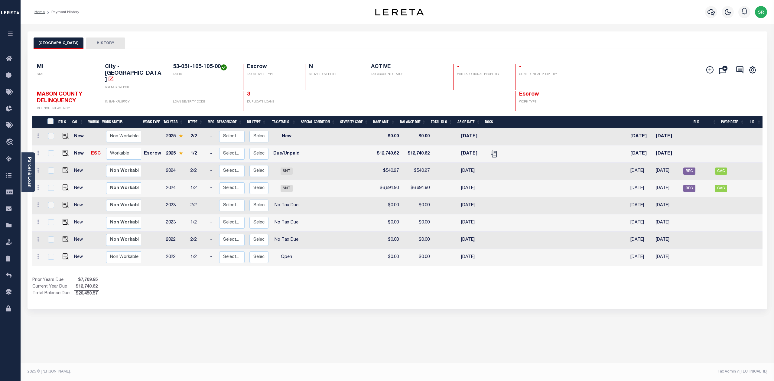
click at [312, 334] on div "LUDINGTON CITY HISTORY Selected 8 Results" at bounding box center [397, 201] width 749 height 341
click at [490, 150] on icon "" at bounding box center [492, 152] width 5 height 5
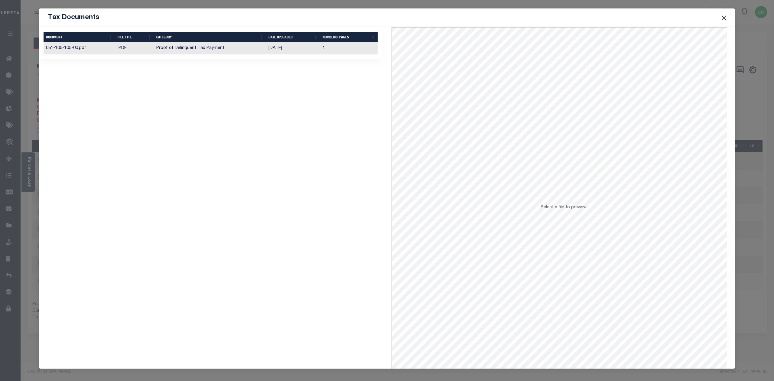
click at [196, 48] on td "Proof of Delinquent Tax Payment" at bounding box center [210, 49] width 112 height 12
click at [726, 18] on button "Close" at bounding box center [724, 18] width 8 height 8
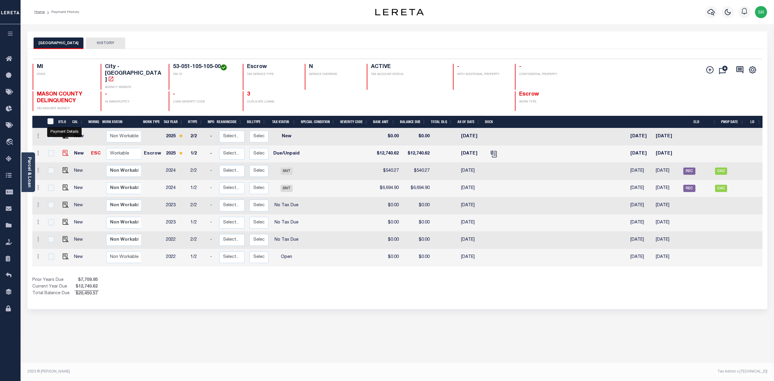
click at [63, 150] on img "" at bounding box center [66, 153] width 6 height 6
checkbox input "true"
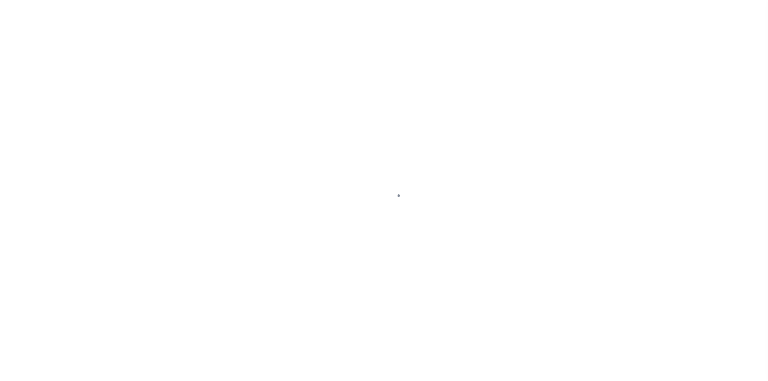
select select "DUE"
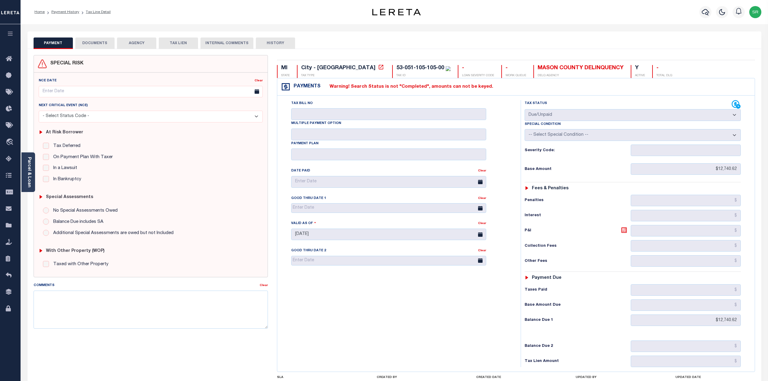
click at [89, 43] on button "DOCUMENTS" at bounding box center [94, 42] width 39 height 11
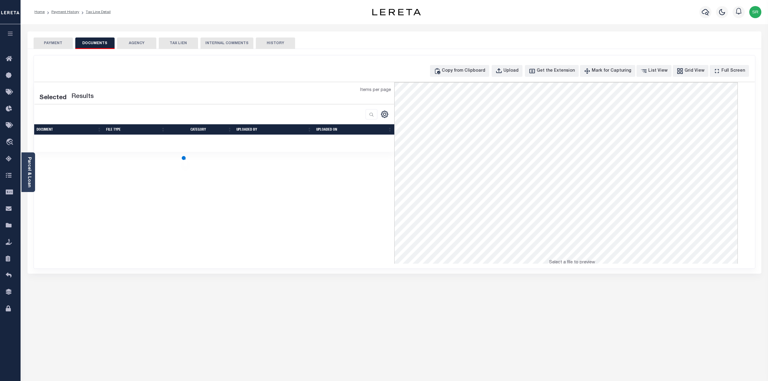
click at [89, 43] on button "DOCUMENTS" at bounding box center [94, 42] width 39 height 11
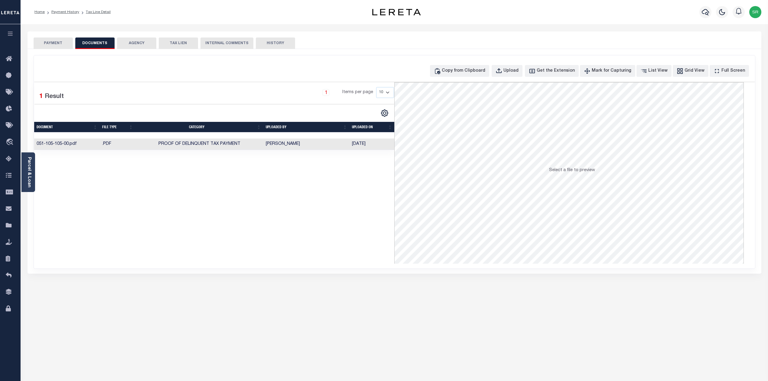
click at [315, 143] on td "[PERSON_NAME]" at bounding box center [306, 144] width 86 height 12
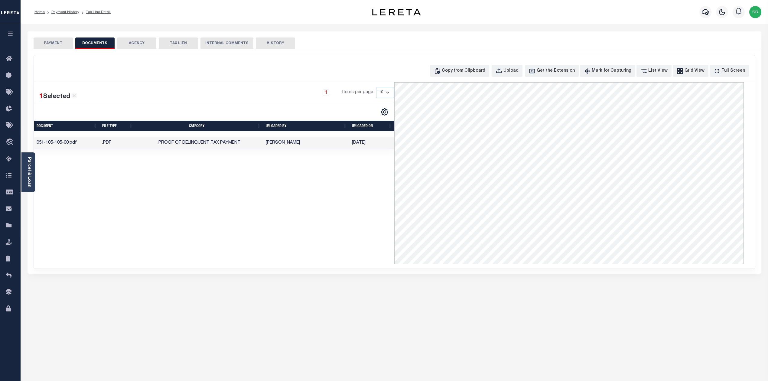
click at [57, 41] on button "PAYMENT" at bounding box center [53, 42] width 39 height 11
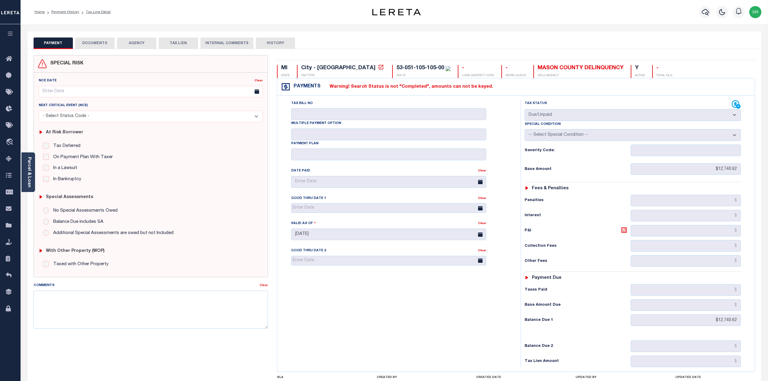
click at [57, 41] on button "PAYMENT" at bounding box center [53, 42] width 39 height 11
click at [84, 41] on button "DOCUMENTS" at bounding box center [94, 42] width 39 height 11
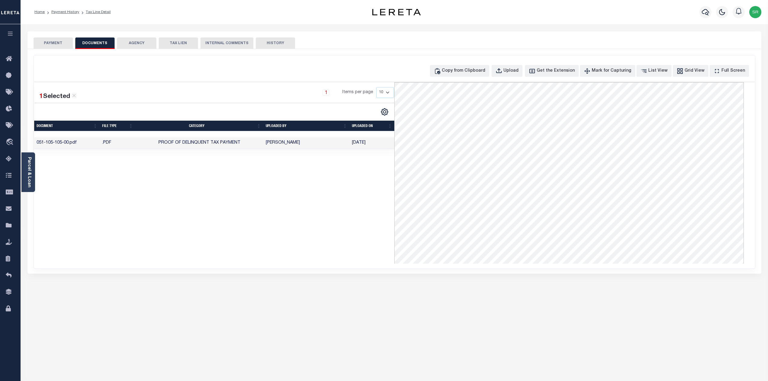
click at [84, 41] on button "DOCUMENTS" at bounding box center [94, 42] width 39 height 11
click at [199, 202] on div "1 Selected 1 Result 1 Items per page 10 25 50 100" at bounding box center [214, 172] width 360 height 181
click at [57, 47] on button "PAYMENT" at bounding box center [53, 42] width 39 height 11
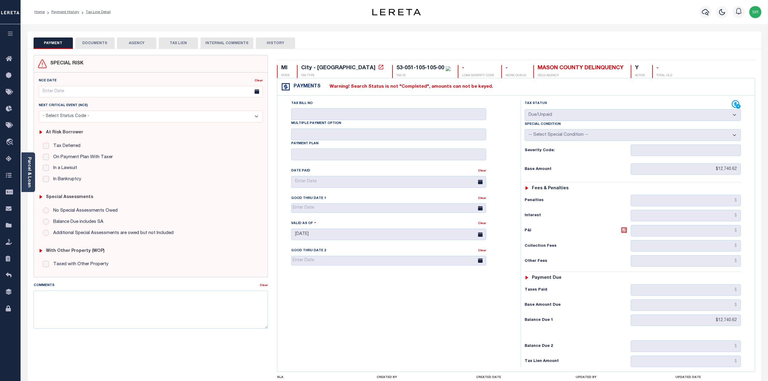
click at [431, 292] on div "Tax Bill No Multiple Payment Option Payment Plan Clear" at bounding box center [397, 233] width 237 height 267
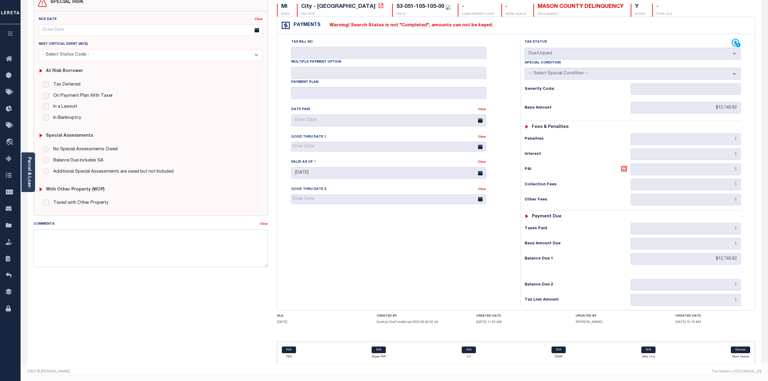
click at [361, 303] on div "Tax Bill No Multiple Payment Option Payment Plan Clear" at bounding box center [397, 172] width 237 height 267
click at [367, 236] on div "Tax Bill No Multiple Payment Option Payment Plan Clear" at bounding box center [397, 172] width 237 height 267
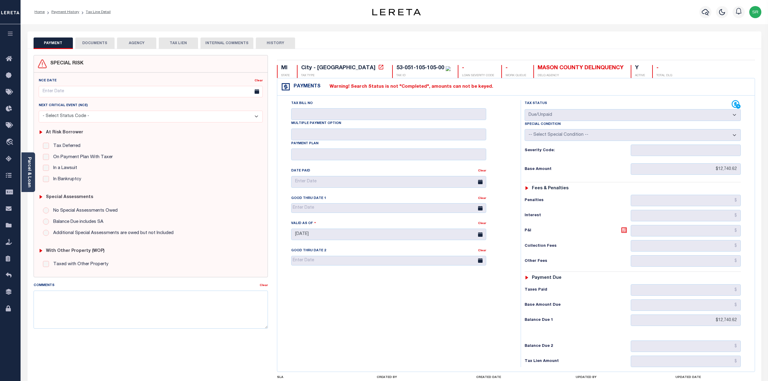
click at [94, 44] on button "DOCUMENTS" at bounding box center [94, 42] width 39 height 11
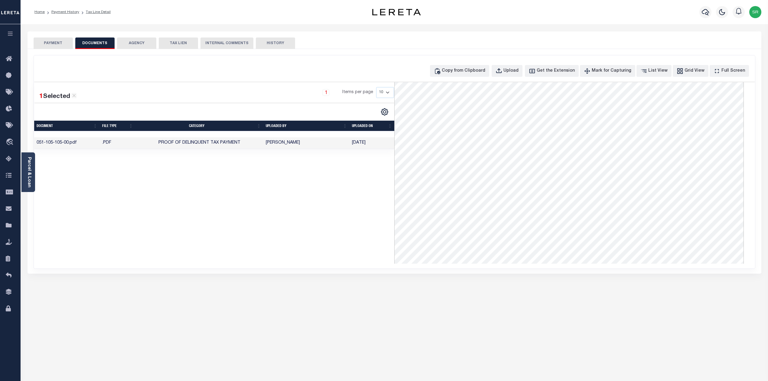
click at [280, 201] on div "1 Selected 1 Result 1 Items per page 10 25 50 100" at bounding box center [214, 172] width 360 height 181
click at [142, 43] on button "AGENCY" at bounding box center [136, 42] width 39 height 11
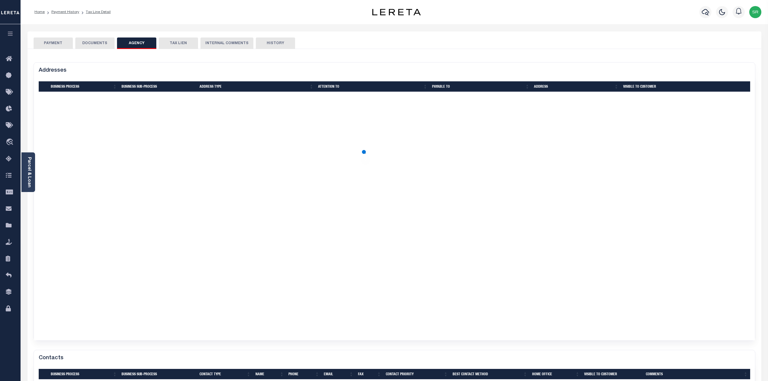
click at [142, 43] on button "AGENCY" at bounding box center [136, 42] width 39 height 11
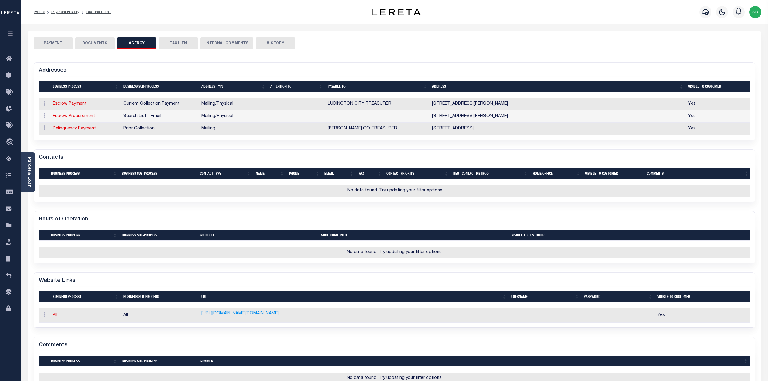
click at [61, 46] on button "PAYMENT" at bounding box center [53, 42] width 39 height 11
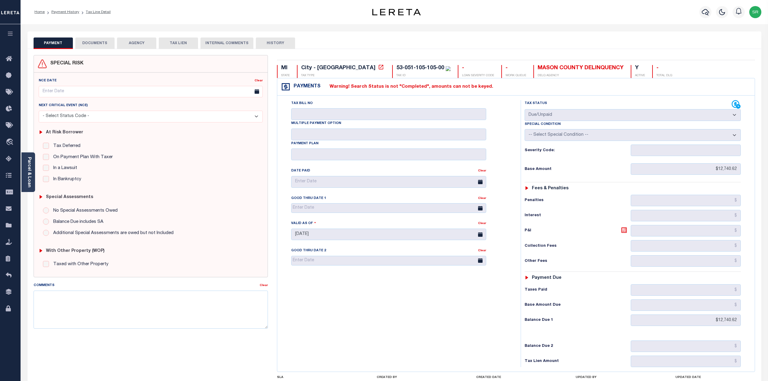
click at [61, 46] on button "PAYMENT" at bounding box center [53, 42] width 39 height 11
click at [375, 309] on div "Tax Bill No Multiple Payment Option Payment Plan Clear" at bounding box center [397, 233] width 237 height 267
click at [349, 86] on label "Warning! Search Status is not "Completed", amounts can not be keyed." at bounding box center [406, 86] width 173 height 7
drag, startPoint x: 328, startPoint y: 86, endPoint x: 519, endPoint y: 91, distance: 191.0
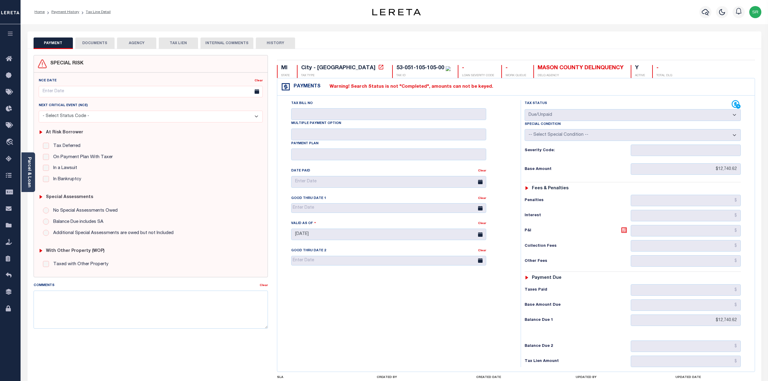
click at [519, 91] on div "Payments Warning! Search Status is not "Completed", amounts can not be keyed." at bounding box center [515, 86] width 477 height 17
click at [470, 295] on div "Tax Bill No Multiple Payment Option Payment Plan Clear" at bounding box center [397, 233] width 237 height 267
drag, startPoint x: 351, startPoint y: 85, endPoint x: 487, endPoint y: 86, distance: 135.7
click at [487, 86] on div "Payments Warning! Search Status is not "Completed", amounts can not be keyed." at bounding box center [515, 86] width 477 height 17
click at [477, 291] on div "Tax Bill No Multiple Payment Option Payment Plan Clear" at bounding box center [397, 233] width 237 height 267
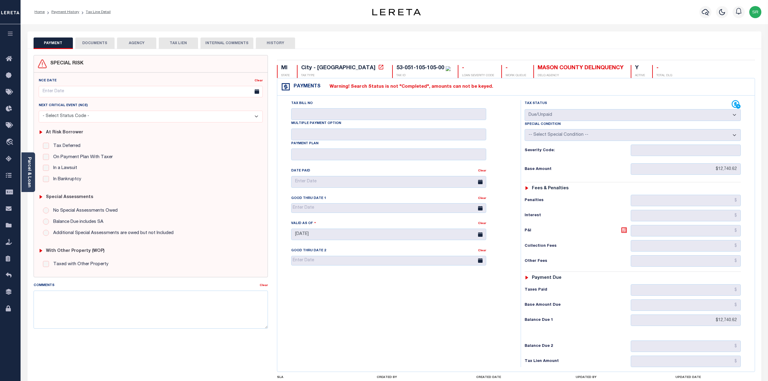
drag, startPoint x: 331, startPoint y: 87, endPoint x: 561, endPoint y: 94, distance: 229.5
click at [561, 94] on div "Payments Warning! Search Status is not "Completed", amounts can not be keyed." at bounding box center [515, 86] width 477 height 17
click at [743, 174] on div "Tax Status Status - Select Status Code -" at bounding box center [634, 233] width 228 height 267
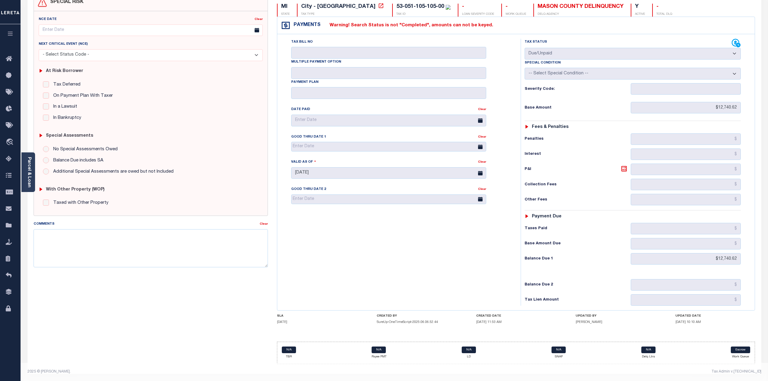
click at [727, 348] on div "N/A TBR N/A Payee PMT N/A LD N/A SNAP N/A Delq Ltrs Escrow Work Queue" at bounding box center [516, 352] width 478 height 22
click at [412, 299] on div "Tax Bill No Multiple Payment Option Payment Plan Clear" at bounding box center [397, 172] width 237 height 267
click at [359, 272] on div "Tax Bill No Multiple Payment Option Payment Plan Clear" at bounding box center [397, 172] width 237 height 267
click at [739, 39] on icon at bounding box center [735, 43] width 8 height 8
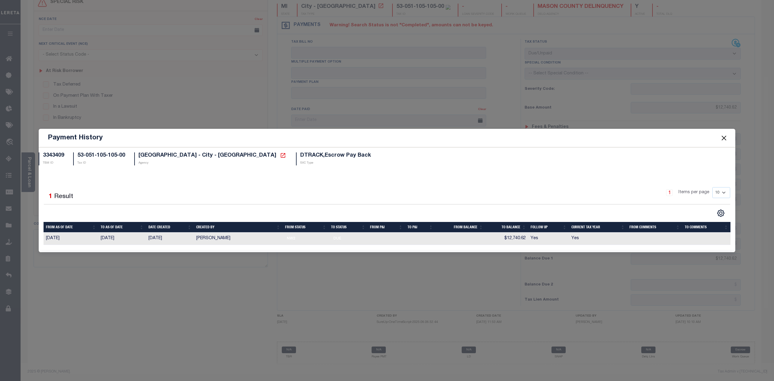
click at [724, 140] on button "Close" at bounding box center [724, 138] width 8 height 8
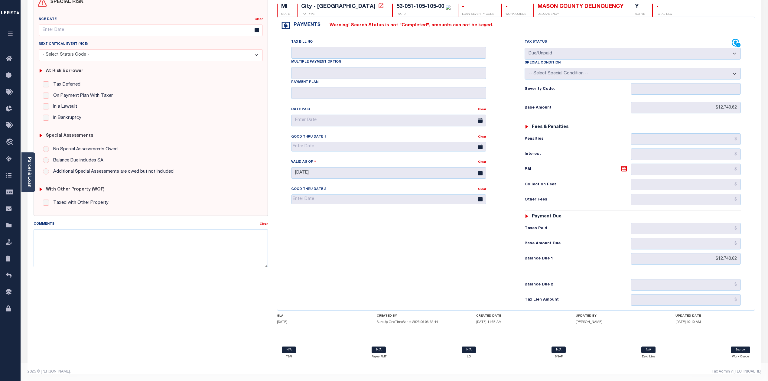
scroll to position [0, 0]
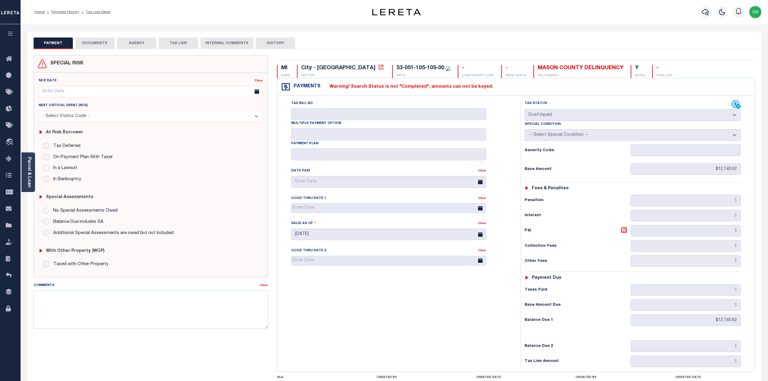
click at [95, 44] on button "DOCUMENTS" at bounding box center [94, 42] width 39 height 11
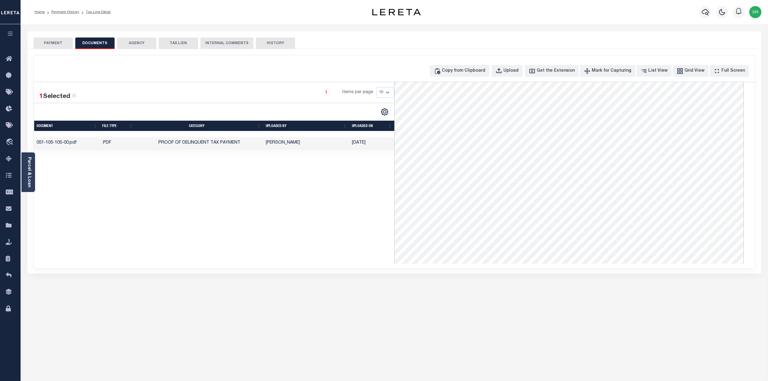
click at [95, 44] on button "DOCUMENTS" at bounding box center [94, 42] width 39 height 11
click at [55, 45] on button "PAYMENT" at bounding box center [53, 42] width 39 height 11
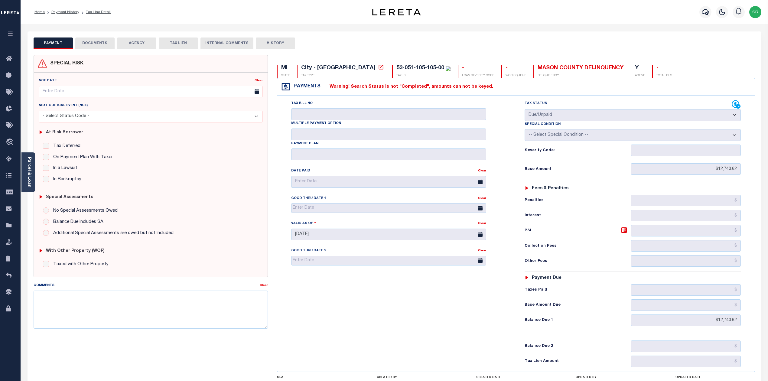
click at [55, 45] on button "PAYMENT" at bounding box center [53, 42] width 39 height 11
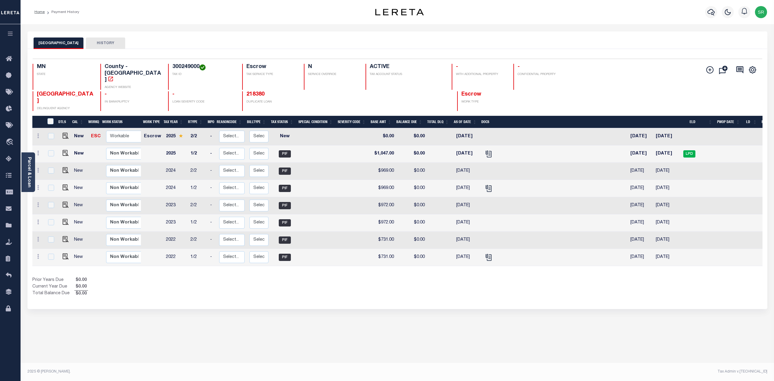
click at [284, 290] on div "Selected 8 Results 1 Items per page 25 50 100 MN STATE TAX ID N" at bounding box center [396, 179] width 739 height 260
click at [486, 150] on icon "" at bounding box center [488, 152] width 5 height 5
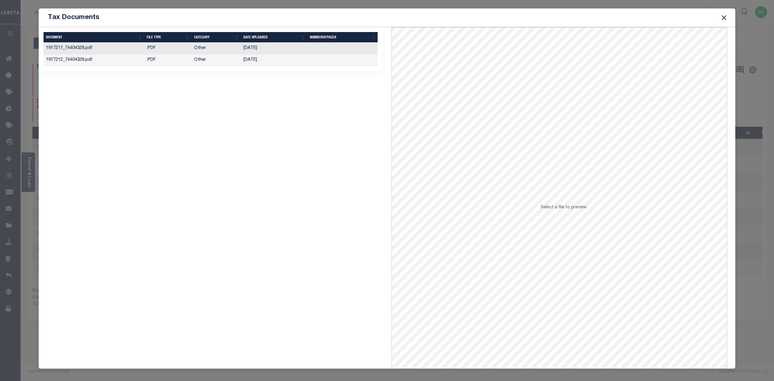
click at [226, 62] on td "Other" at bounding box center [217, 60] width 50 height 12
click at [726, 18] on button "Close" at bounding box center [724, 18] width 8 height 8
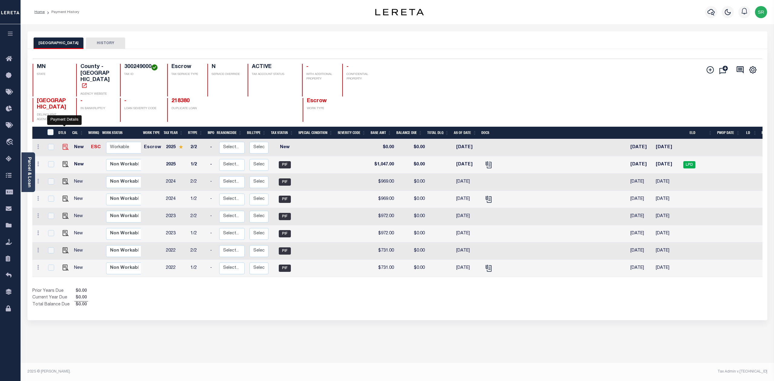
click at [66, 144] on img "" at bounding box center [66, 147] width 6 height 6
checkbox input "true"
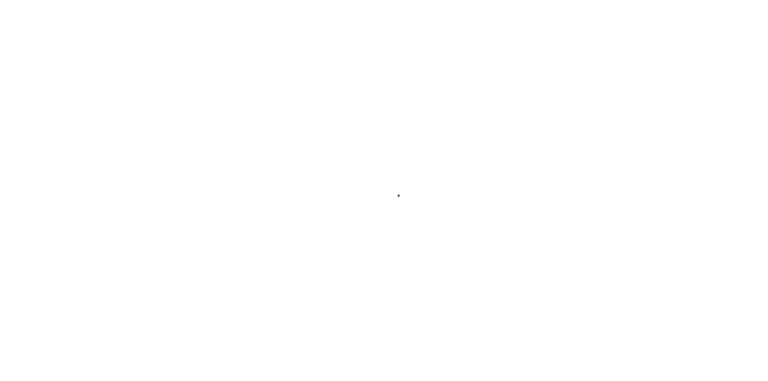
select select "NW2"
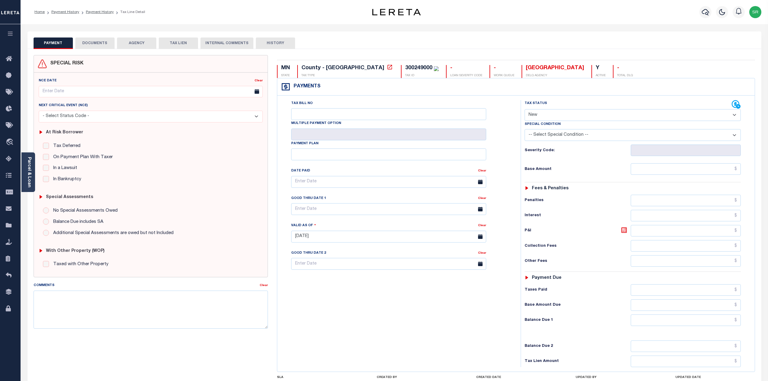
click at [105, 44] on button "DOCUMENTS" at bounding box center [94, 42] width 39 height 11
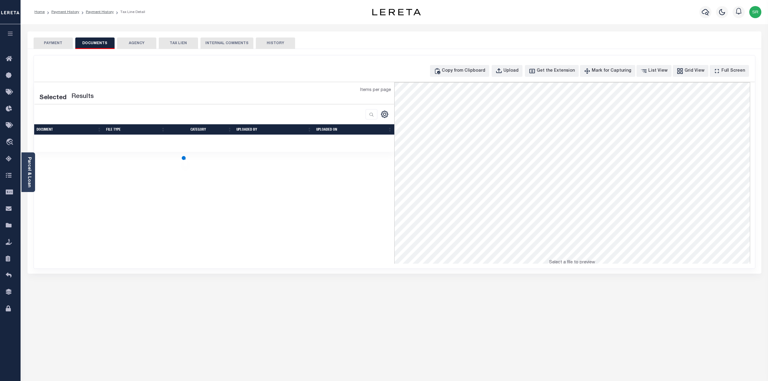
click at [105, 44] on button "DOCUMENTS" at bounding box center [94, 42] width 39 height 11
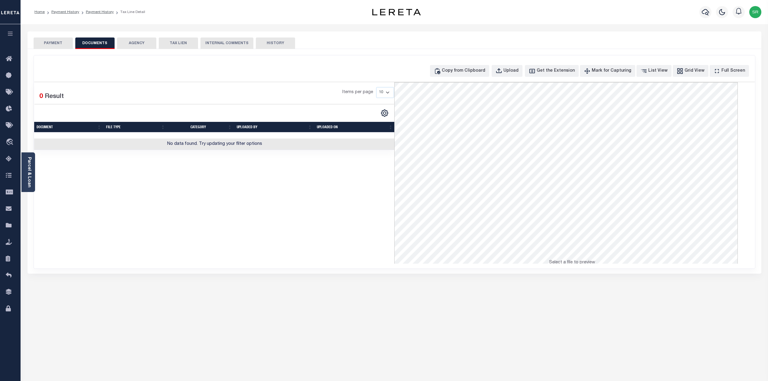
click at [46, 48] on button "PAYMENT" at bounding box center [53, 42] width 39 height 11
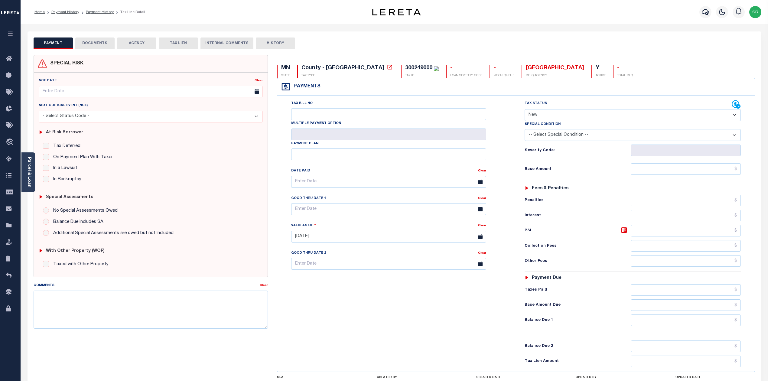
click at [46, 48] on button "PAYMENT" at bounding box center [53, 42] width 39 height 11
click at [99, 37] on button "DOCUMENTS" at bounding box center [94, 42] width 39 height 11
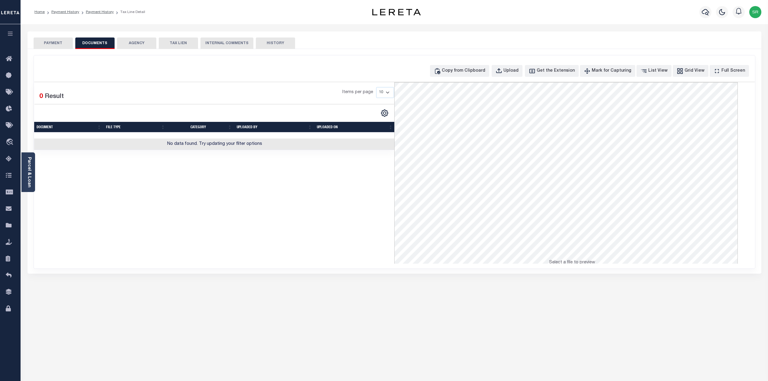
click at [99, 37] on button "DOCUMENTS" at bounding box center [94, 42] width 39 height 11
click at [515, 68] on div "Upload" at bounding box center [510, 71] width 15 height 7
select select "POP"
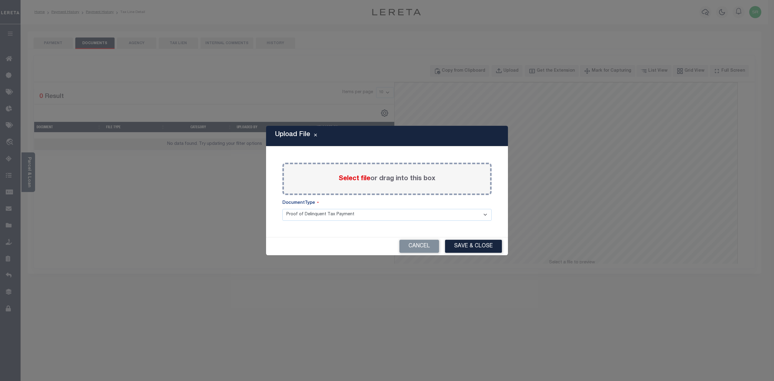
click at [352, 176] on span "Select file" at bounding box center [354, 178] width 32 height 7
click at [0, 0] on input "Select file or drag into this box" at bounding box center [0, 0] width 0 height 0
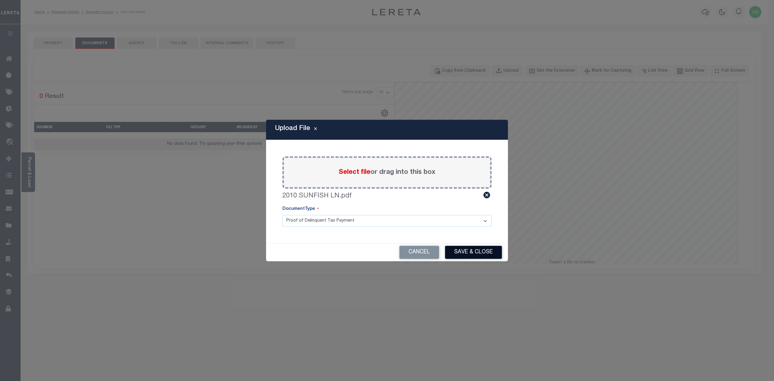
click at [480, 249] on button "Save & Close" at bounding box center [473, 252] width 57 height 13
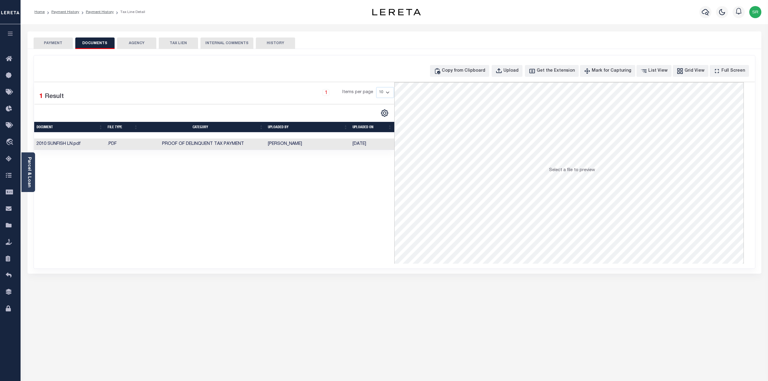
click at [58, 47] on button "PAYMENT" at bounding box center [53, 42] width 39 height 11
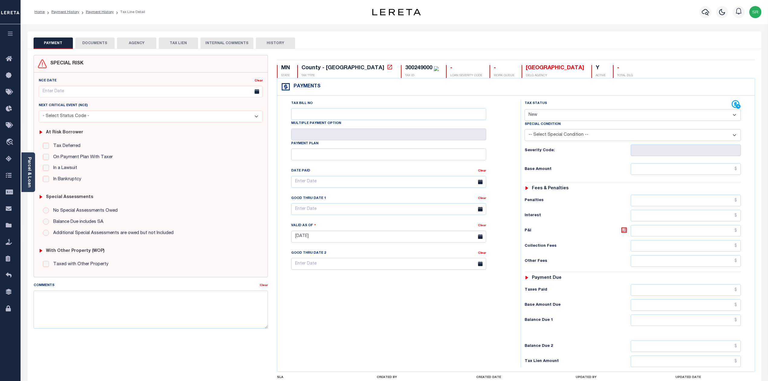
click at [59, 43] on button "PAYMENT" at bounding box center [53, 42] width 39 height 11
click at [589, 111] on select "- Select Status Code - Open Due/Unpaid Paid Incomplete No Tax Due Internal Refu…" at bounding box center [632, 115] width 216 height 12
select select "DUE"
click at [524, 110] on select "- Select Status Code - Open Due/Unpaid Paid Incomplete No Tax Due Internal Refu…" at bounding box center [632, 115] width 216 height 12
type input "09/08/2025"
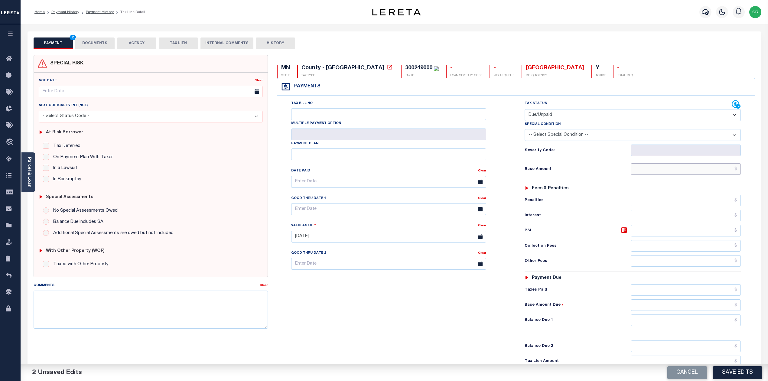
click at [662, 171] on input "text" at bounding box center [685, 168] width 110 height 11
type input "$1,047.00"
click at [687, 323] on input "text" at bounding box center [685, 319] width 110 height 11
type input "$1,047.00"
click at [733, 369] on button "Save Edits" at bounding box center [737, 372] width 49 height 13
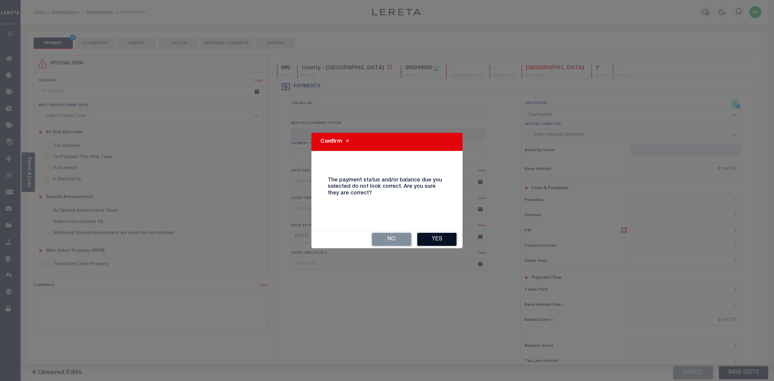
click at [436, 239] on button "Yes" at bounding box center [436, 239] width 39 height 13
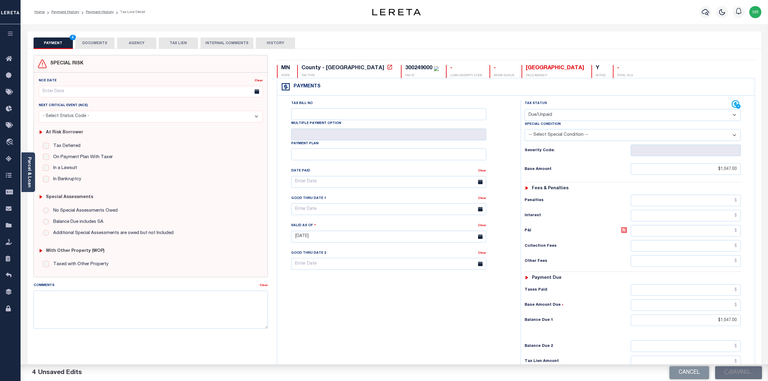
checkbox input "false"
type input "$1,047"
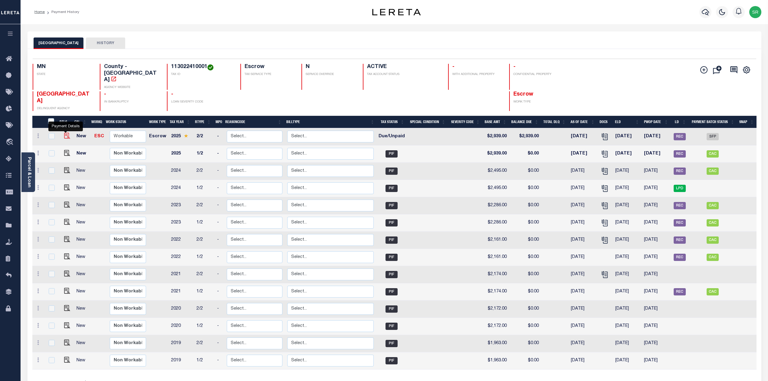
click at [64, 133] on img "" at bounding box center [67, 136] width 6 height 6
checkbox input "true"
click at [64, 133] on img "" at bounding box center [67, 136] width 6 height 6
checkbox input "false"
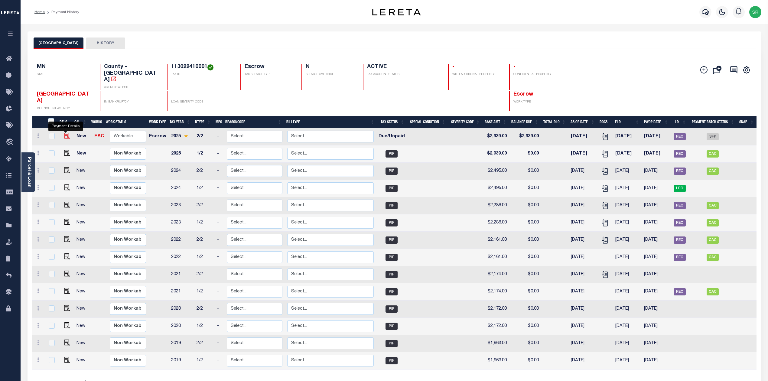
checkbox input "false"
click at [9, 155] on icon at bounding box center [11, 159] width 10 height 8
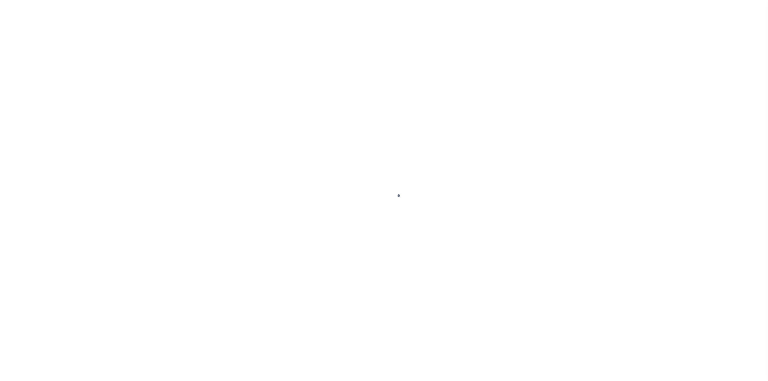
select select "DUE"
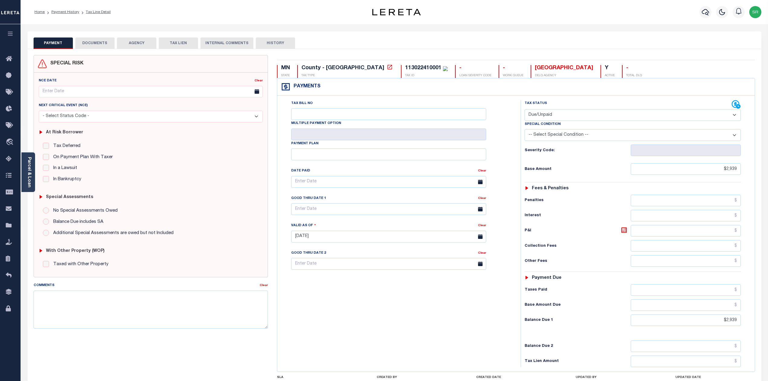
click at [90, 42] on button "DOCUMENTS" at bounding box center [94, 42] width 39 height 11
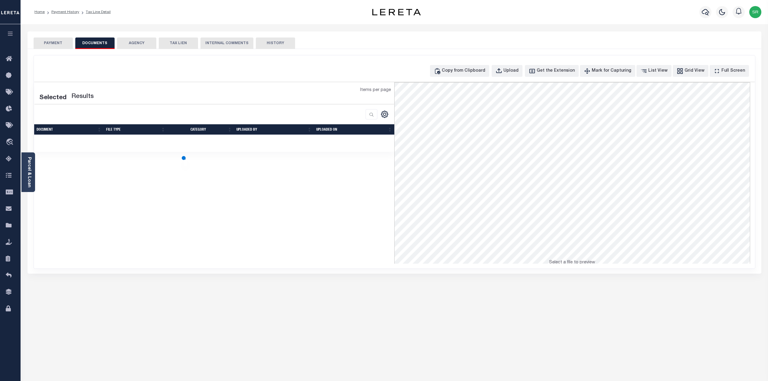
click at [90, 42] on button "DOCUMENTS" at bounding box center [94, 42] width 39 height 11
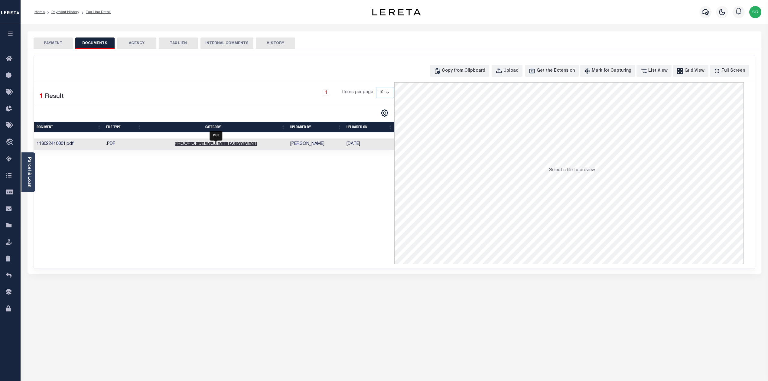
click at [218, 146] on span "Proof of Delinquent Tax Payment" at bounding box center [216, 144] width 82 height 4
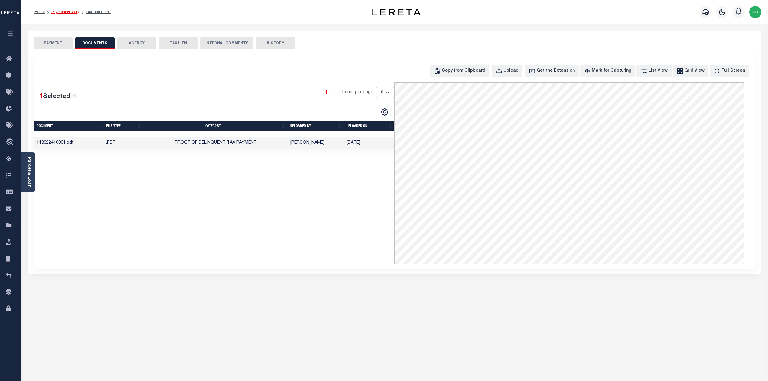
click at [57, 12] on link "Payment History" at bounding box center [65, 12] width 28 height 4
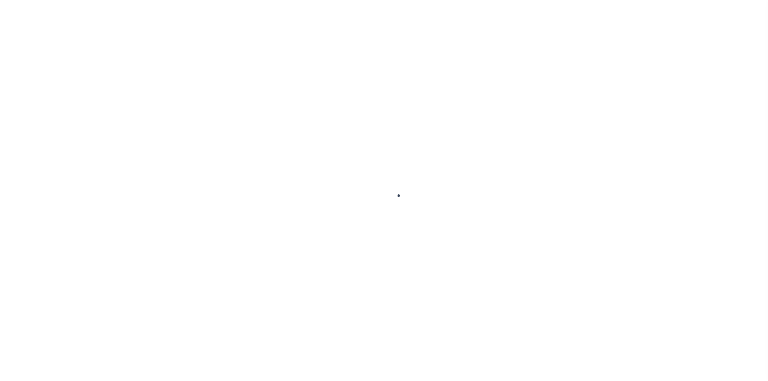
select select "DUE"
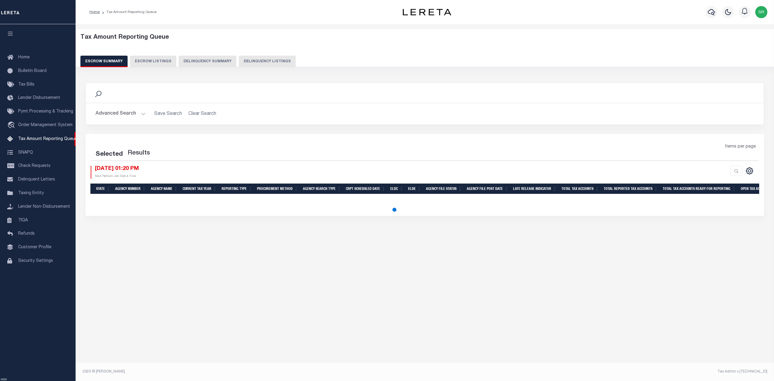
select select "100"
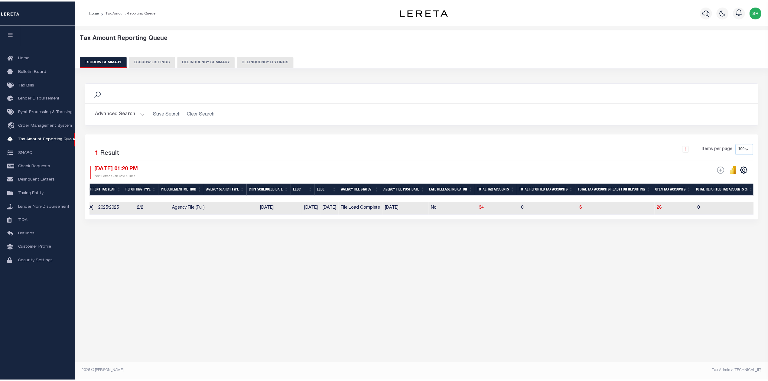
scroll to position [0, 115]
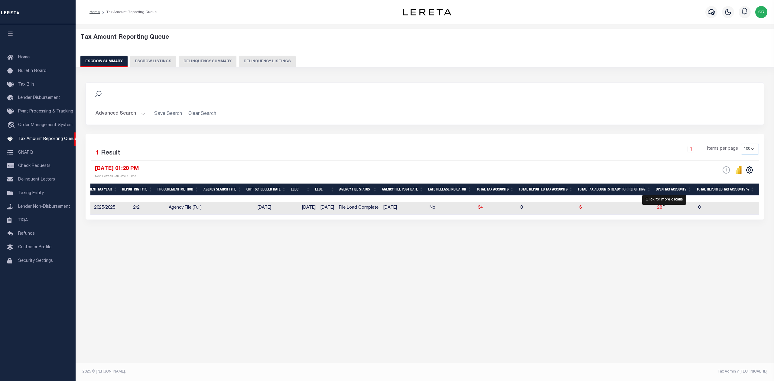
click at [662, 209] on span "28" at bounding box center [659, 207] width 5 height 4
select select "100"
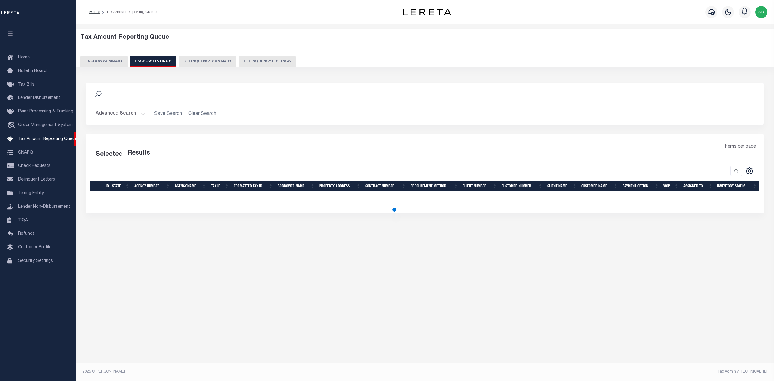
select select "100"
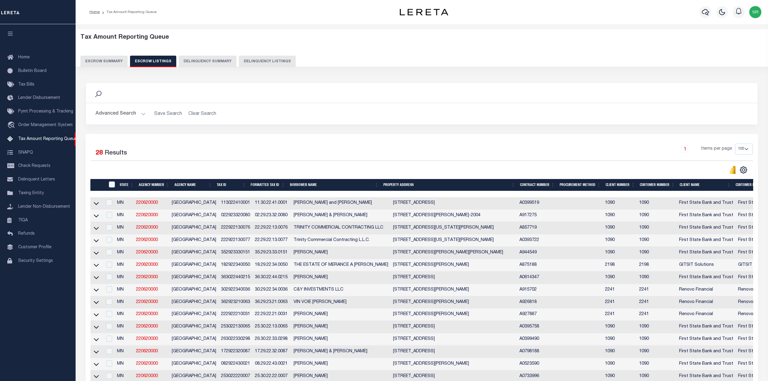
scroll to position [121, 0]
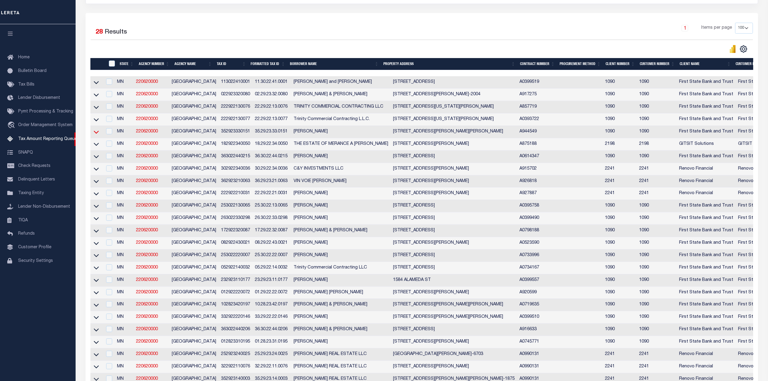
click at [96, 135] on icon at bounding box center [96, 132] width 5 height 6
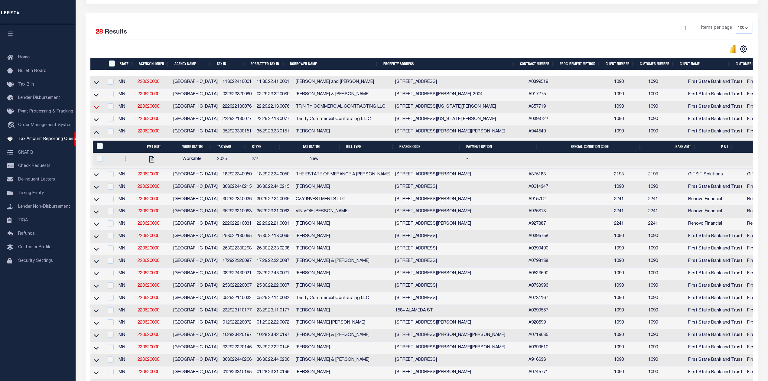
click at [95, 109] on icon at bounding box center [96, 107] width 5 height 6
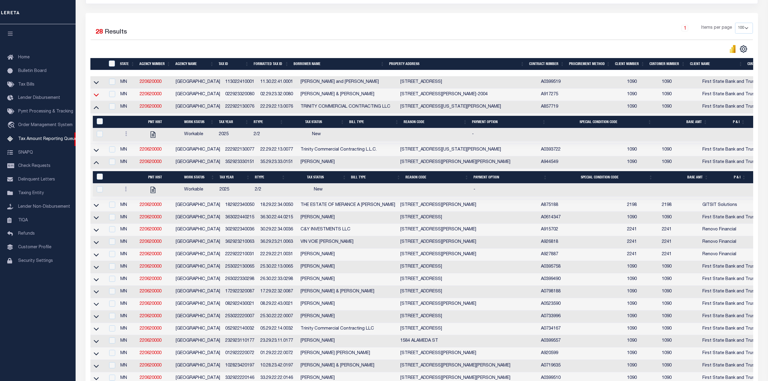
click at [95, 95] on icon at bounding box center [96, 95] width 5 height 6
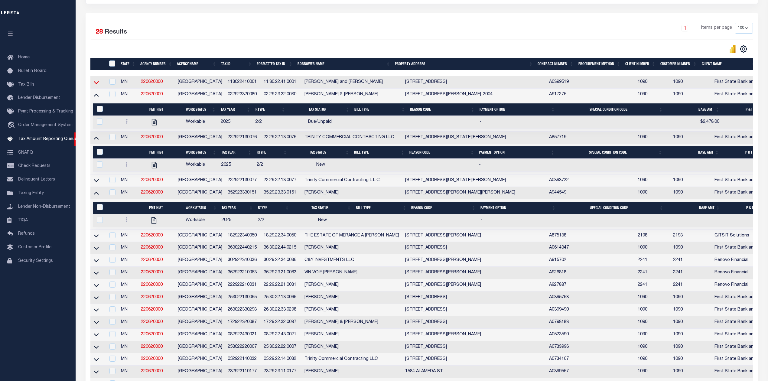
click at [96, 84] on icon at bounding box center [96, 82] width 5 height 3
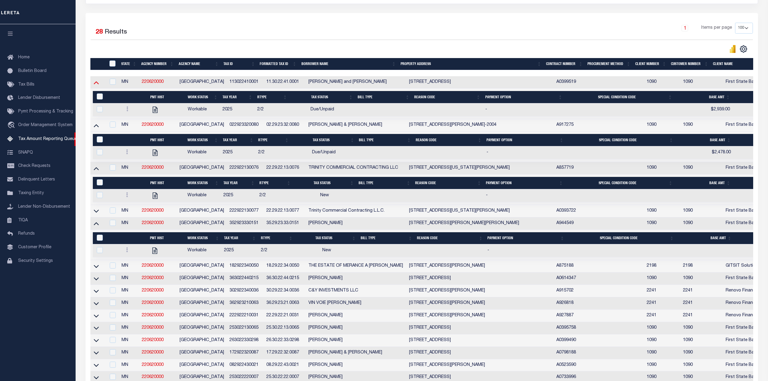
click at [98, 84] on icon at bounding box center [96, 82] width 5 height 6
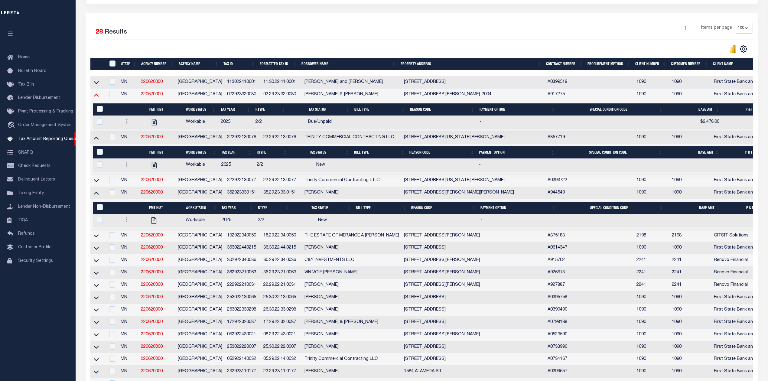
click at [98, 97] on icon at bounding box center [96, 95] width 5 height 3
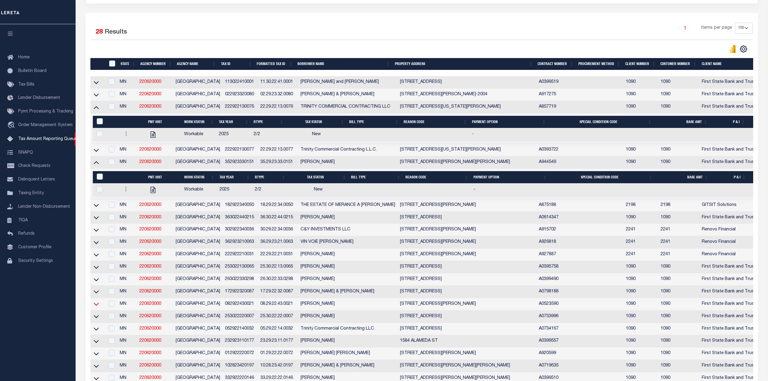
click at [97, 307] on icon at bounding box center [96, 304] width 5 height 6
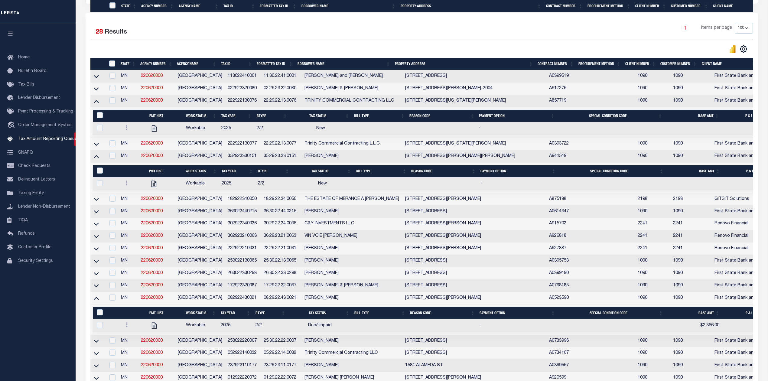
scroll to position [282, 0]
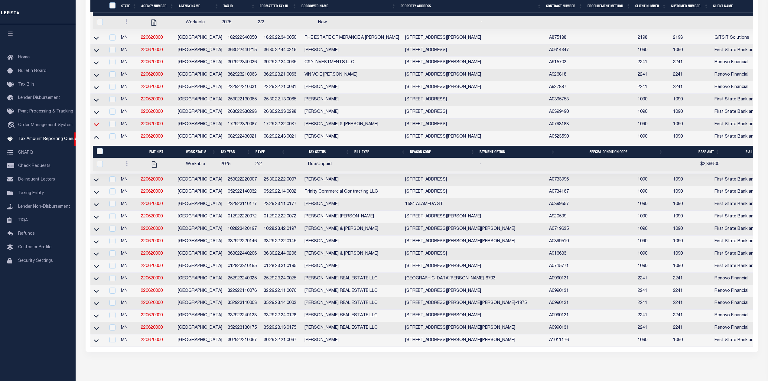
click at [98, 126] on icon at bounding box center [96, 124] width 5 height 3
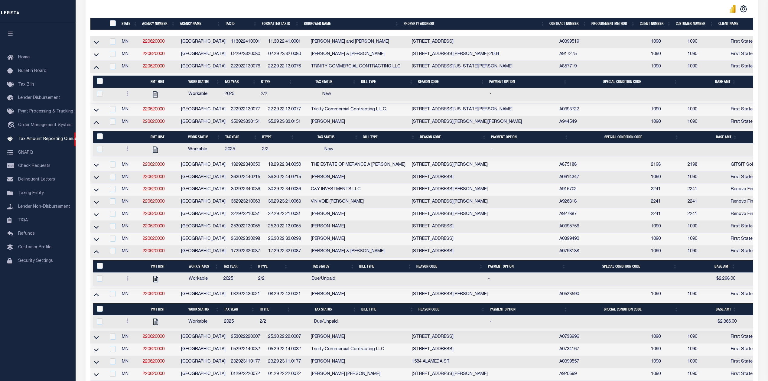
scroll to position [121, 0]
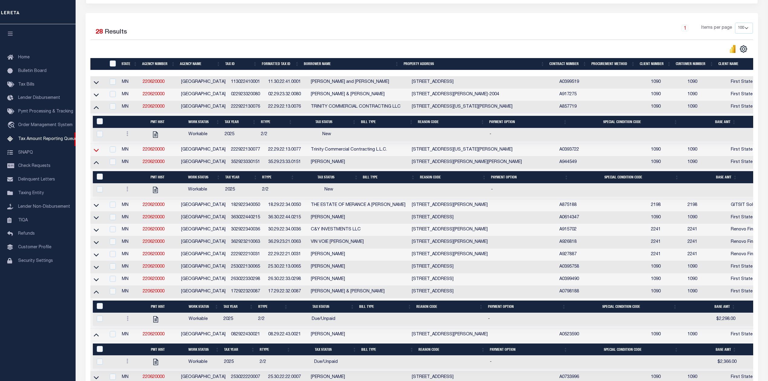
click at [96, 152] on icon at bounding box center [96, 150] width 5 height 3
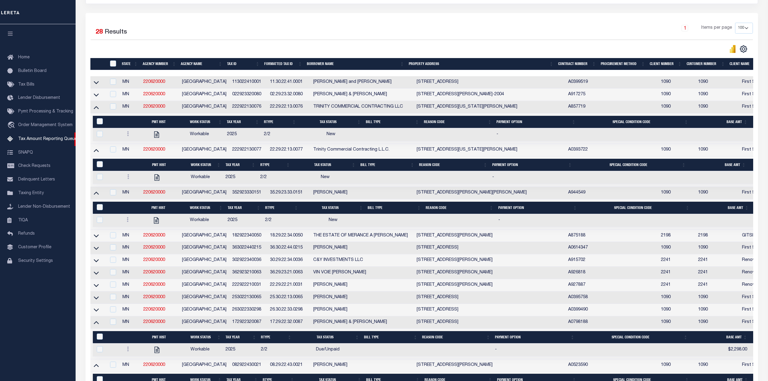
scroll to position [201, 0]
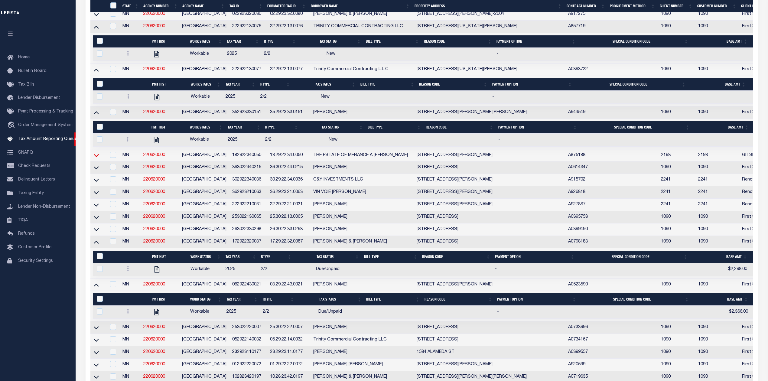
click at [97, 158] on icon at bounding box center [96, 155] width 5 height 6
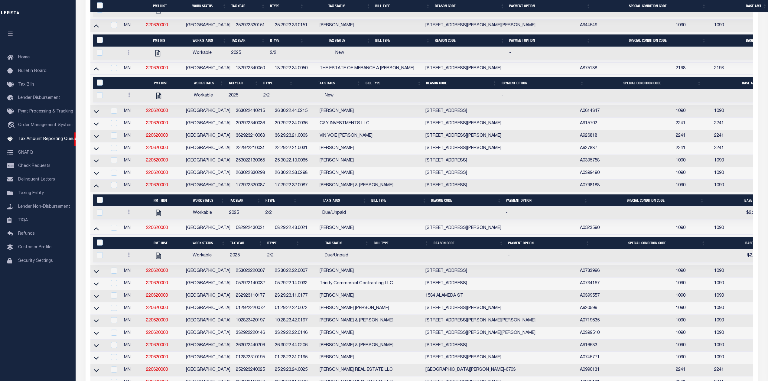
scroll to position [322, 0]
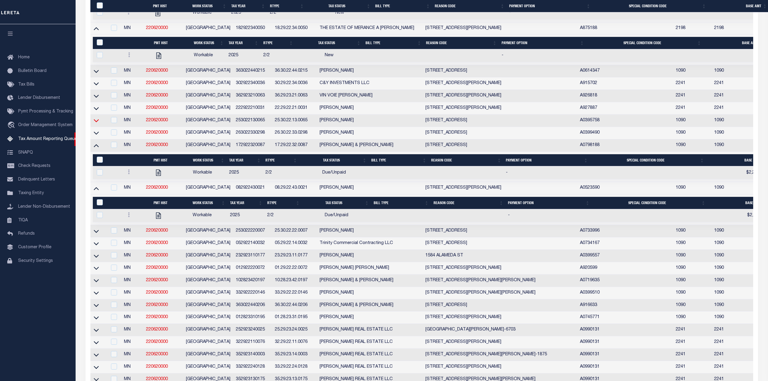
click at [97, 124] on icon at bounding box center [96, 120] width 5 height 6
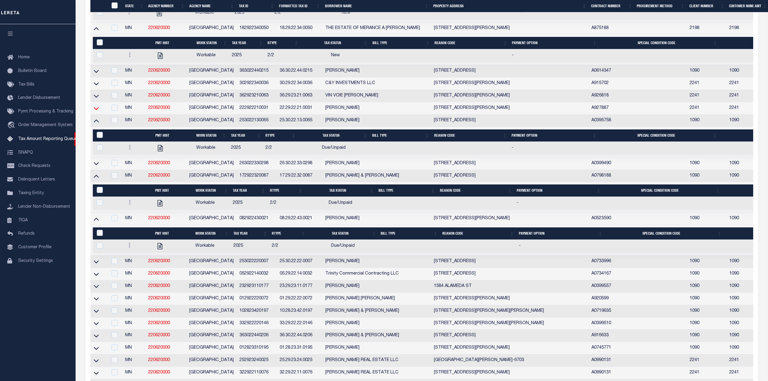
click at [98, 110] on icon at bounding box center [96, 108] width 5 height 3
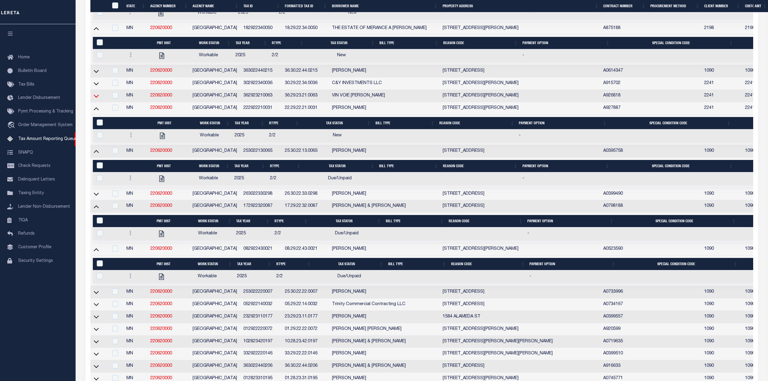
click at [95, 99] on icon at bounding box center [96, 96] width 5 height 6
click at [96, 87] on icon at bounding box center [96, 83] width 5 height 6
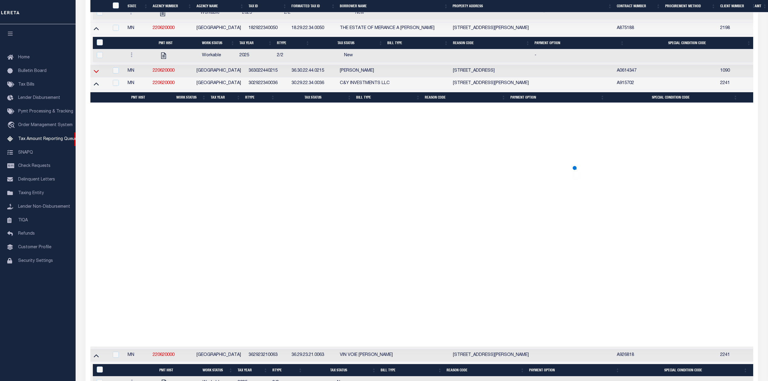
click at [96, 74] on icon at bounding box center [96, 71] width 5 height 6
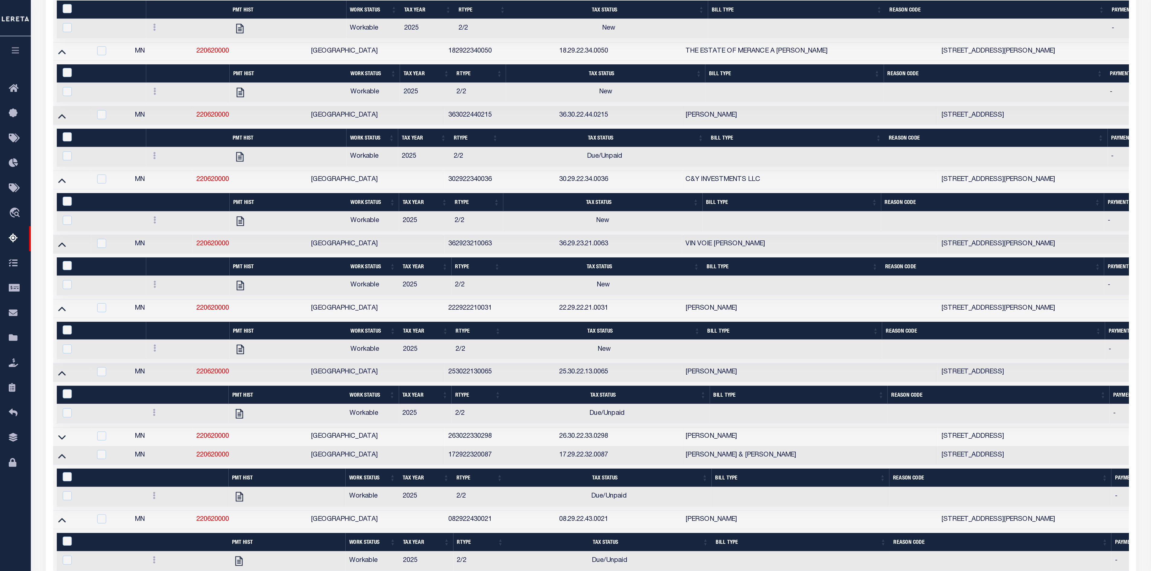
scroll to position [116, 0]
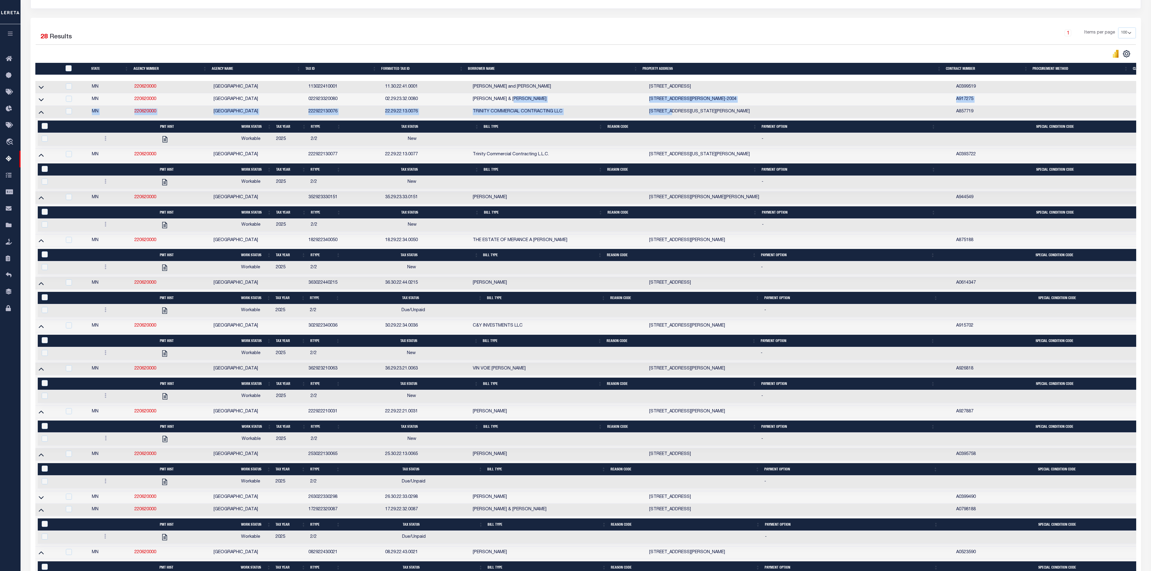
drag, startPoint x: 518, startPoint y: 108, endPoint x: 671, endPoint y: 117, distance: 153.8
click at [671, 117] on tbody "MN 220620000 RAMSEY COUNTY 113022410001 11.30.22.41.0001 Jerry and Kathy Mahone…" at bounding box center [951, 421] width 1833 height 681
click at [693, 37] on div "1 Items per page 10 25 50 100 500" at bounding box center [724, 35] width 823 height 16
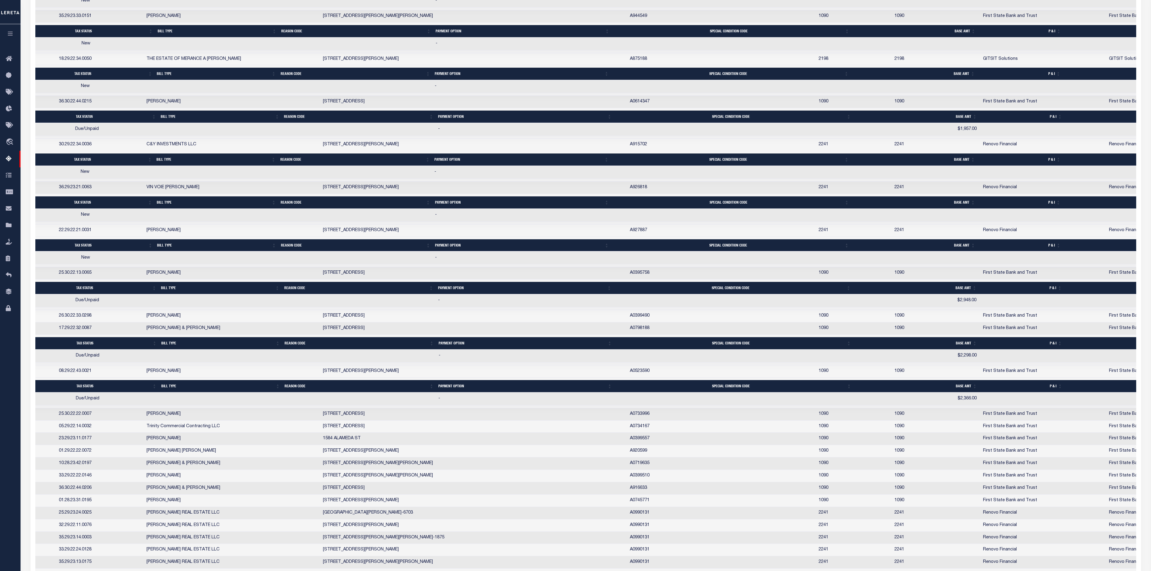
scroll to position [0, 326]
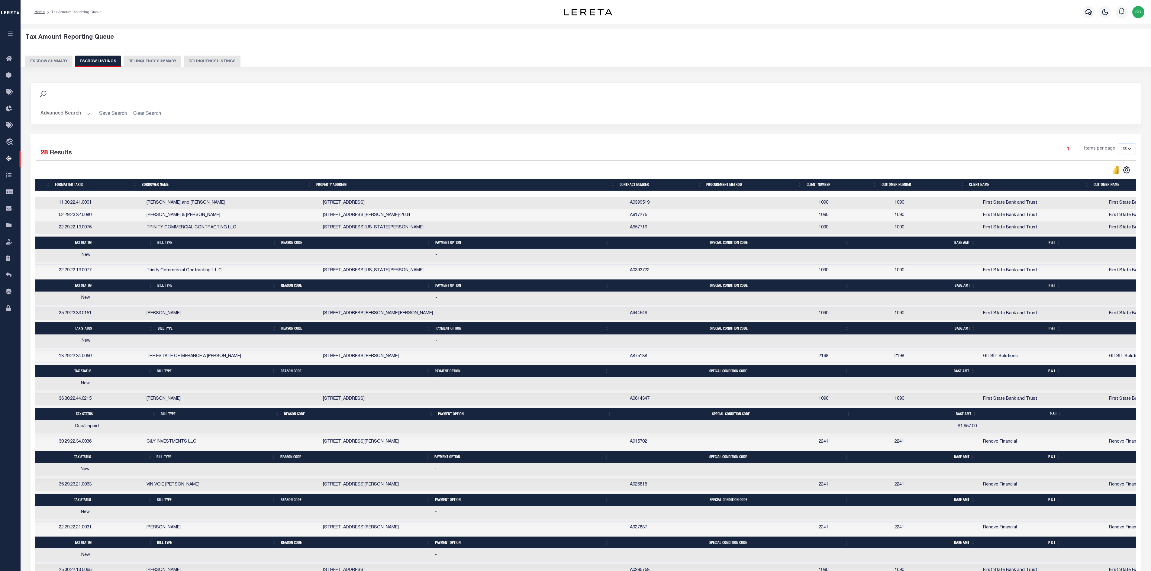
click at [773, 106] on div "Advanced Search Save Search Clear Search State In" at bounding box center [586, 113] width 1110 height 21
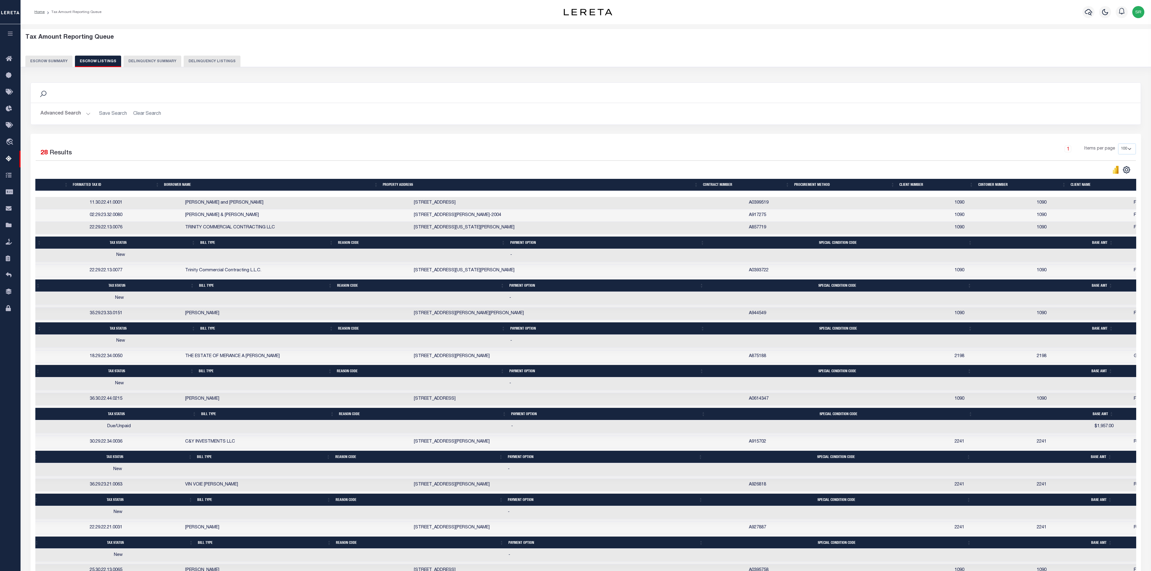
click at [146, 24] on div "Home Tax Amount Reporting Queue" at bounding box center [586, 12] width 1131 height 24
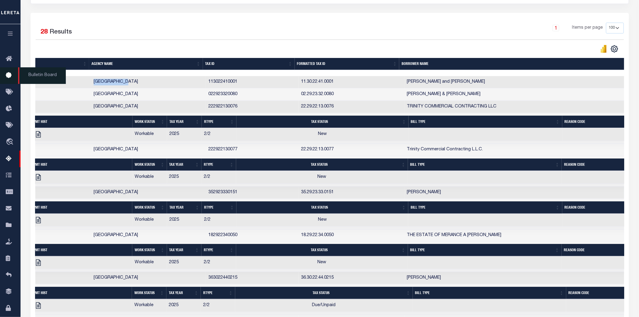
scroll to position [0, 0]
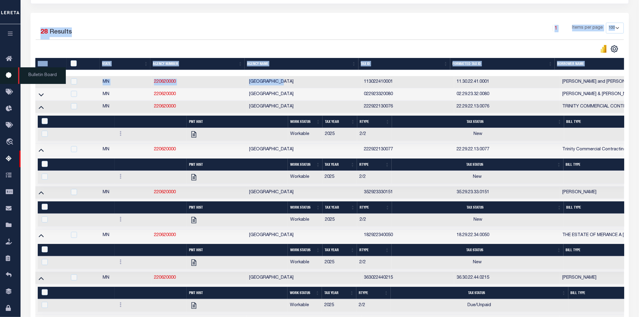
drag, startPoint x: 77, startPoint y: 86, endPoint x: 1, endPoint y: 81, distance: 76.4
click at [218, 43] on div "Selected 28 Results 1 Items per page 10 25 50 100 500" at bounding box center [330, 38] width 598 height 31
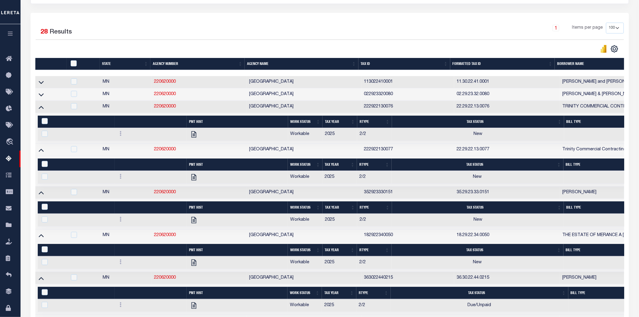
click at [130, 52] on div at bounding box center [183, 49] width 294 height 8
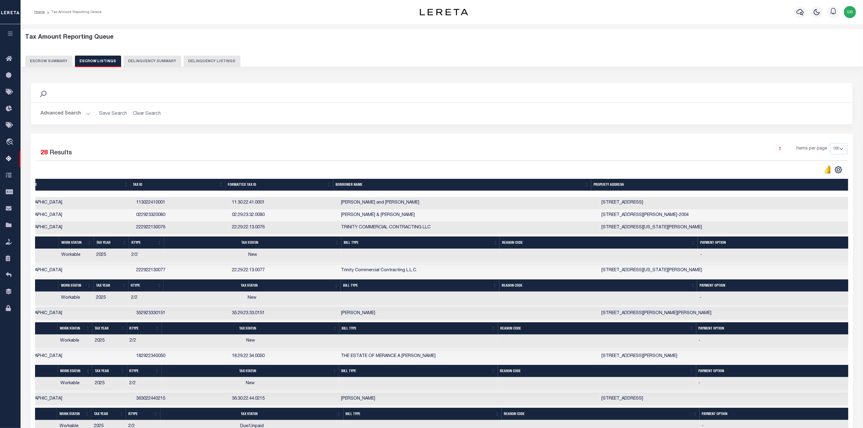
scroll to position [0, 146]
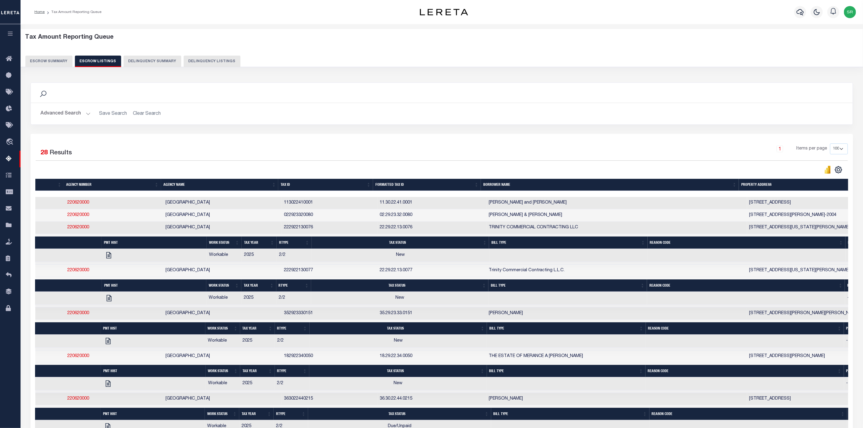
click at [403, 92] on div "Search" at bounding box center [442, 93] width 813 height 10
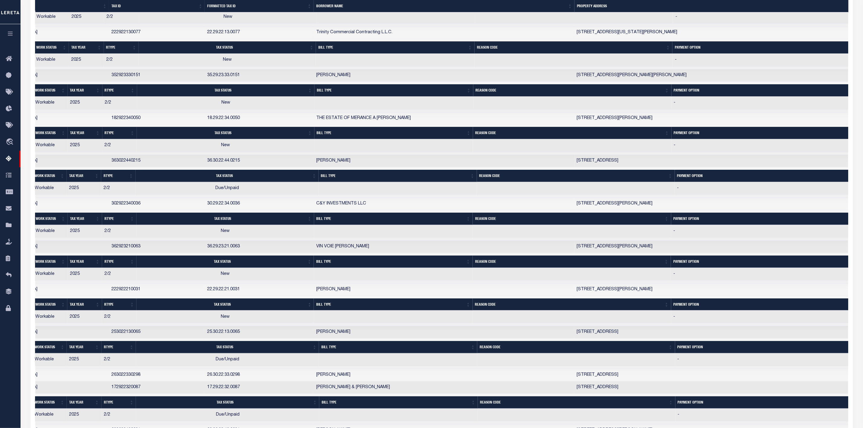
scroll to position [0, 0]
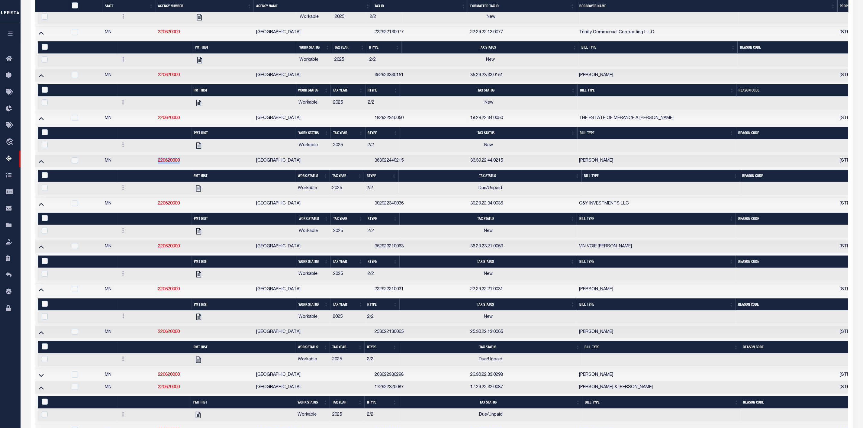
drag, startPoint x: 184, startPoint y: 165, endPoint x: 154, endPoint y: 164, distance: 29.6
copy tr "220620000"
click at [6, 155] on link "Tax Amount Reporting Queue" at bounding box center [10, 159] width 21 height 17
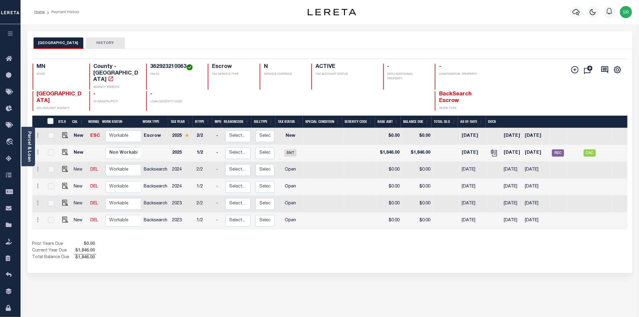
click at [206, 270] on div "RAMSEY COUNTY HISTORY Selected 6 Results" at bounding box center [330, 201] width 614 height 341
drag, startPoint x: 186, startPoint y: 66, endPoint x: 150, endPoint y: 69, distance: 35.7
click at [150, 69] on h4 "362923210063" at bounding box center [175, 67] width 50 height 7
copy h4 "362923210063"
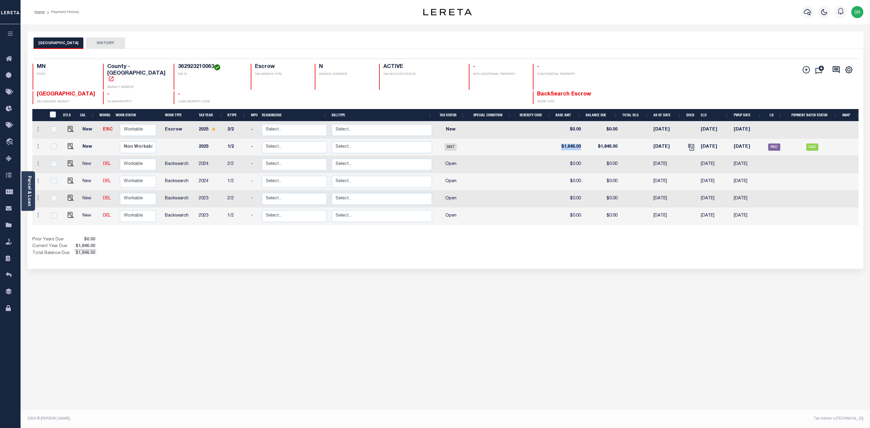
drag, startPoint x: 583, startPoint y: 134, endPoint x: 551, endPoint y: 137, distance: 31.5
click at [551, 139] on tr "New Non Workable Workable 2025 1/2 - Select... Payment Reversal Taxable Value C…" at bounding box center [447, 147] width 830 height 17
click at [594, 304] on div "RAMSEY COUNTY HISTORY Selected 6 Results" at bounding box center [445, 201] width 845 height 341
click at [101, 343] on div "RAMSEY COUNTY HISTORY Selected 6 Results" at bounding box center [445, 201] width 845 height 341
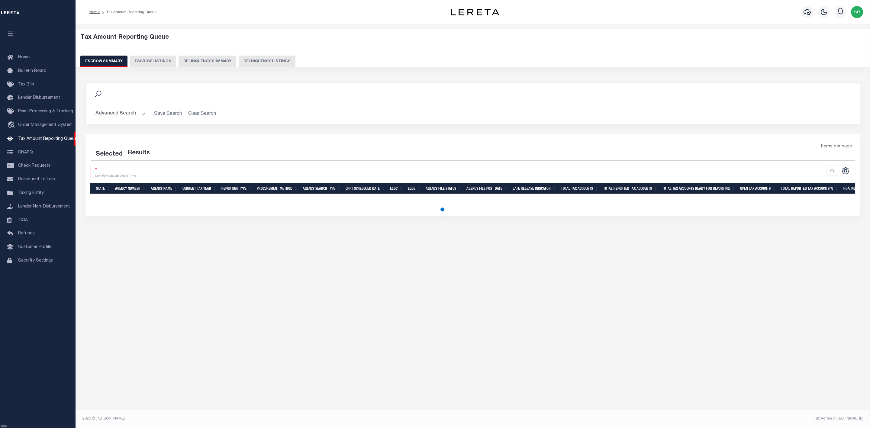
select select "100"
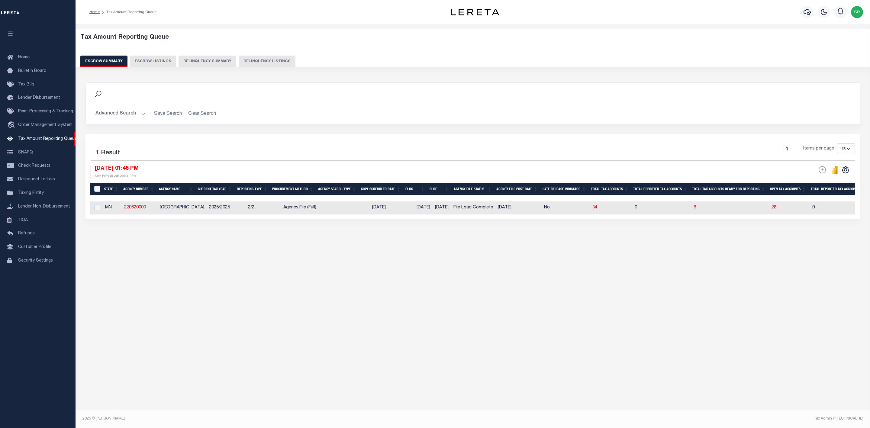
click at [144, 114] on button "Advanced Search" at bounding box center [120, 114] width 50 height 12
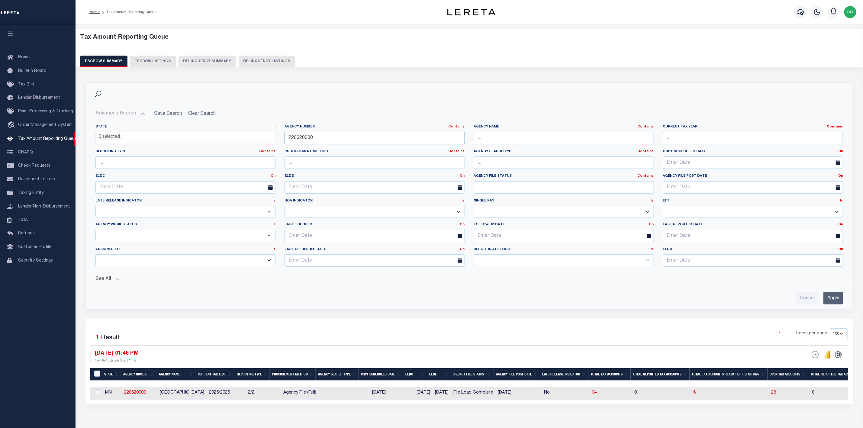
drag, startPoint x: 315, startPoint y: 138, endPoint x: 277, endPoint y: 141, distance: 38.2
click at [277, 141] on div "State In In AK AL AR AZ CA CO CT DC DE FL GA GU HI IA ID IL IN KS [GEOGRAPHIC_D…" at bounding box center [469, 197] width 757 height 147
paste input "29"
type input "220290000"
click at [833, 300] on input "Apply" at bounding box center [834, 298] width 20 height 12
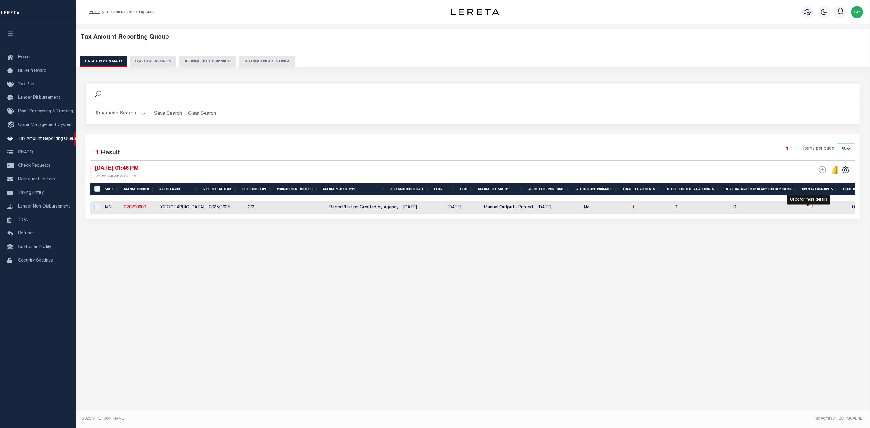
click at [812, 209] on span "1" at bounding box center [813, 207] width 2 height 4
select select "100"
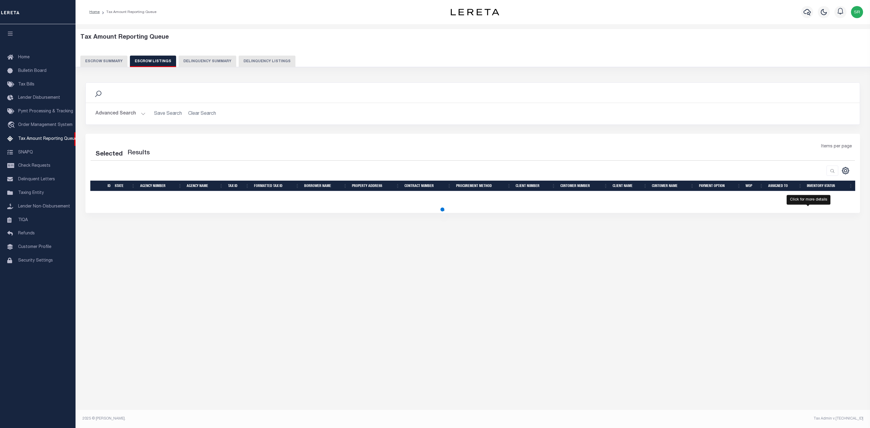
select select "100"
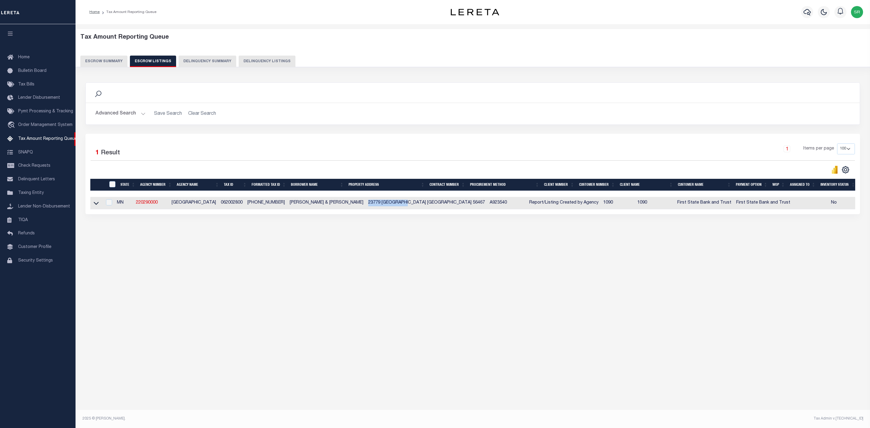
drag, startPoint x: 349, startPoint y: 206, endPoint x: 388, endPoint y: 207, distance: 39.3
click at [388, 207] on td "23779 [GEOGRAPHIC_DATA] [GEOGRAPHIC_DATA] 56467" at bounding box center [426, 203] width 121 height 12
copy td "23779 BOBCAT LN"
checkbox input "true"
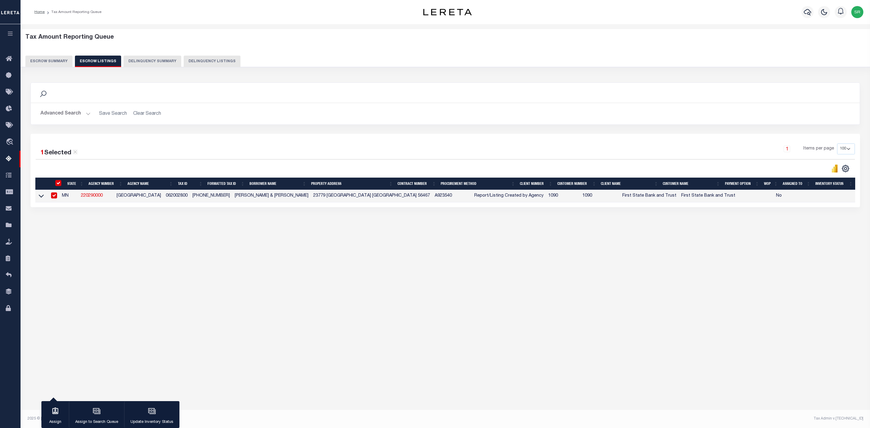
click at [285, 220] on div "Search Advanced Search Save Search Clear Search In In AK AL AR AZ CA CO CT" at bounding box center [446, 150] width 838 height 149
drag, startPoint x: 325, startPoint y: 197, endPoint x: 349, endPoint y: 199, distance: 24.5
click at [349, 199] on td "23779 [GEOGRAPHIC_DATA] [GEOGRAPHIC_DATA] 56467" at bounding box center [371, 196] width 121 height 12
checkbox input "false"
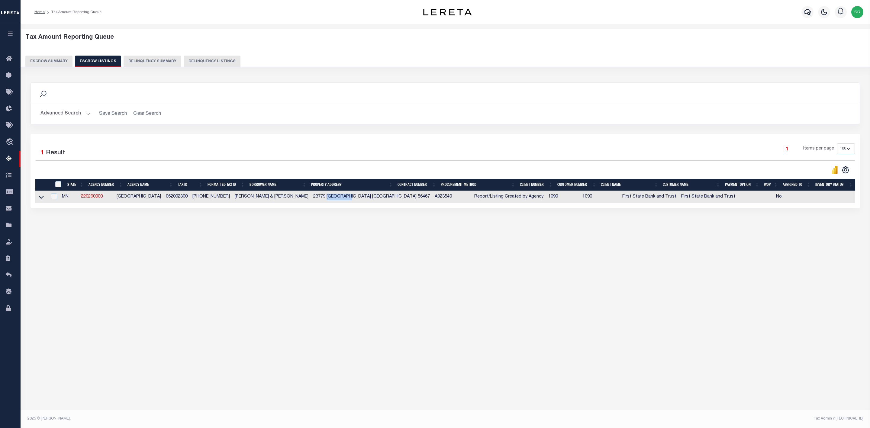
copy td "BOBCAT LN"
drag, startPoint x: 179, startPoint y: 199, endPoint x: 200, endPoint y: 200, distance: 21.8
click at [190, 200] on td "062002800" at bounding box center [176, 197] width 27 height 12
checkbox input "true"
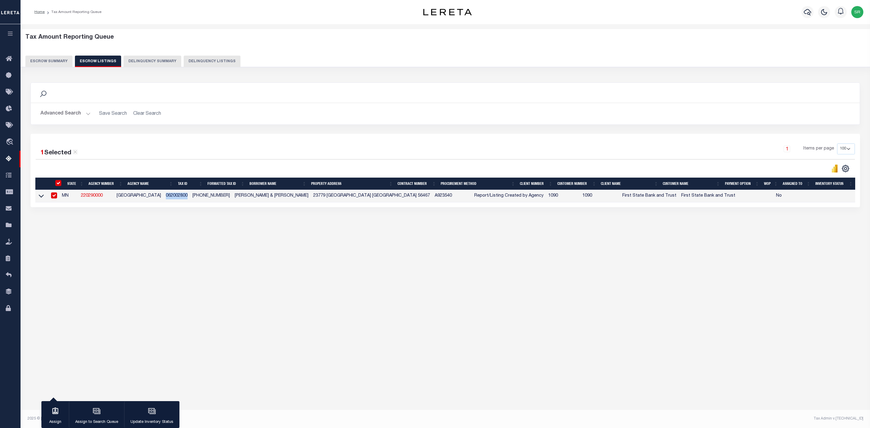
copy td "062002800"
click at [60, 58] on button "Escrow Summary" at bounding box center [48, 61] width 47 height 11
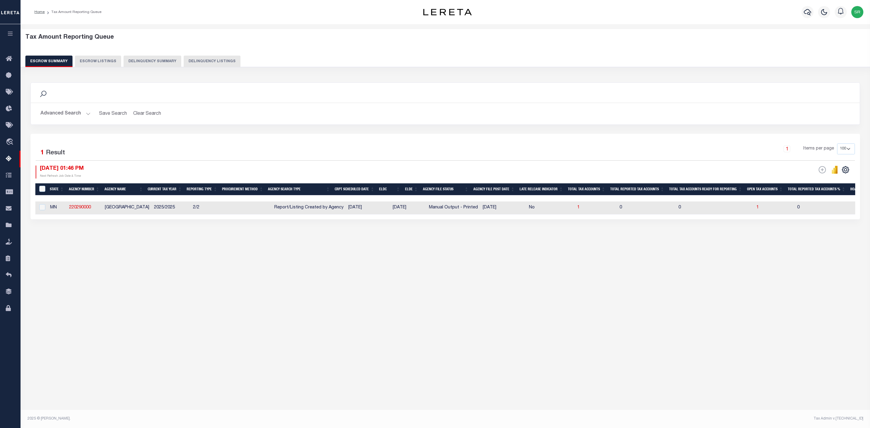
click at [60, 58] on button "Escrow Summary" at bounding box center [48, 61] width 47 height 11
click at [89, 112] on button "Advanced Search" at bounding box center [65, 114] width 50 height 12
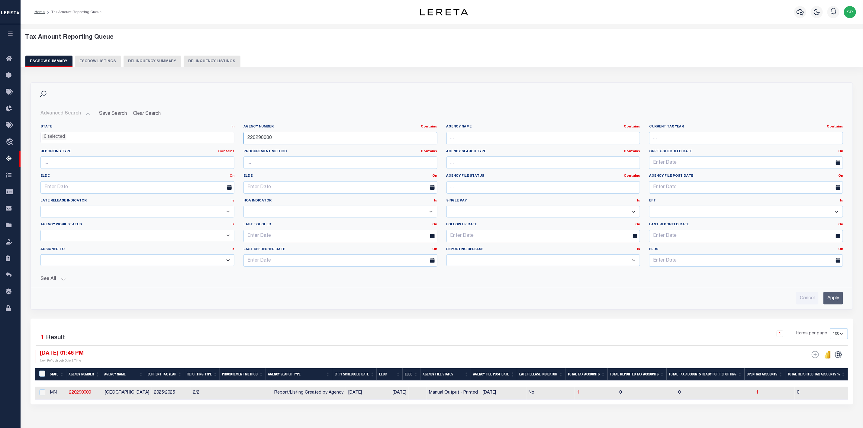
drag, startPoint x: 277, startPoint y: 140, endPoint x: 243, endPoint y: 140, distance: 34.5
click at [243, 140] on div "Agency Number Contains Contains Is 220290000" at bounding box center [340, 136] width 203 height 25
paste input "01"
type input "220010000"
click at [835, 303] on input "Apply" at bounding box center [834, 298] width 20 height 12
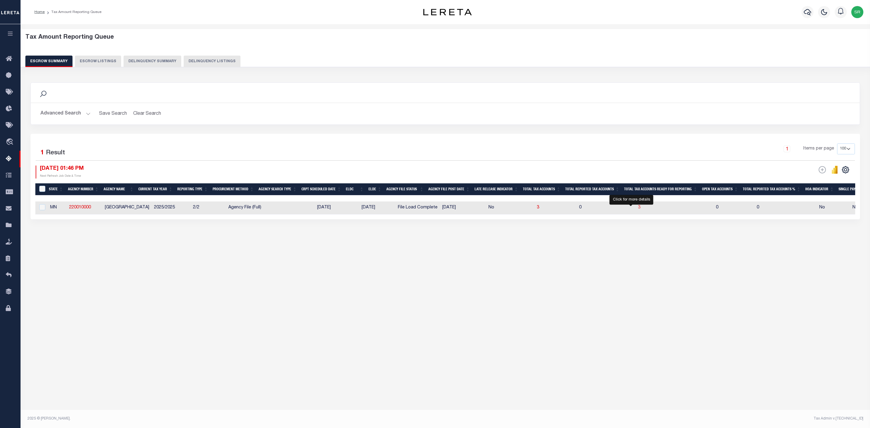
click at [638, 209] on span "3" at bounding box center [639, 207] width 2 height 4
select select "100"
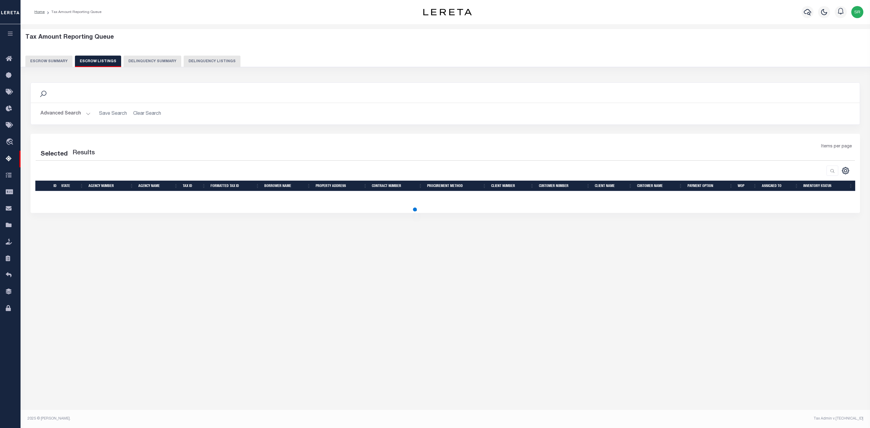
select select "100"
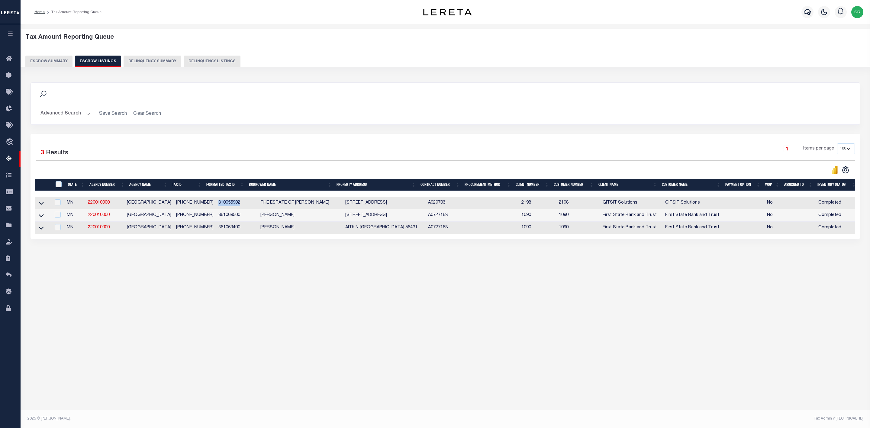
drag, startPoint x: 206, startPoint y: 205, endPoint x: 228, endPoint y: 207, distance: 22.4
click at [228, 207] on td "310055902" at bounding box center [237, 203] width 42 height 12
checkbox input "false"
checkbox input "true"
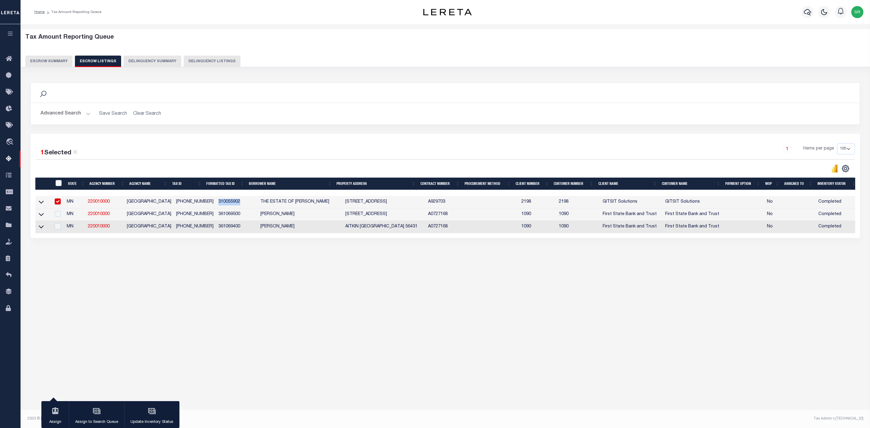
copy td "310055902"
drag, startPoint x: 535, startPoint y: 156, endPoint x: 536, endPoint y: 151, distance: 5.2
click at [536, 151] on div "1 Items per page 10 25 50 100 500" at bounding box center [549, 152] width 613 height 16
